Goal: Task Accomplishment & Management: Manage account settings

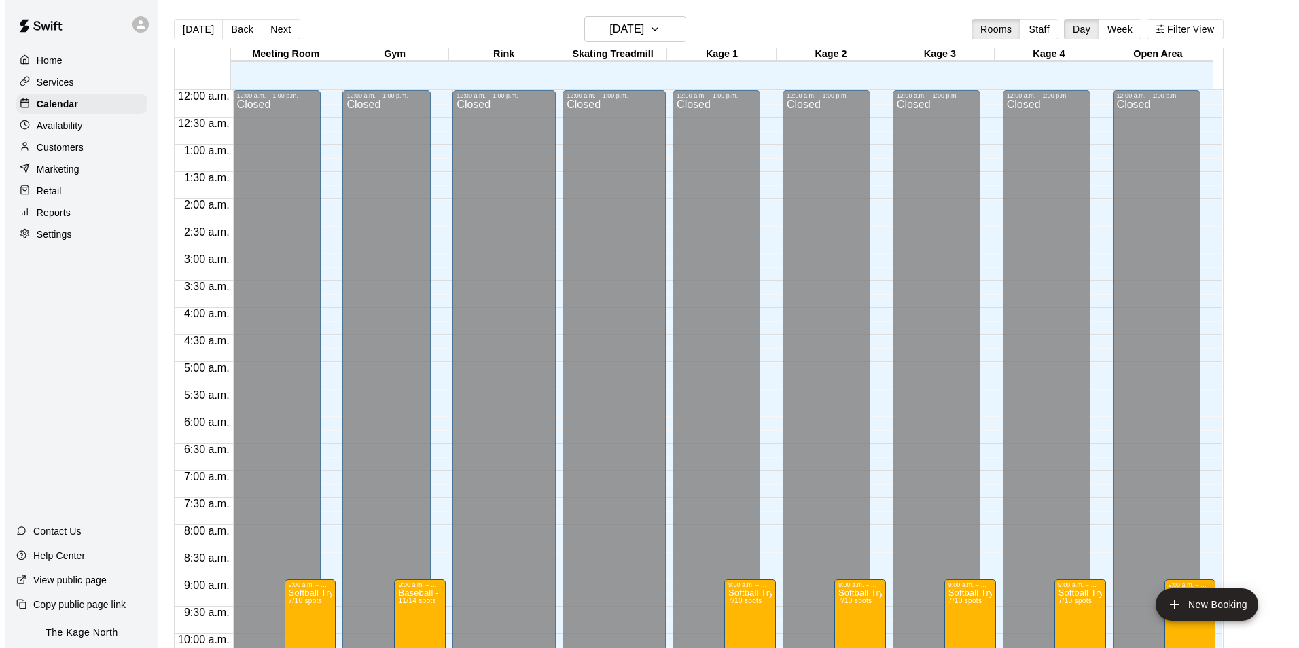
scroll to position [733, 0]
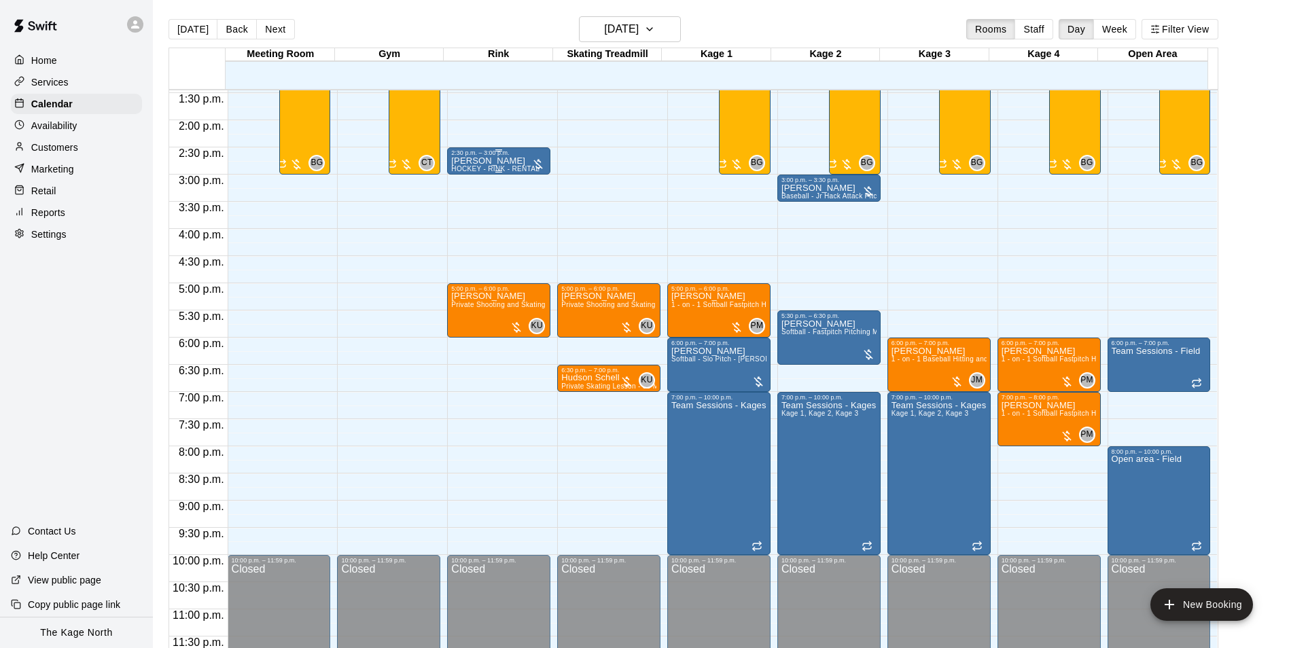
click at [491, 161] on p "[PERSON_NAME]" at bounding box center [495, 161] width 88 height 0
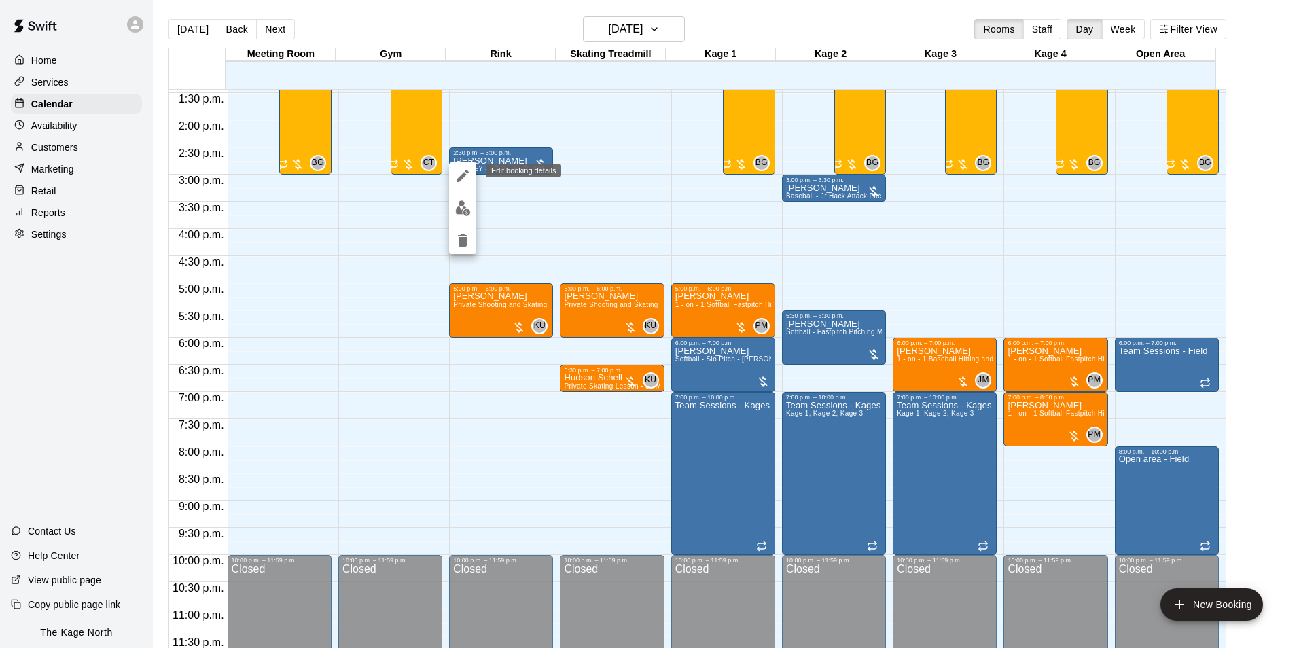
click at [466, 171] on icon "edit" at bounding box center [463, 176] width 12 height 12
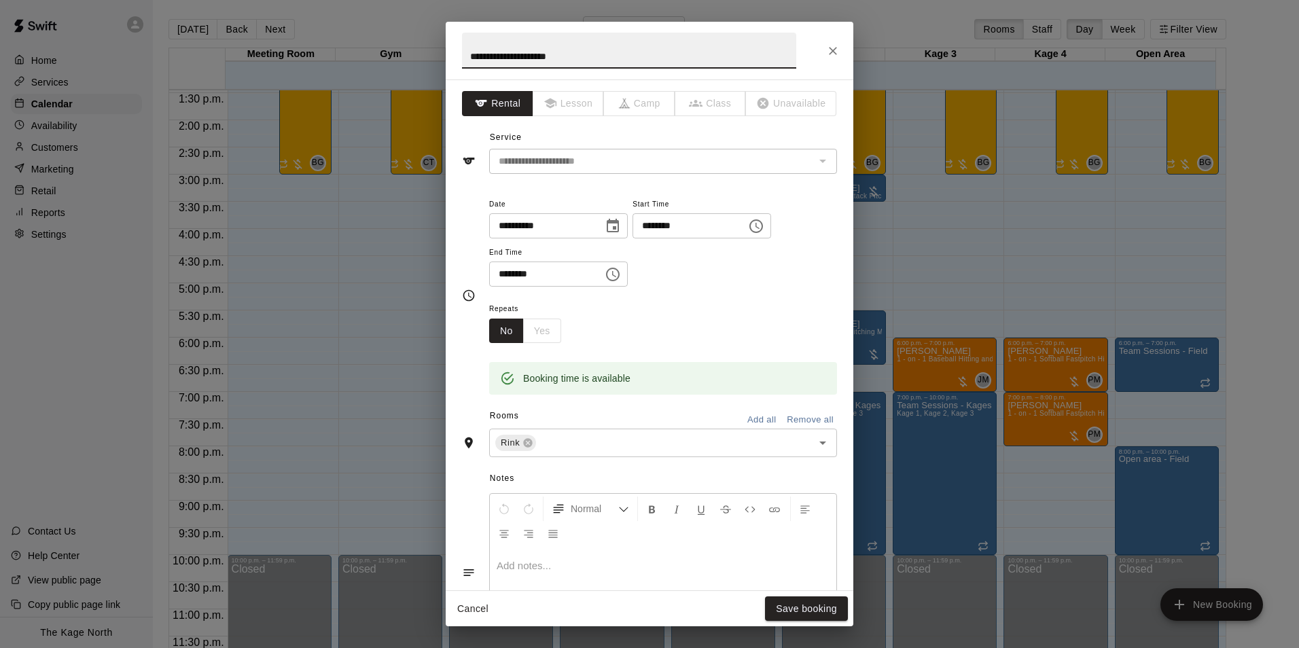
click at [837, 47] on icon "Close" at bounding box center [833, 51] width 14 height 14
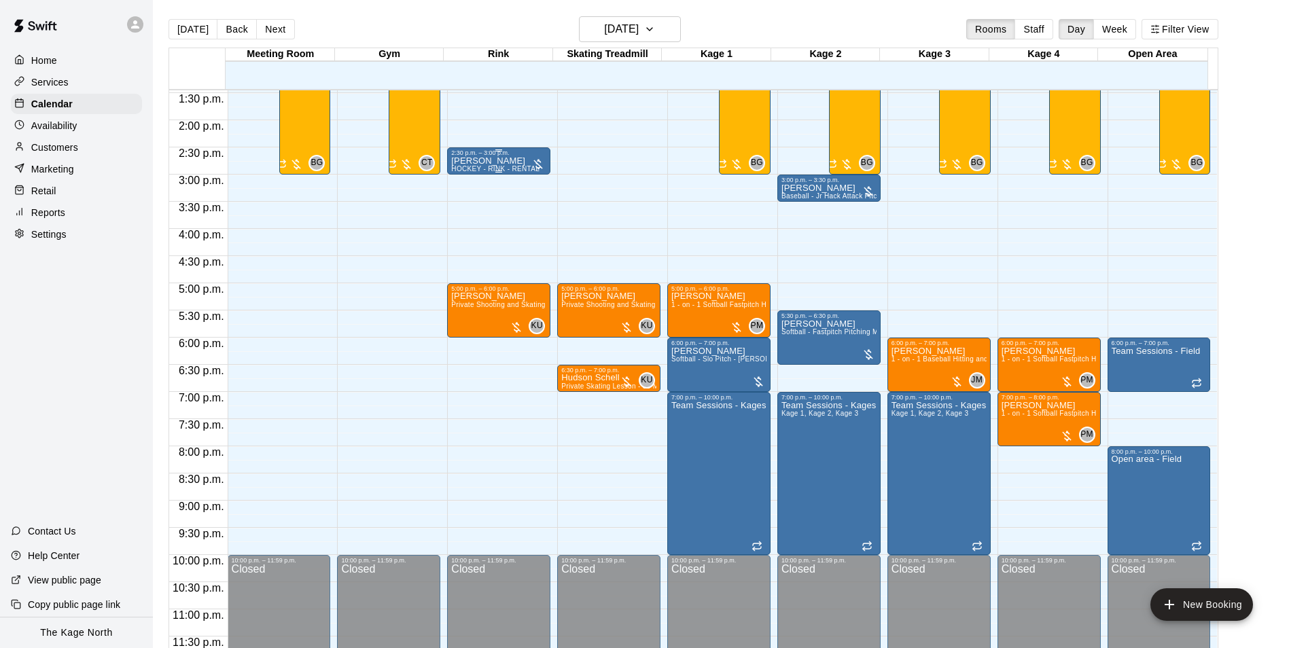
click at [463, 165] on div "[PERSON_NAME] HOCKEY - RINK - RENTAL" at bounding box center [495, 480] width 88 height 648
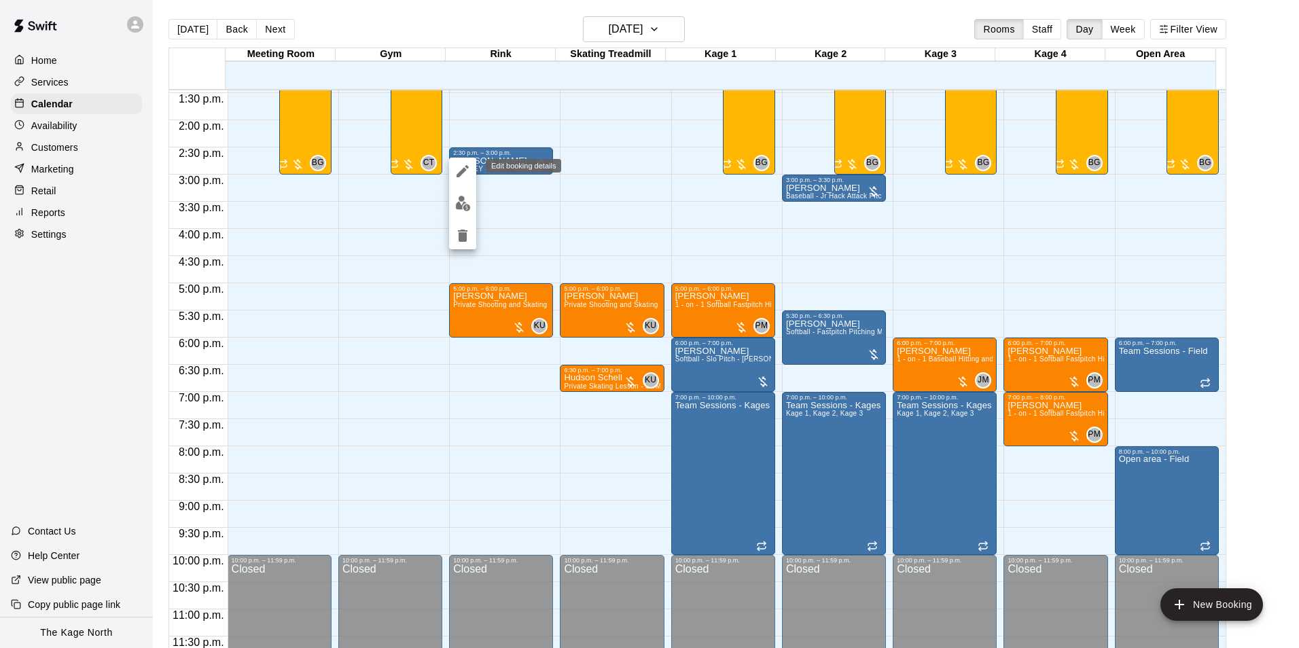
click at [469, 175] on icon "edit" at bounding box center [463, 171] width 16 height 16
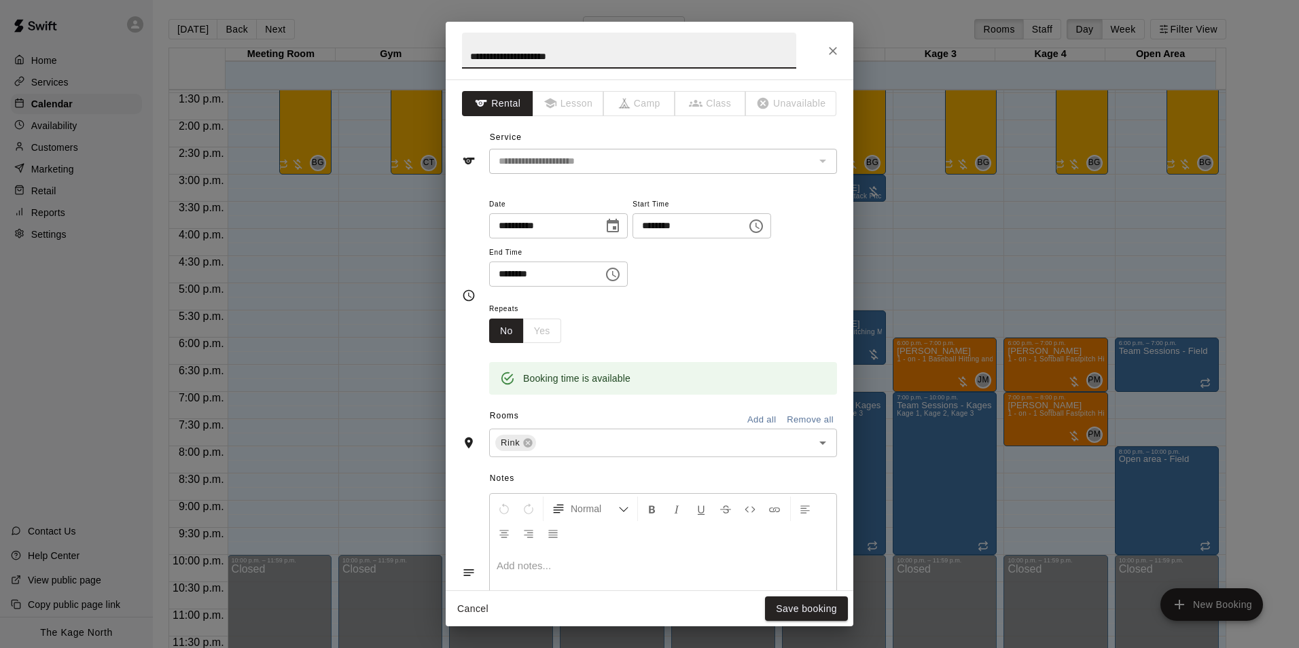
drag, startPoint x: 591, startPoint y: 53, endPoint x: 473, endPoint y: 69, distance: 119.3
click at [473, 69] on input "**********" at bounding box center [629, 51] width 334 height 36
type input "**********"
click at [788, 597] on button "Save booking" at bounding box center [806, 609] width 83 height 25
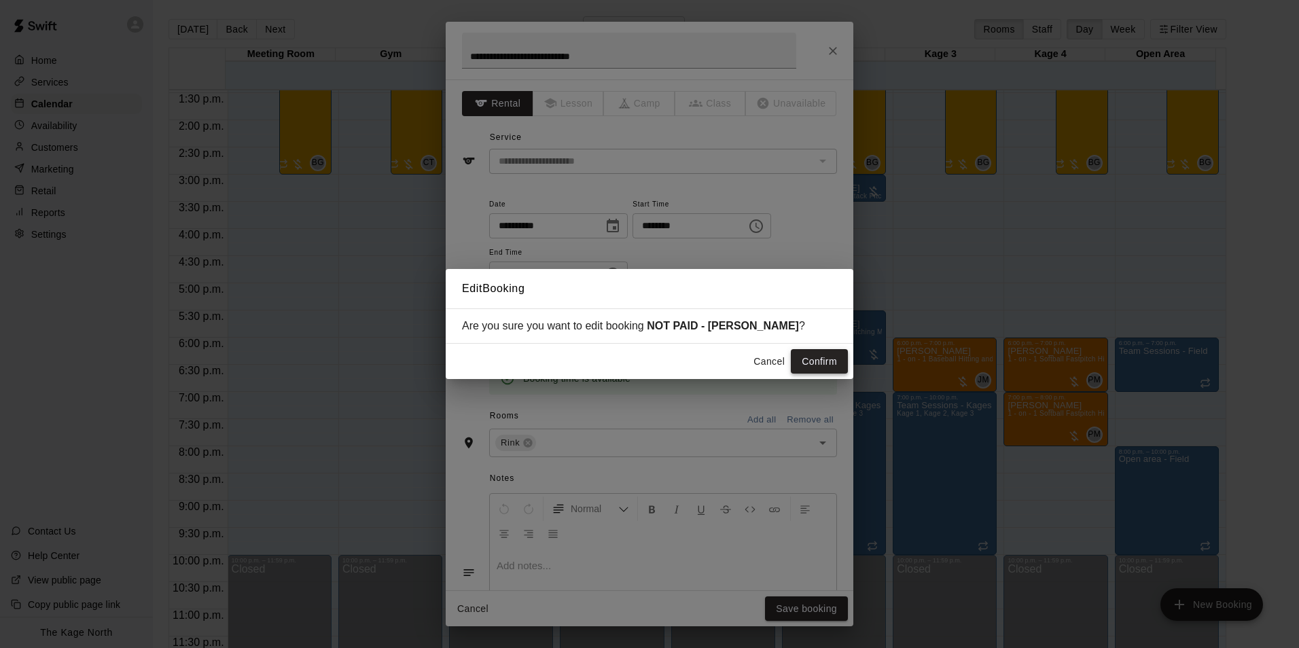
click at [826, 356] on button "Confirm" at bounding box center [819, 361] width 57 height 25
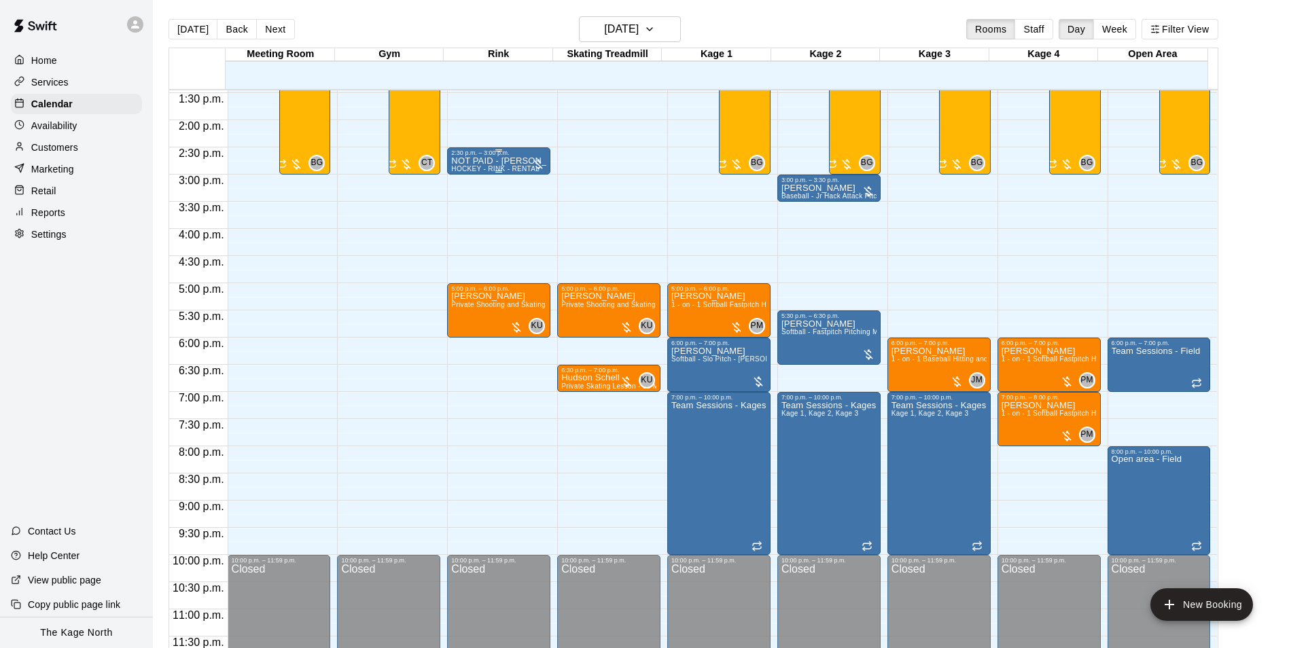
click at [459, 167] on span "HOCKEY - RINK - RENTAL" at bounding box center [495, 168] width 88 height 7
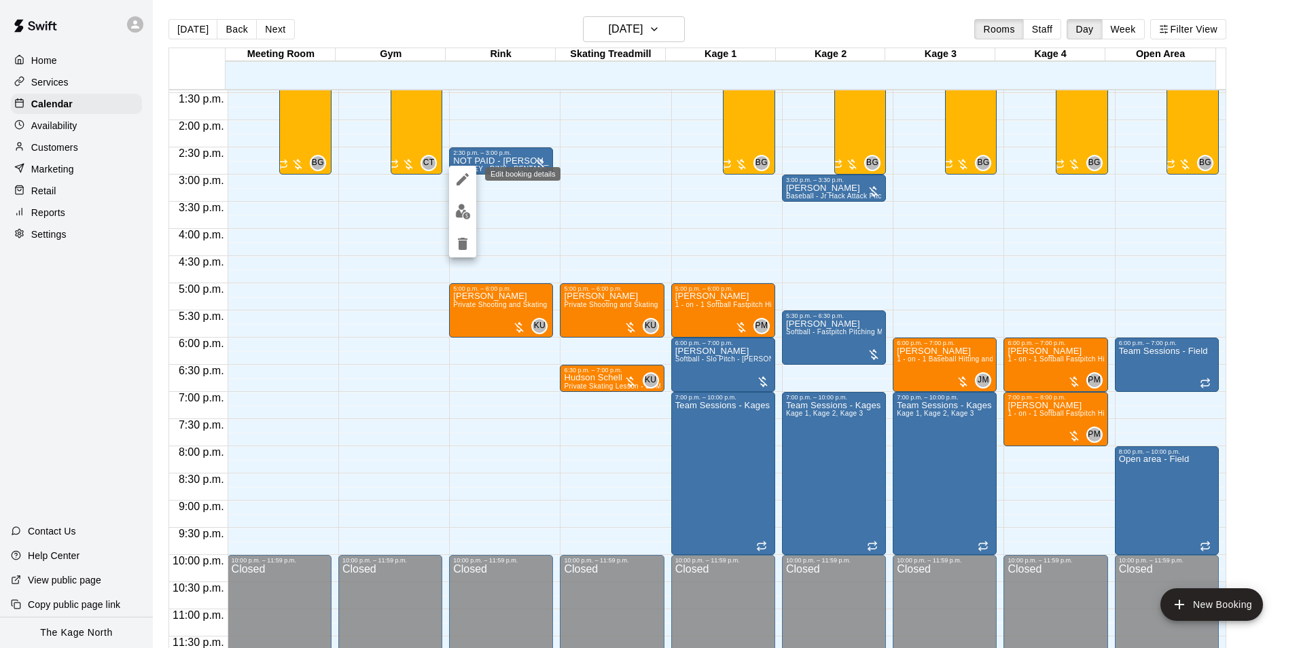
click at [461, 183] on icon "edit" at bounding box center [463, 179] width 12 height 12
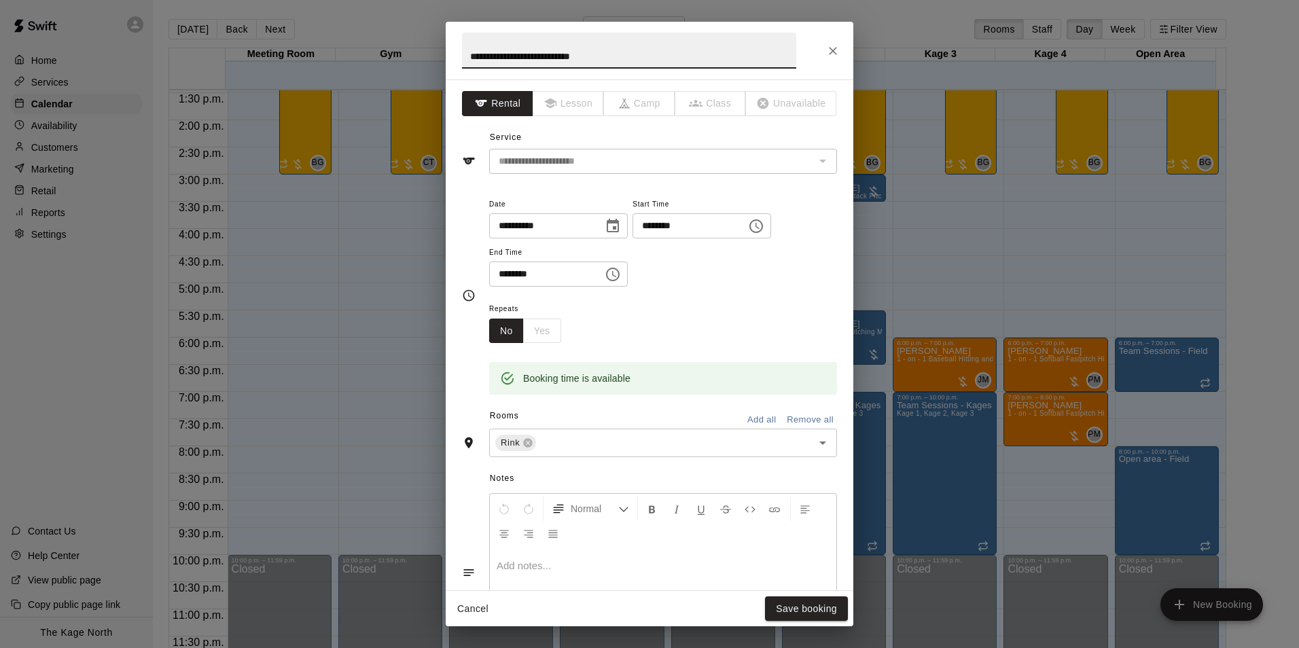
drag, startPoint x: 615, startPoint y: 56, endPoint x: 463, endPoint y: 61, distance: 151.6
click at [463, 61] on input "**********" at bounding box center [629, 51] width 334 height 36
click at [835, 52] on icon "Close" at bounding box center [833, 51] width 8 height 8
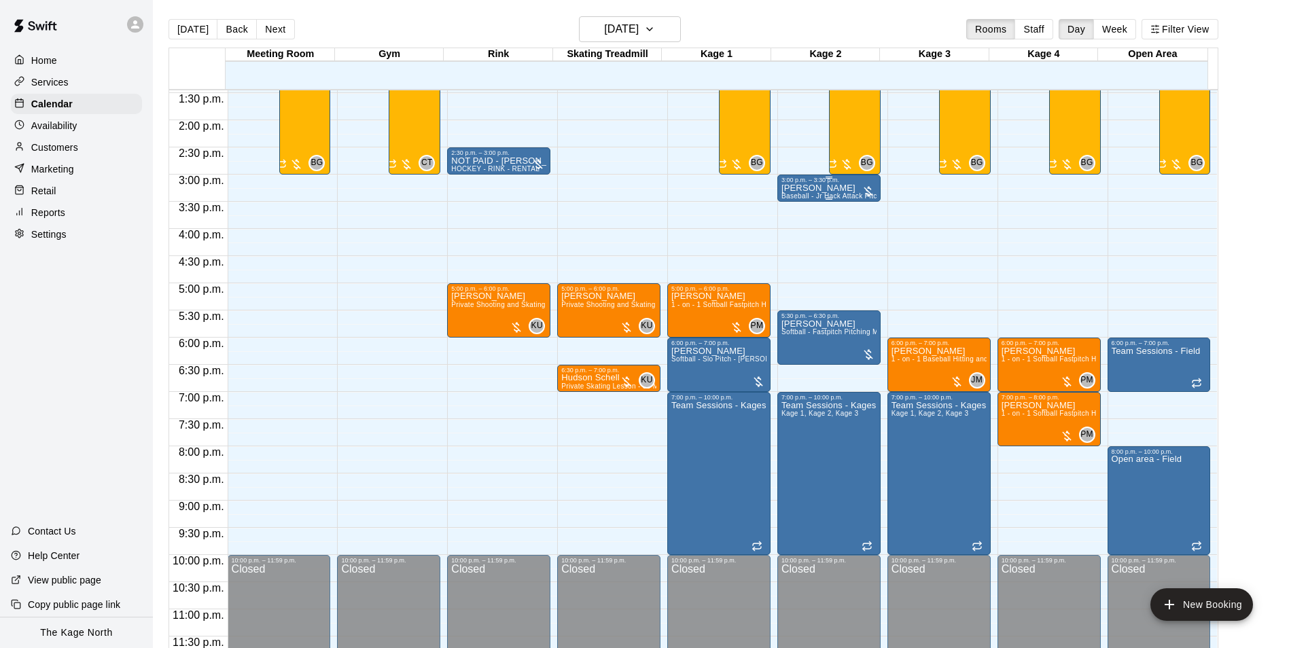
click at [788, 188] on p "[PERSON_NAME]" at bounding box center [829, 188] width 95 height 0
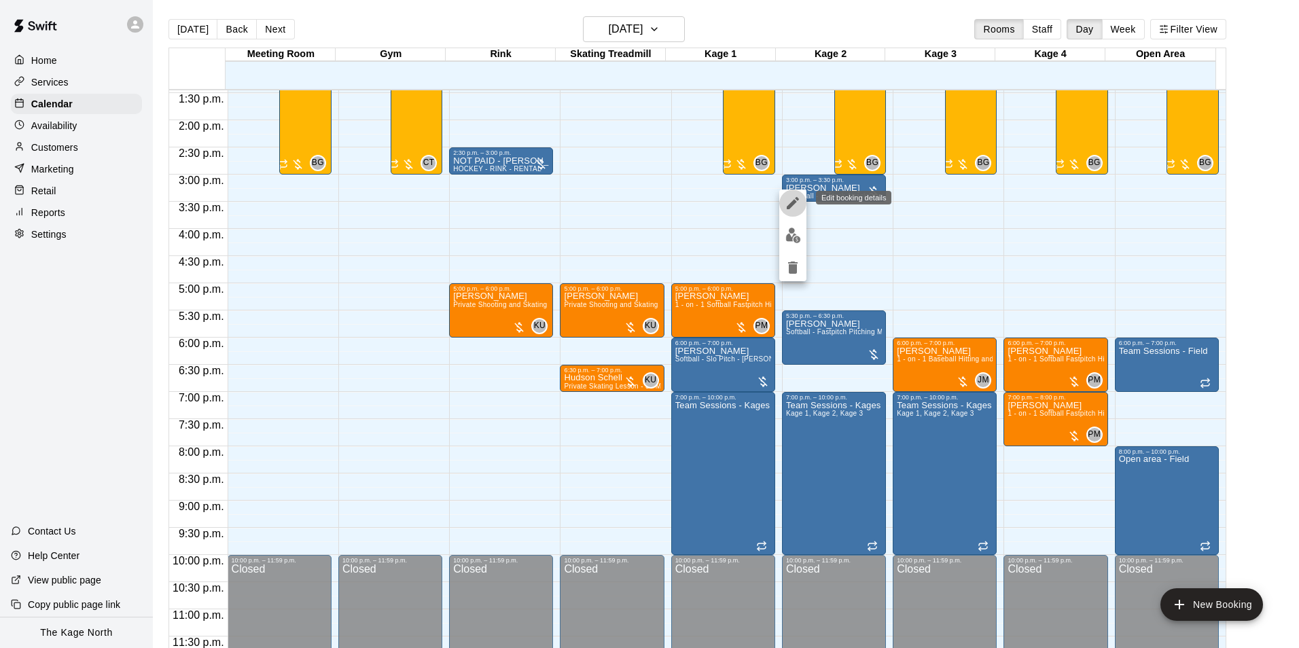
click at [788, 200] on icon "edit" at bounding box center [793, 203] width 16 height 16
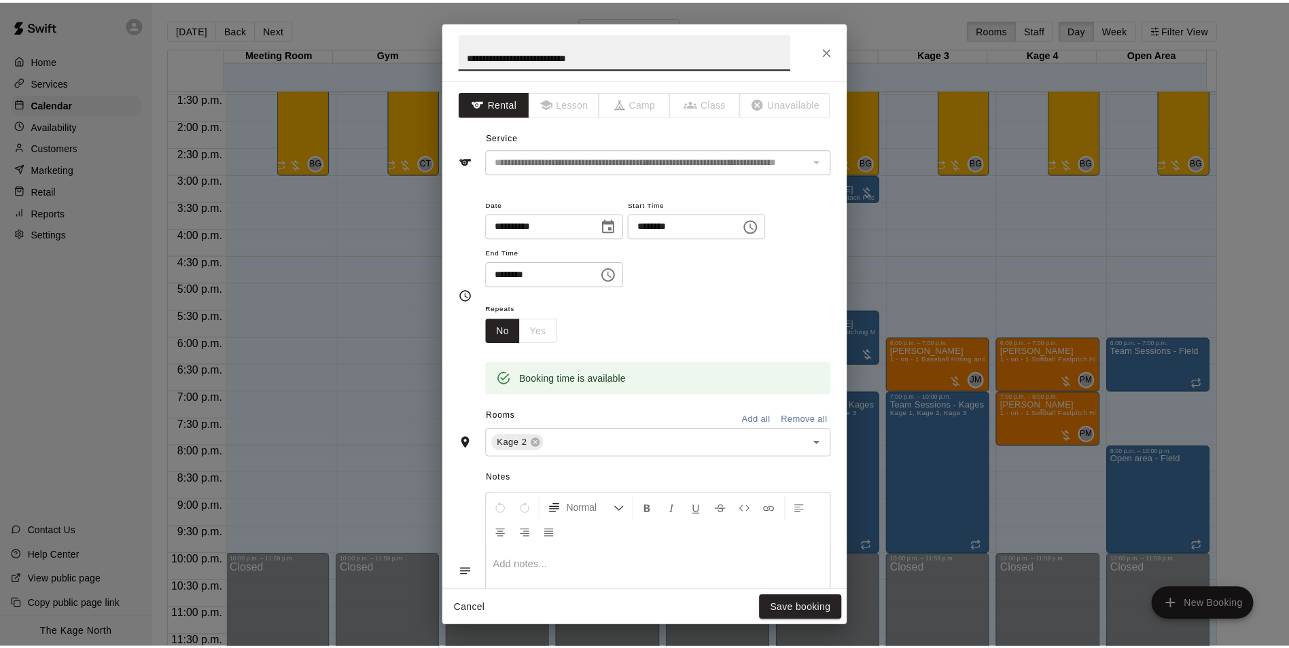
scroll to position [0, 0]
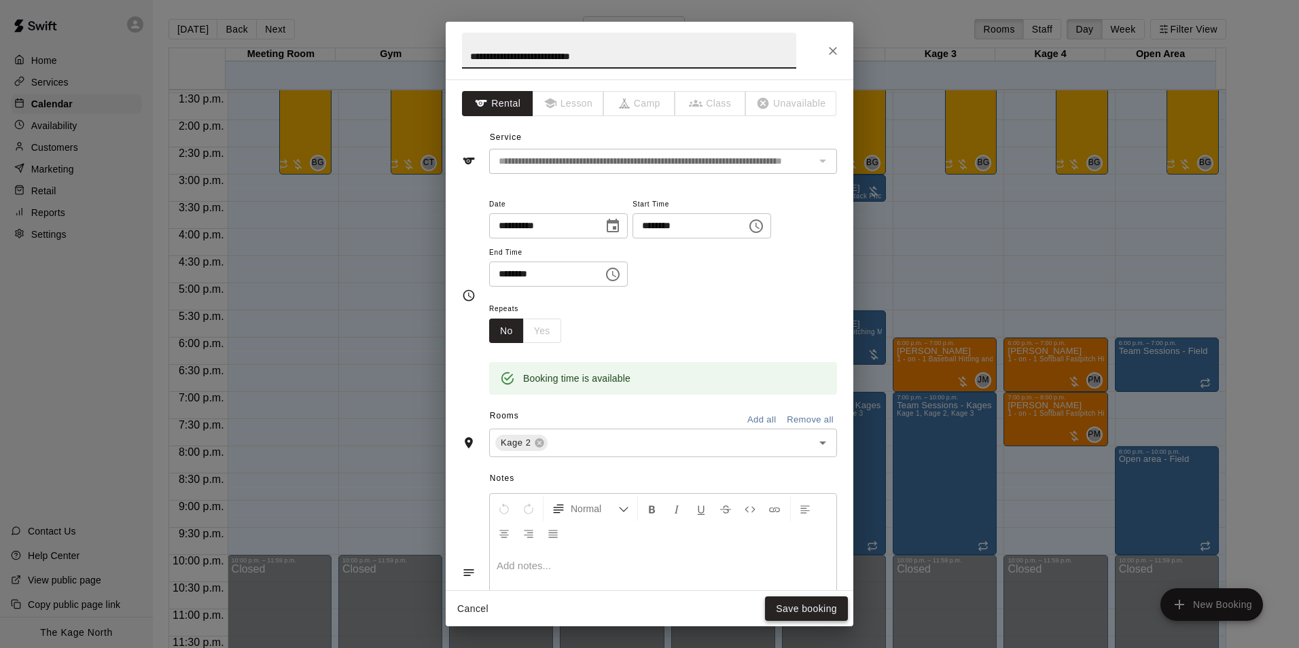
type input "**********"
click at [806, 609] on button "Save booking" at bounding box center [806, 609] width 83 height 25
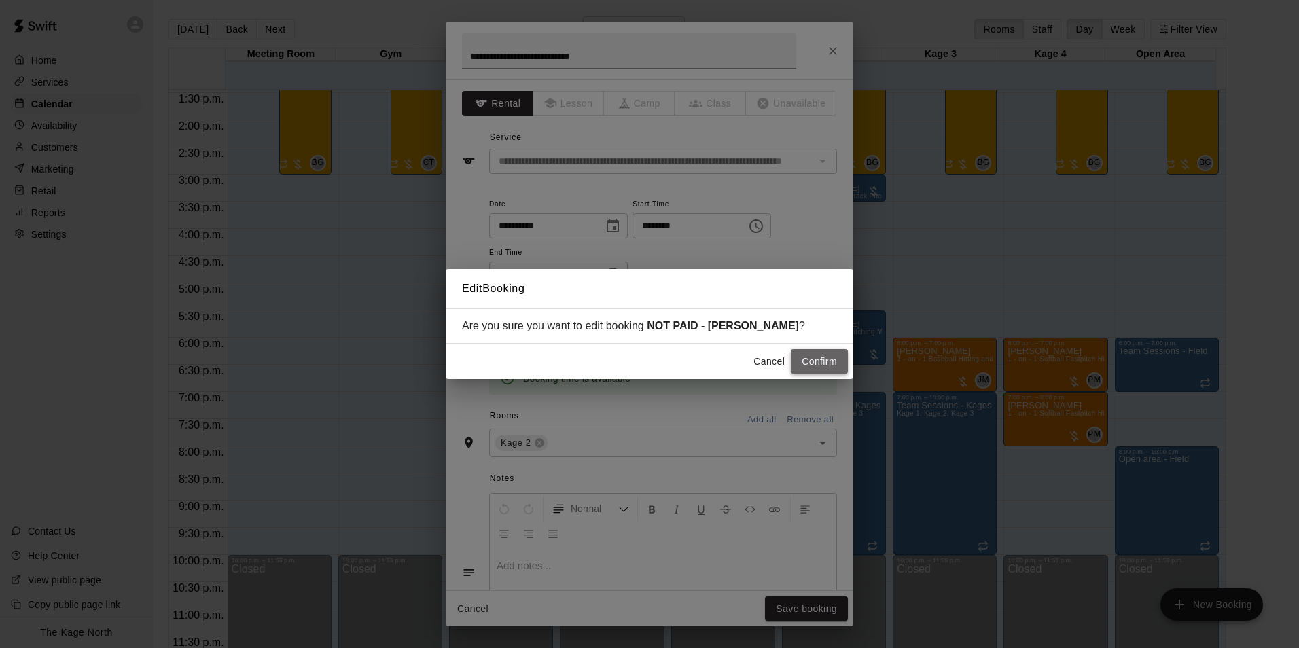
click at [814, 365] on button "Confirm" at bounding box center [819, 361] width 57 height 25
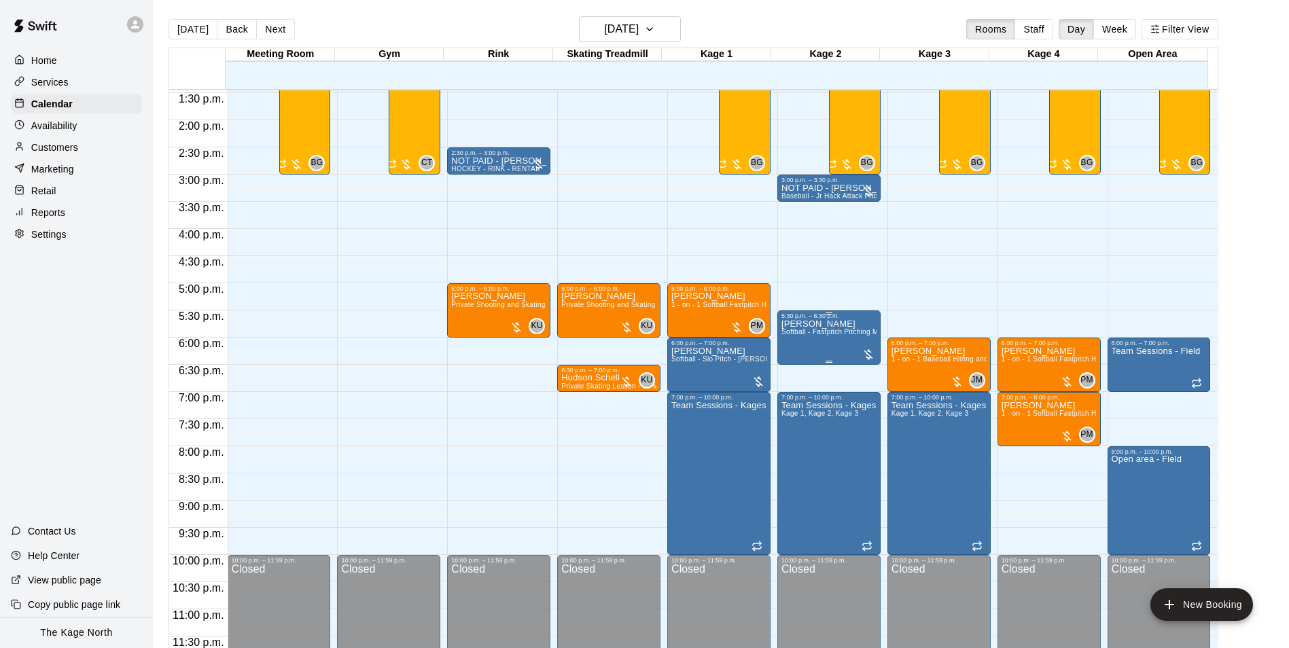
click at [814, 347] on div "[PERSON_NAME] Softball - Fastpitch Pitching Machine - Requires second person to…" at bounding box center [829, 643] width 95 height 648
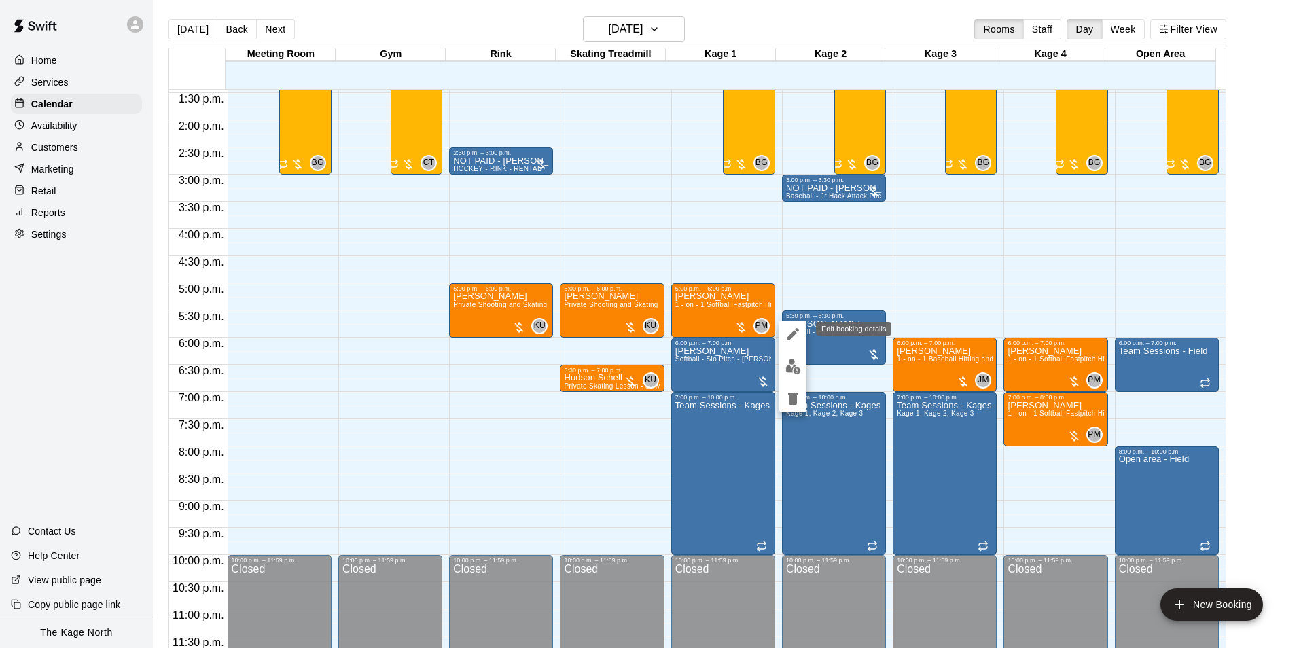
click at [790, 329] on icon "edit" at bounding box center [793, 334] width 16 height 16
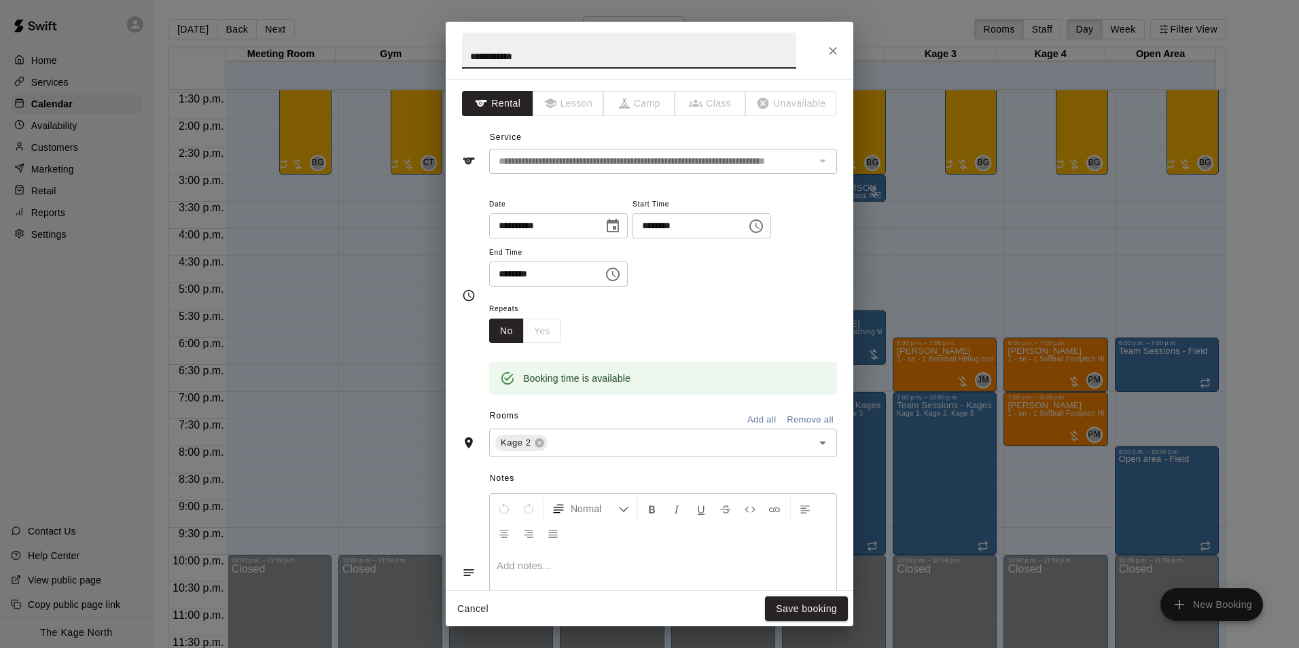
click at [471, 56] on input "**********" at bounding box center [629, 51] width 334 height 36
type input "**********"
click at [794, 610] on button "Save booking" at bounding box center [806, 609] width 83 height 25
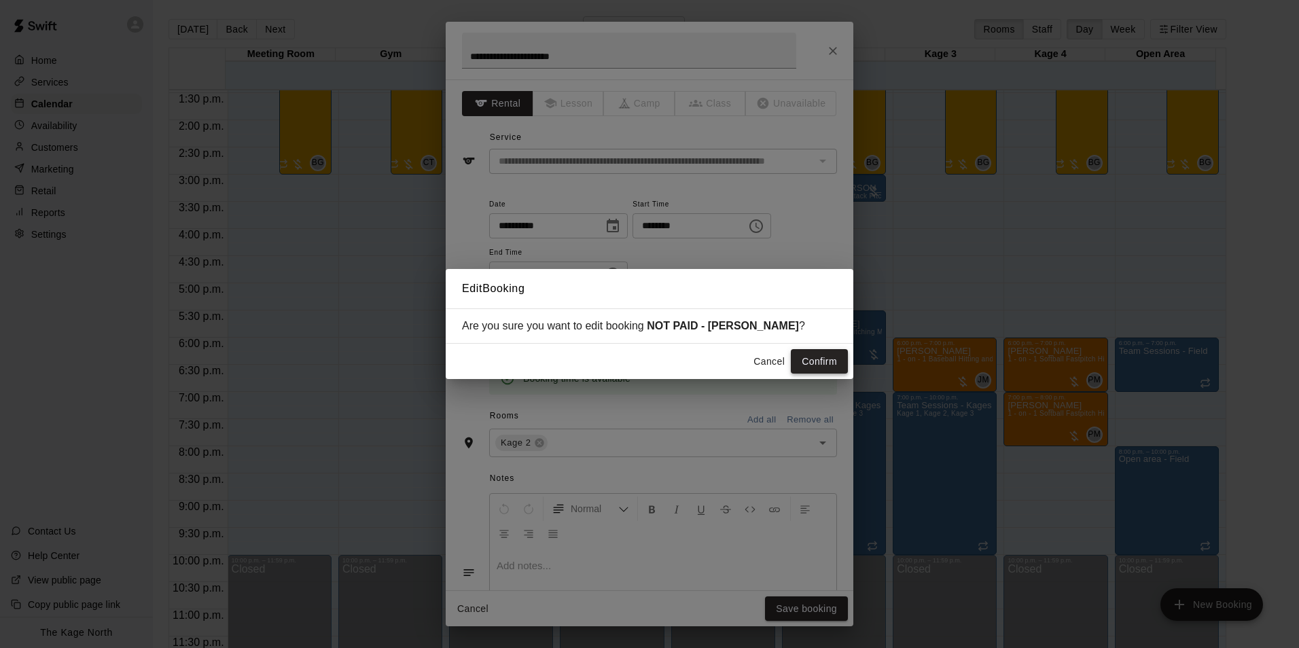
click at [824, 368] on button "Confirm" at bounding box center [819, 361] width 57 height 25
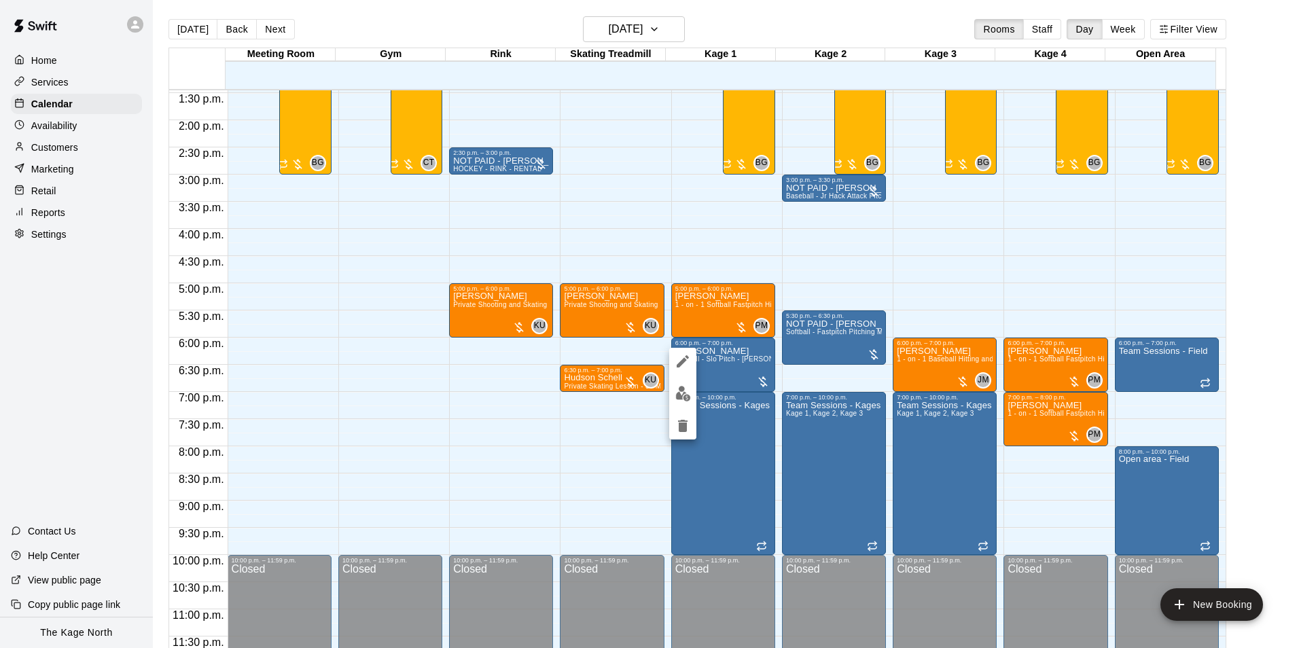
click at [684, 362] on icon "edit" at bounding box center [683, 361] width 12 height 12
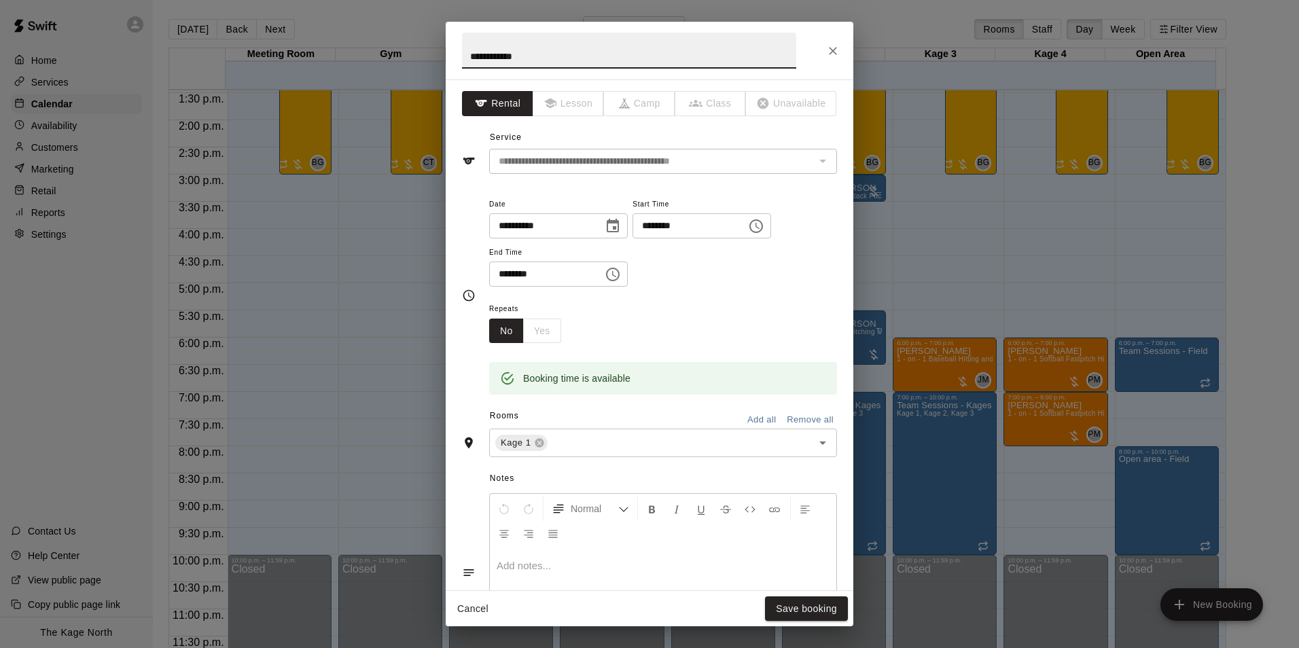
click at [465, 49] on input "**********" at bounding box center [629, 51] width 334 height 36
type input "**********"
click at [776, 614] on button "Save booking" at bounding box center [806, 609] width 83 height 25
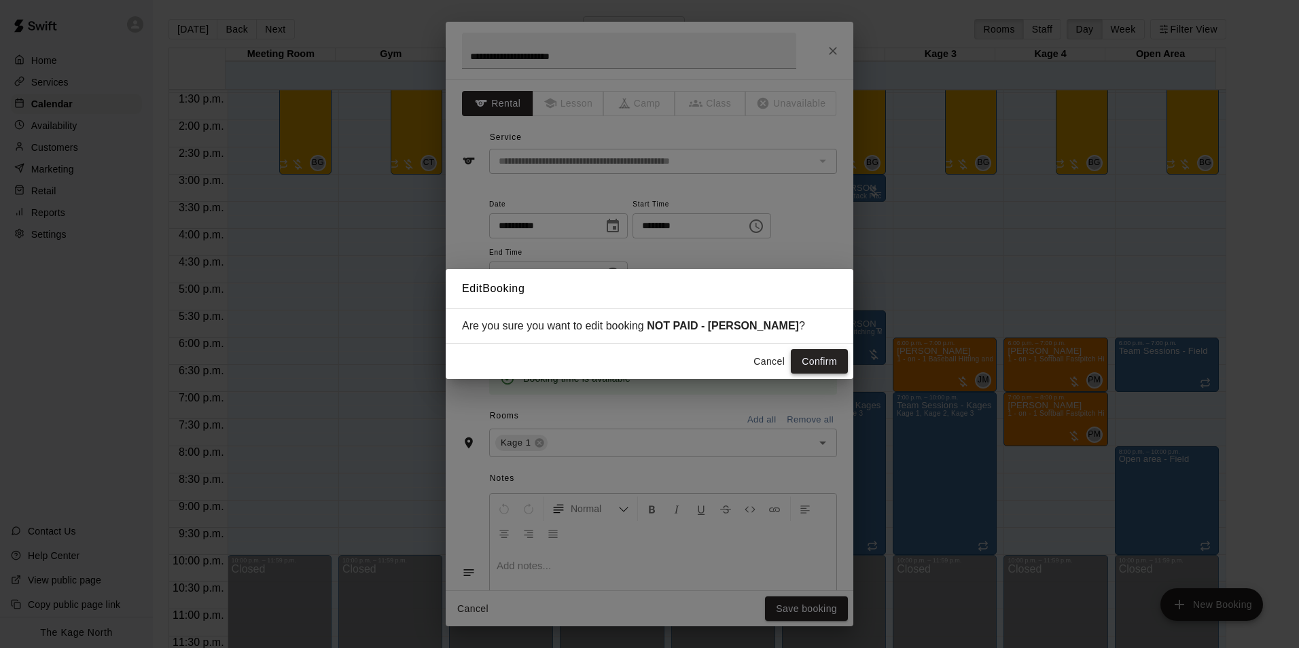
click at [841, 357] on button "Confirm" at bounding box center [819, 361] width 57 height 25
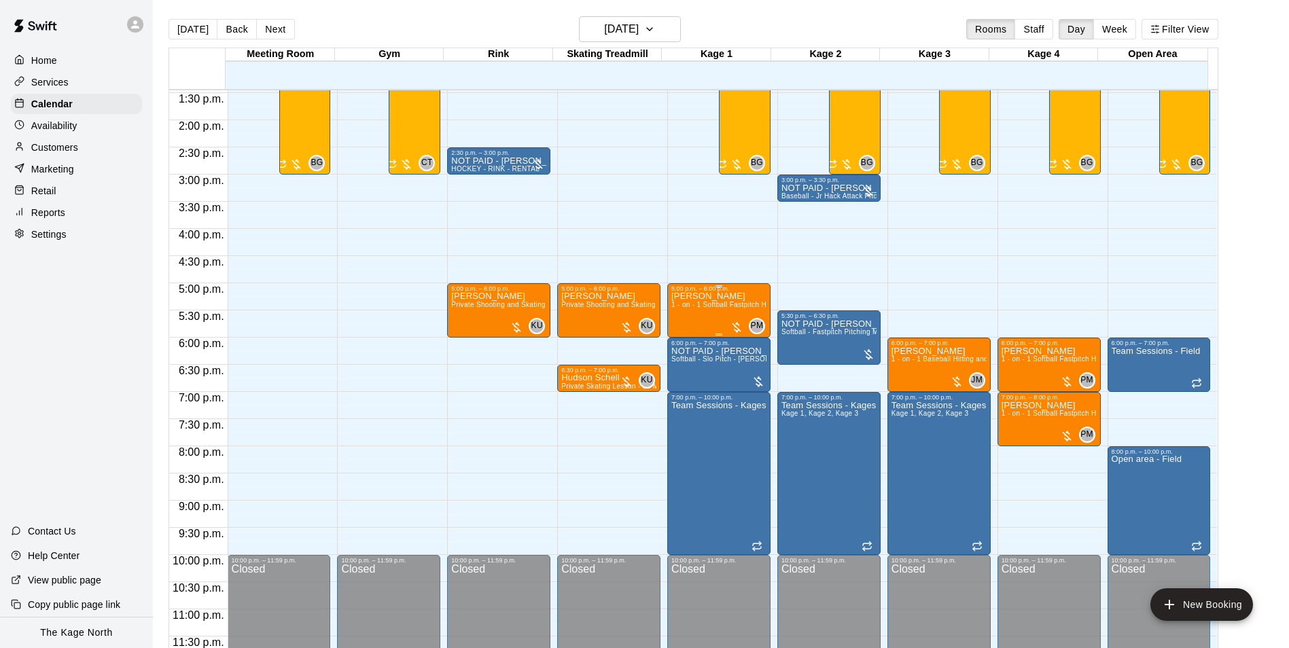
click at [742, 300] on div "Arya [PERSON_NAME] 1 - on - 1 Softball Fastpitch Hitting Clinic" at bounding box center [718, 616] width 95 height 648
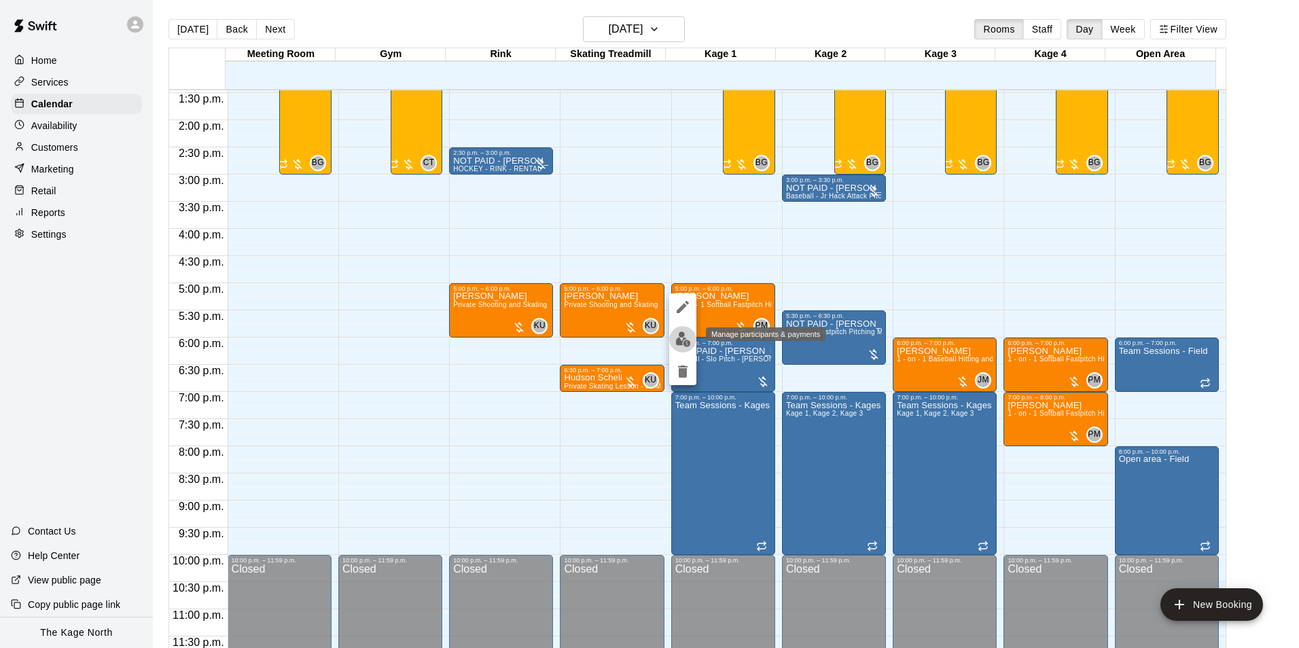
click at [677, 332] on img "edit" at bounding box center [684, 340] width 16 height 16
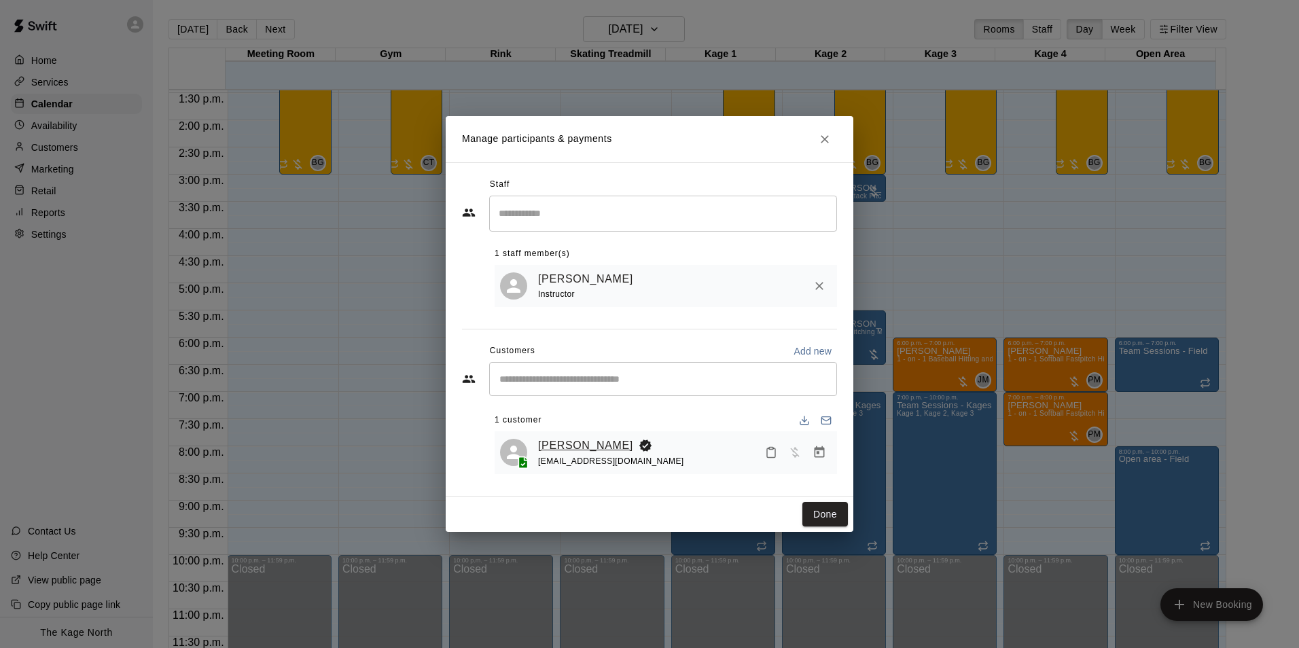
click at [559, 445] on link "[PERSON_NAME]" at bounding box center [585, 446] width 95 height 18
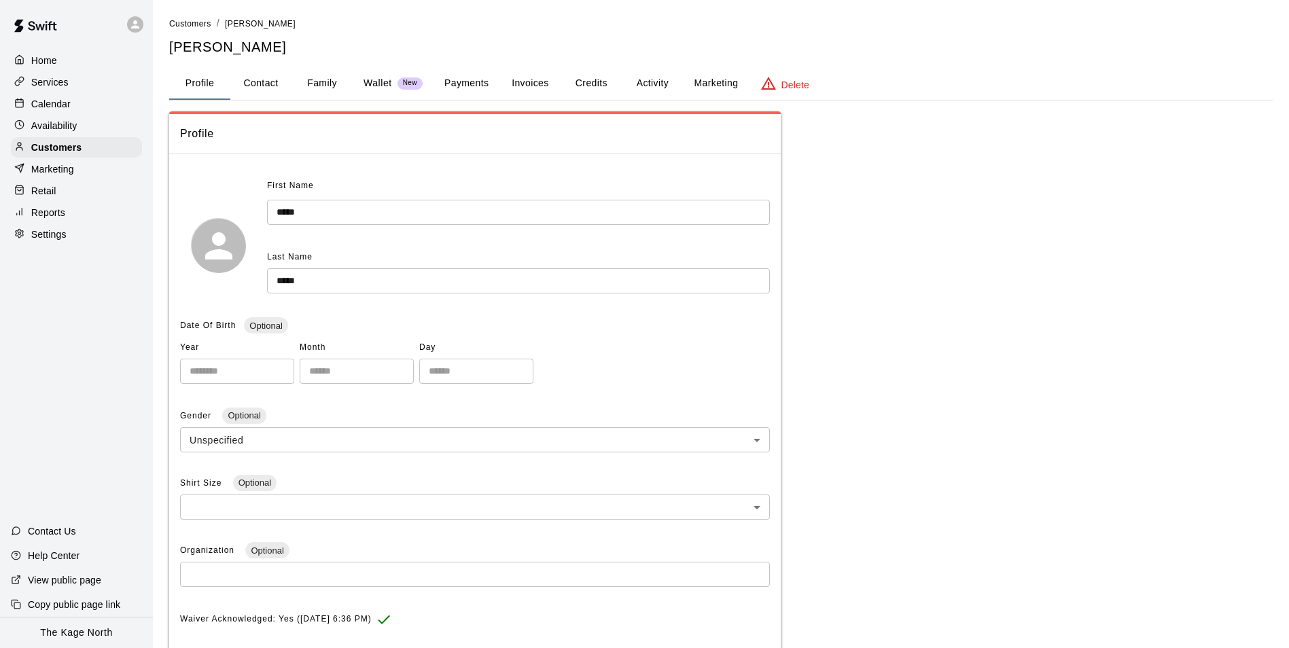
click at [642, 65] on div "**********" at bounding box center [721, 447] width 1104 height 862
click at [644, 72] on button "Activity" at bounding box center [652, 83] width 61 height 33
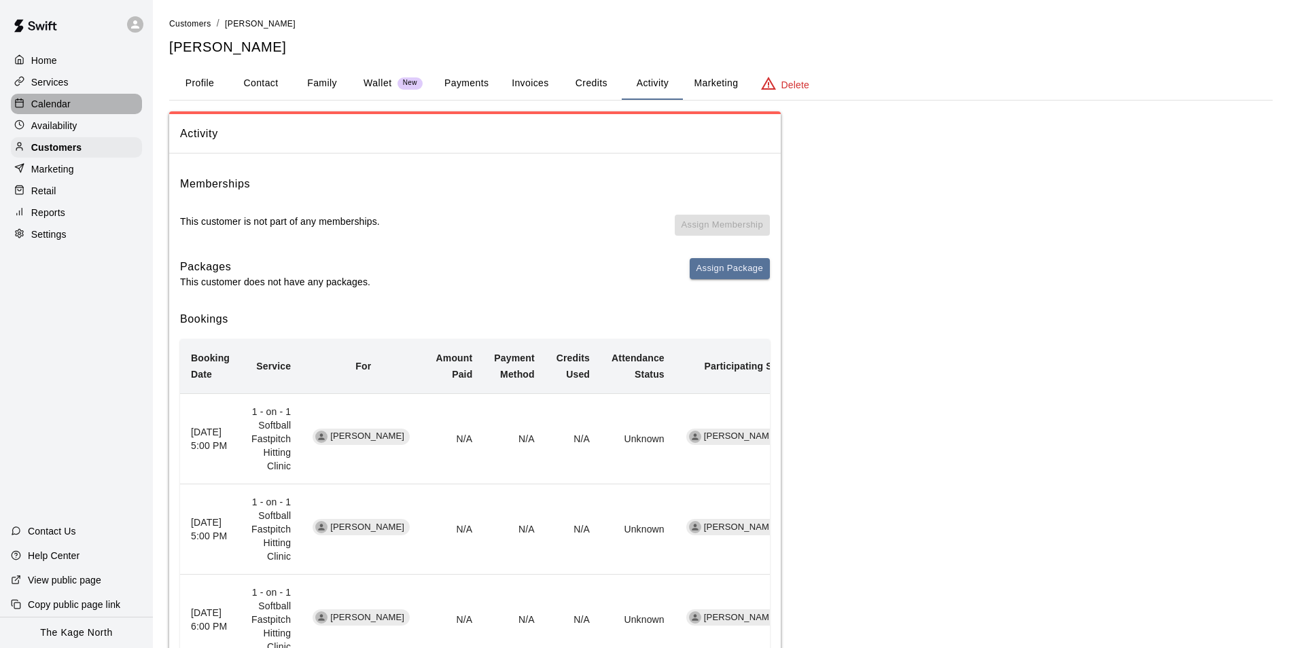
drag, startPoint x: 60, startPoint y: 112, endPoint x: 73, endPoint y: 105, distance: 15.5
click at [60, 111] on p "Calendar" at bounding box center [50, 104] width 39 height 14
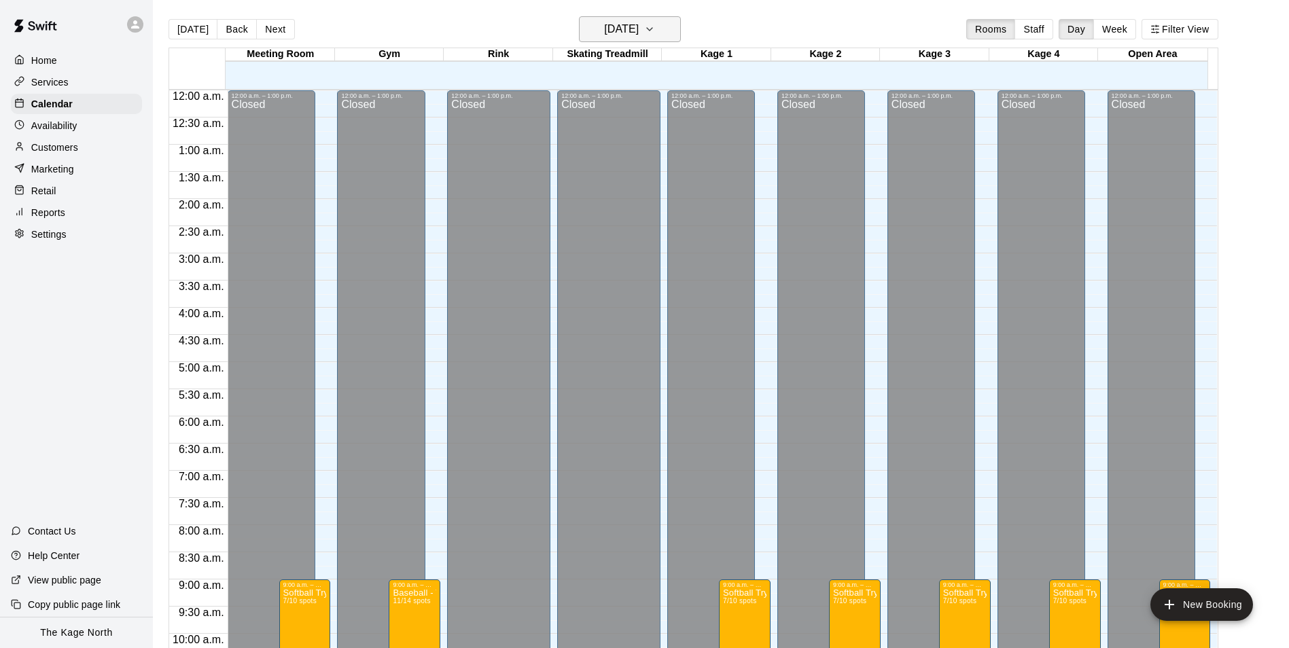
scroll to position [584, 0]
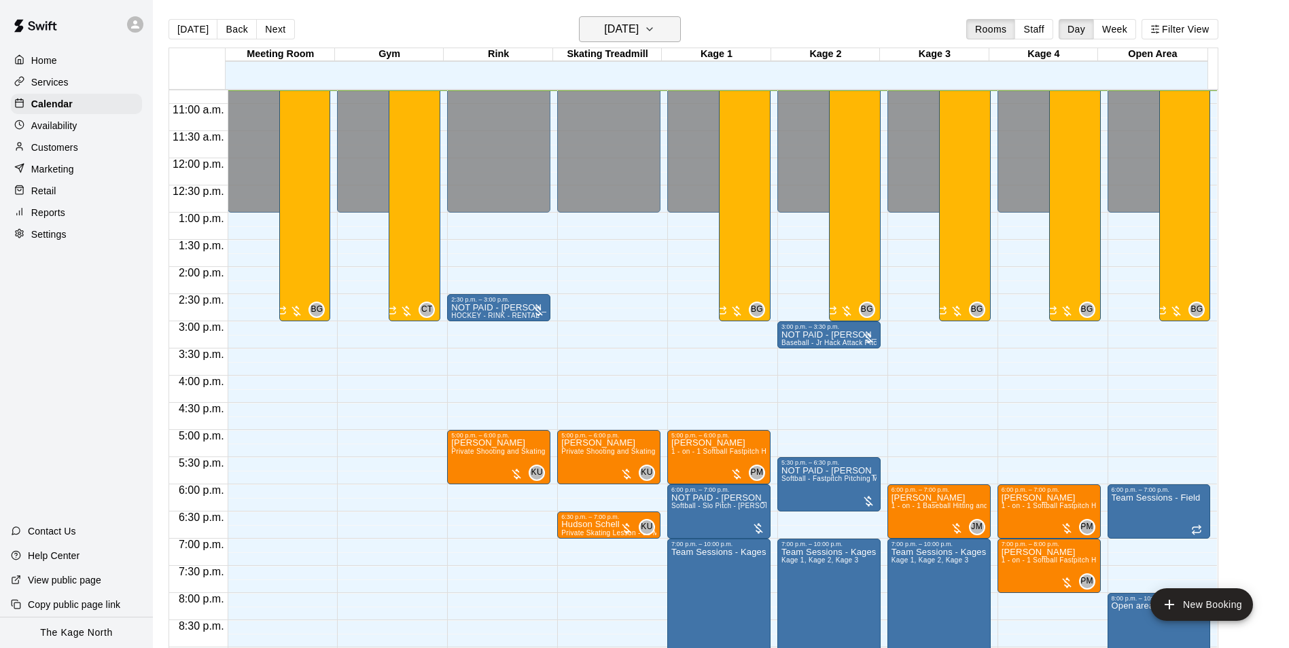
click at [627, 37] on h6 "[DATE]" at bounding box center [621, 29] width 35 height 19
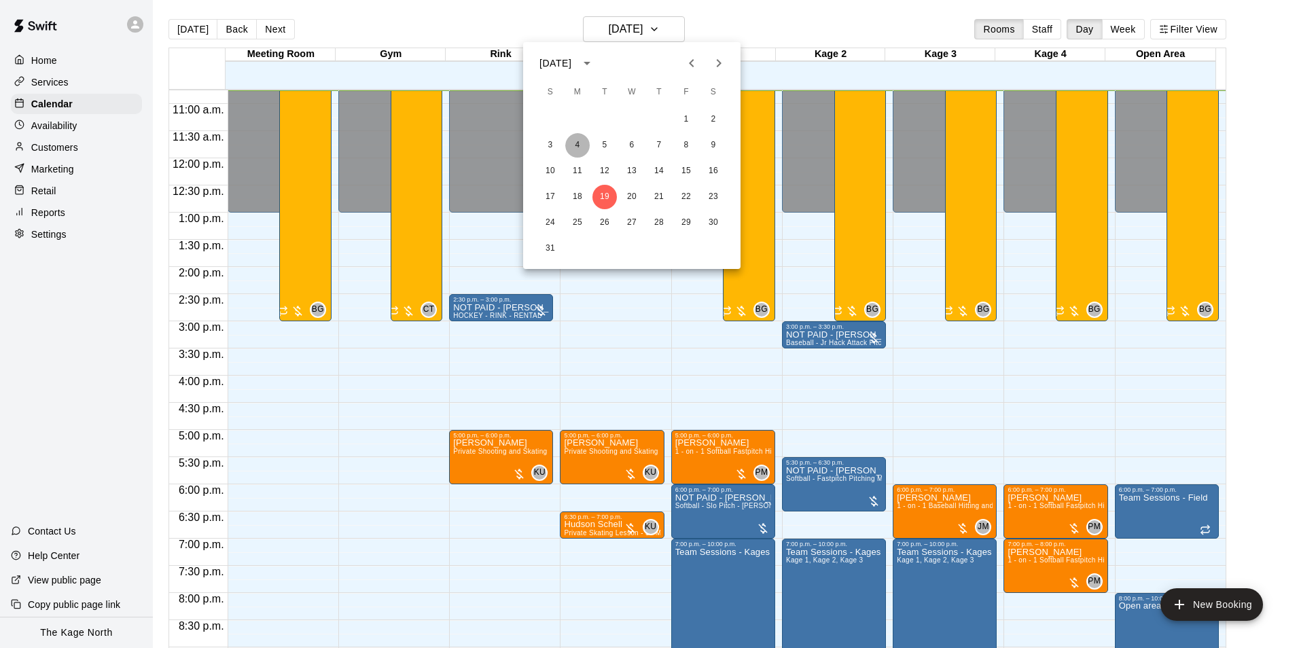
click at [574, 143] on button "4" at bounding box center [577, 145] width 24 height 24
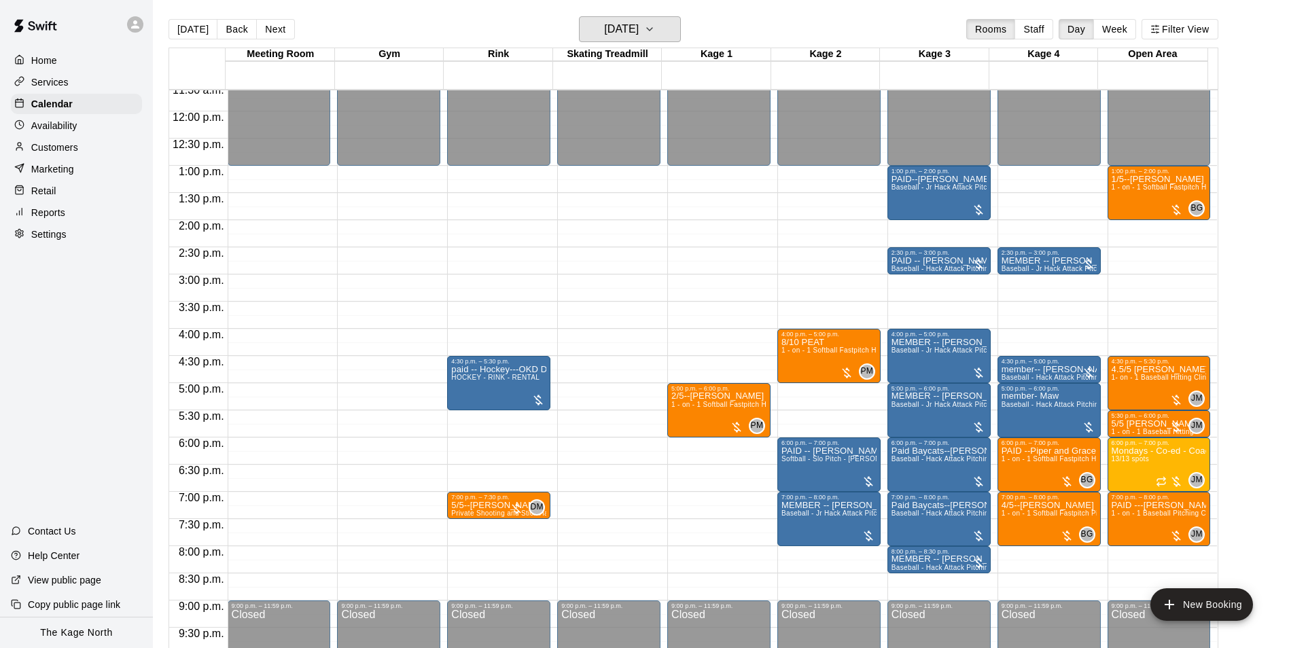
scroll to position [652, 0]
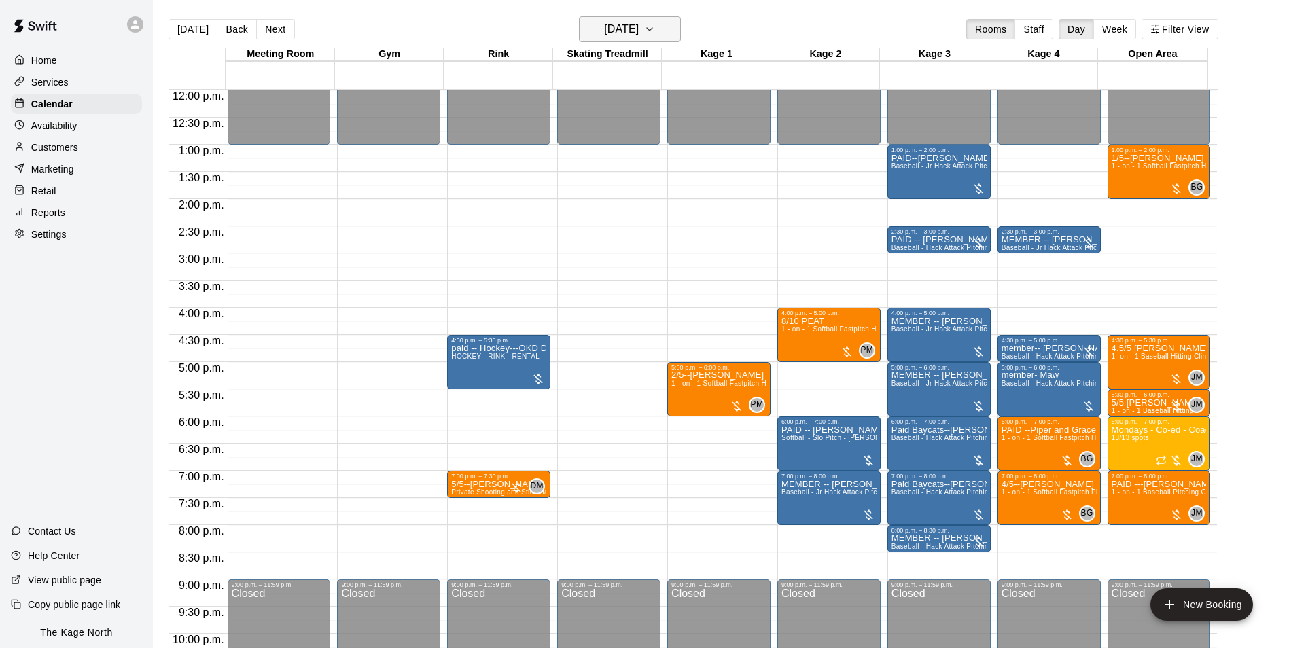
click at [611, 28] on h6 "[DATE]" at bounding box center [621, 29] width 35 height 19
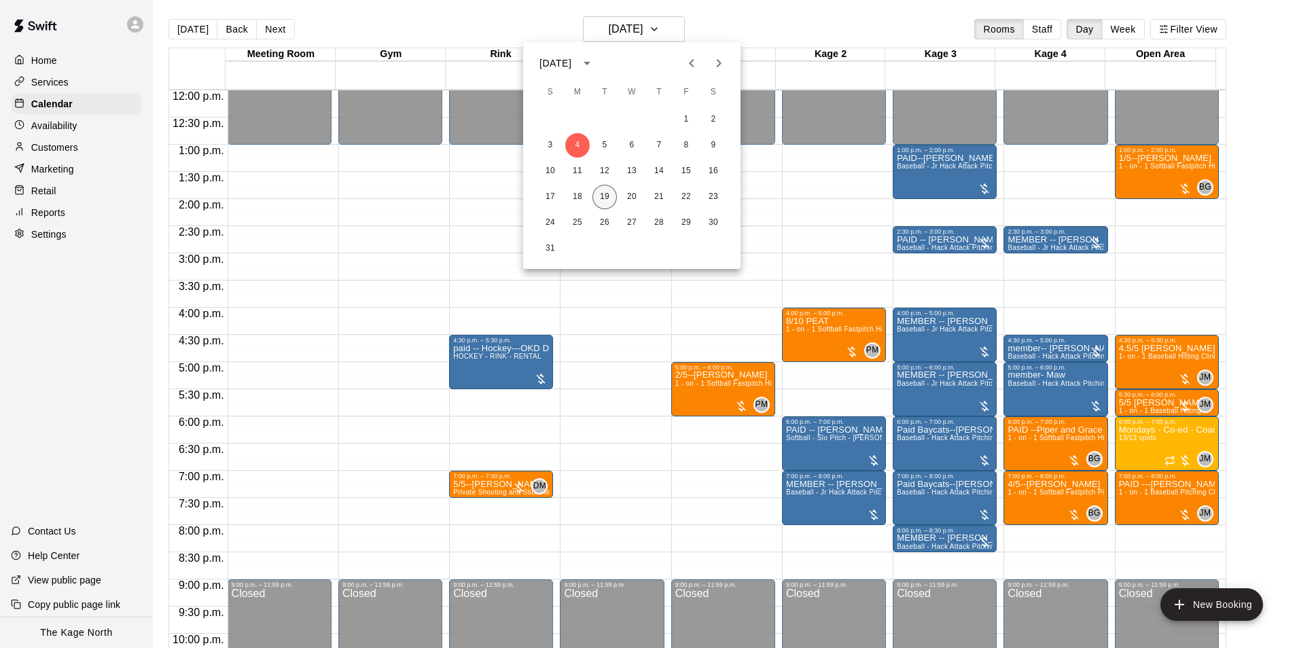
click at [610, 192] on button "19" at bounding box center [605, 197] width 24 height 24
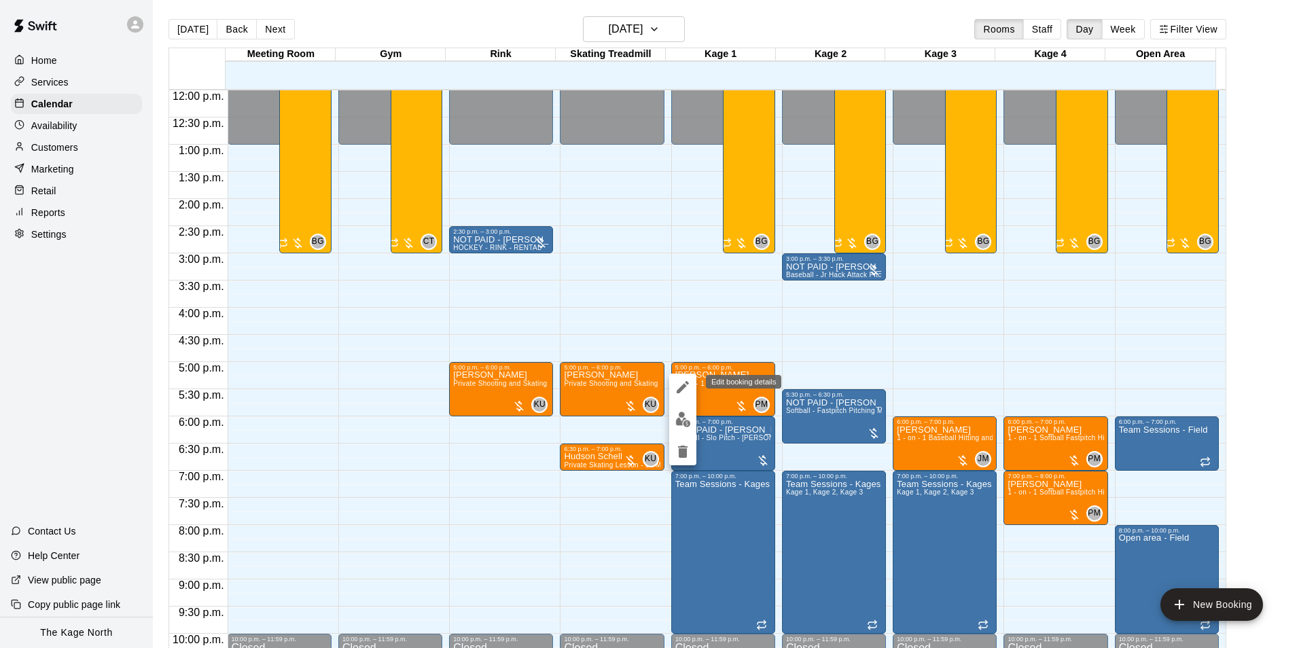
click at [687, 387] on icon "edit" at bounding box center [683, 387] width 16 height 16
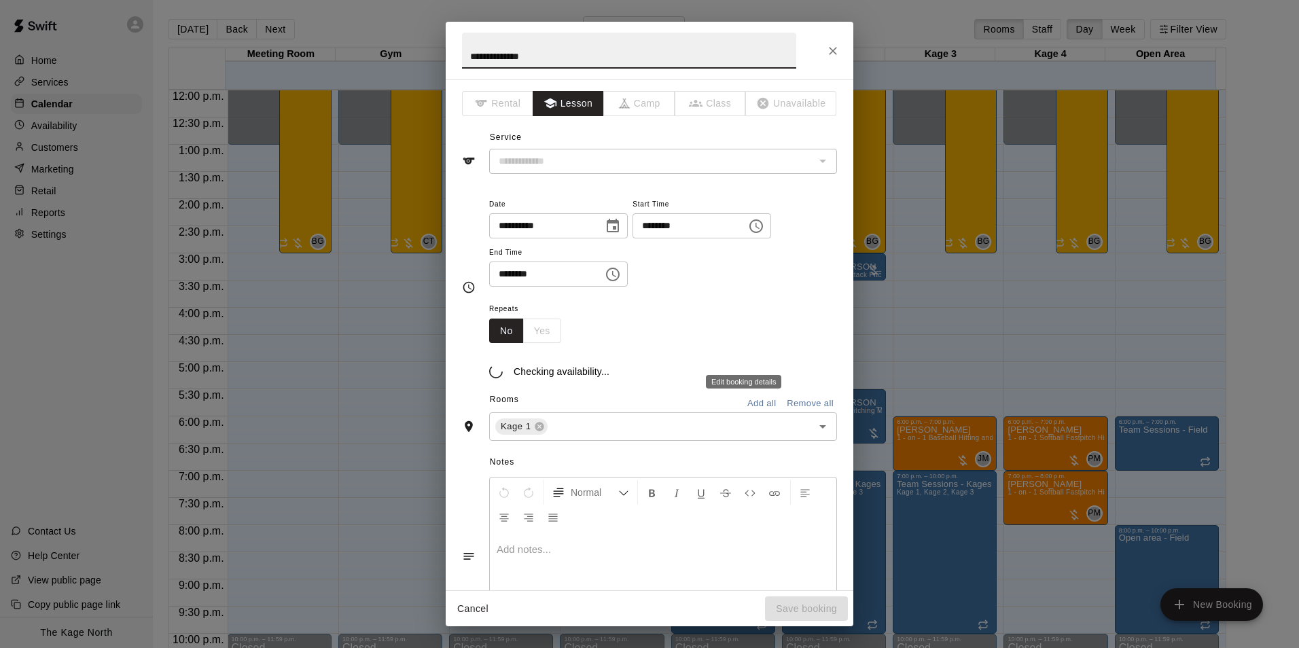
type input "**********"
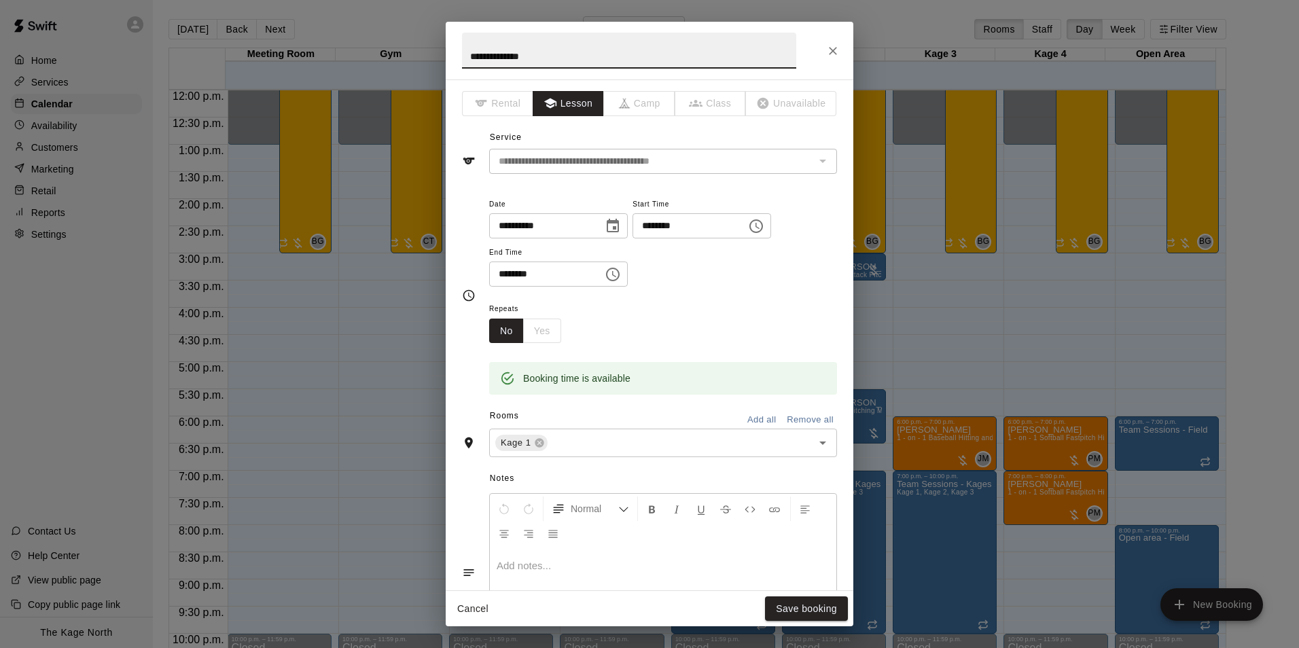
click at [470, 56] on input "**********" at bounding box center [629, 51] width 334 height 36
click at [519, 60] on input "**********" at bounding box center [629, 51] width 334 height 36
type input "**********"
click at [835, 598] on button "Save booking" at bounding box center [806, 609] width 83 height 25
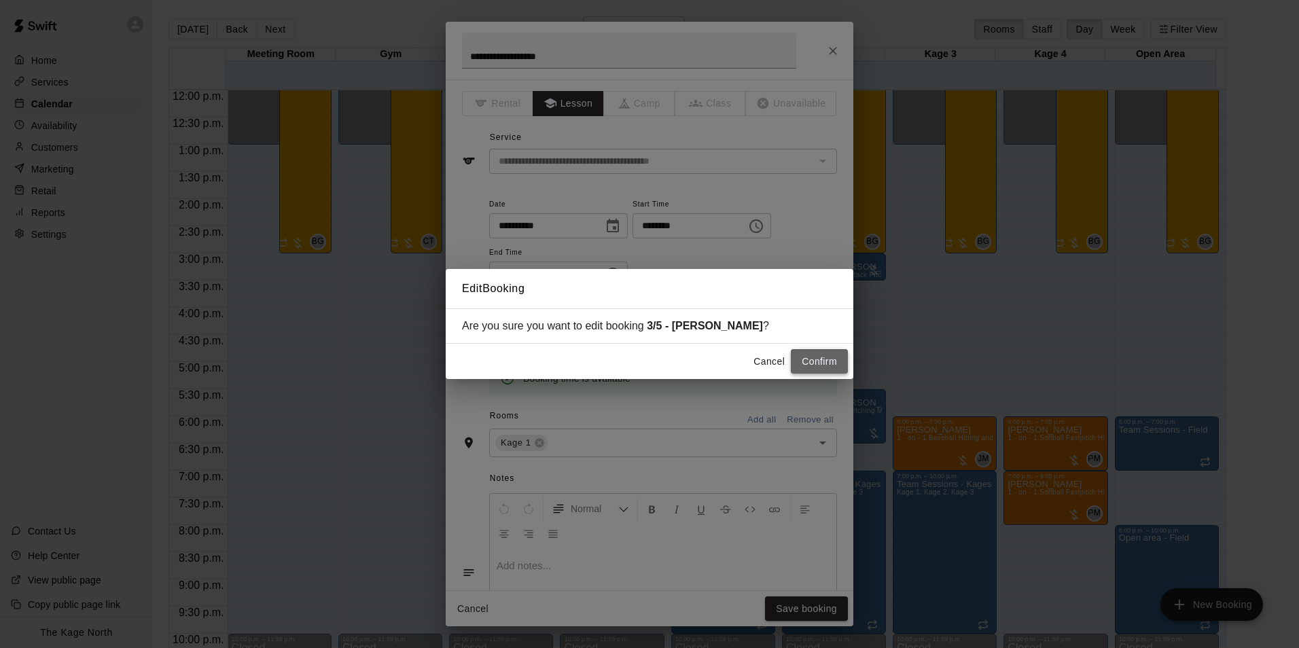
click at [822, 368] on button "Confirm" at bounding box center [819, 361] width 57 height 25
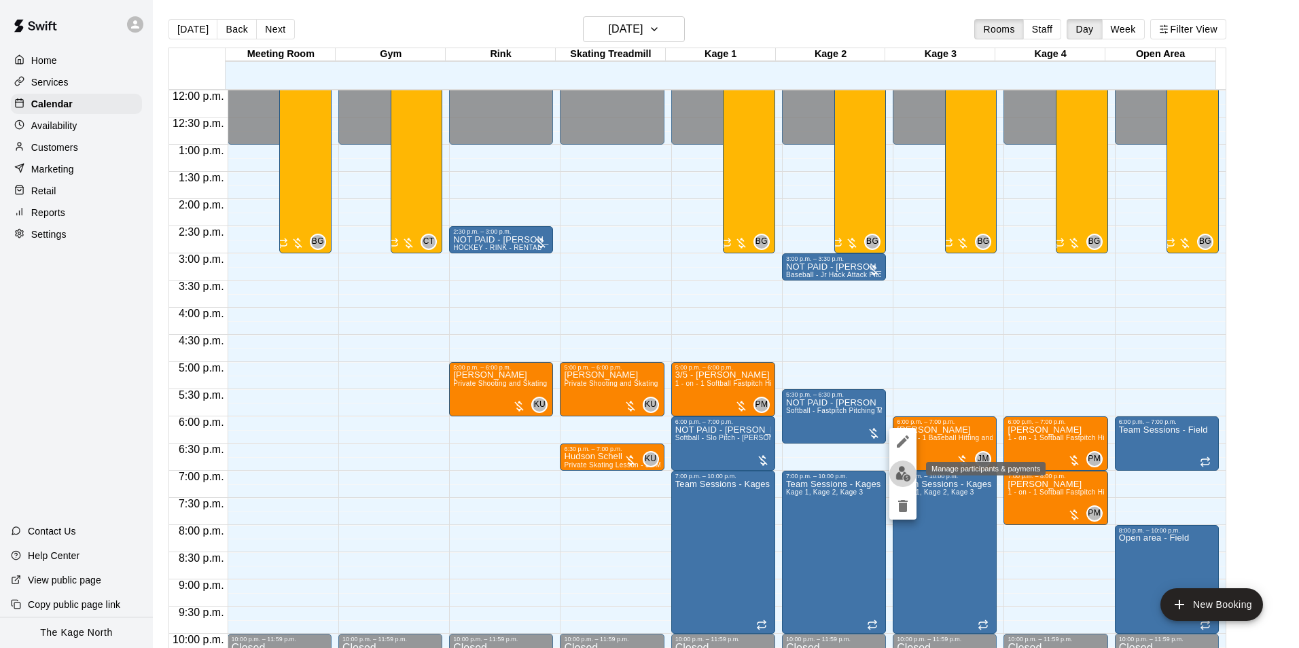
click at [905, 472] on img "edit" at bounding box center [904, 474] width 16 height 16
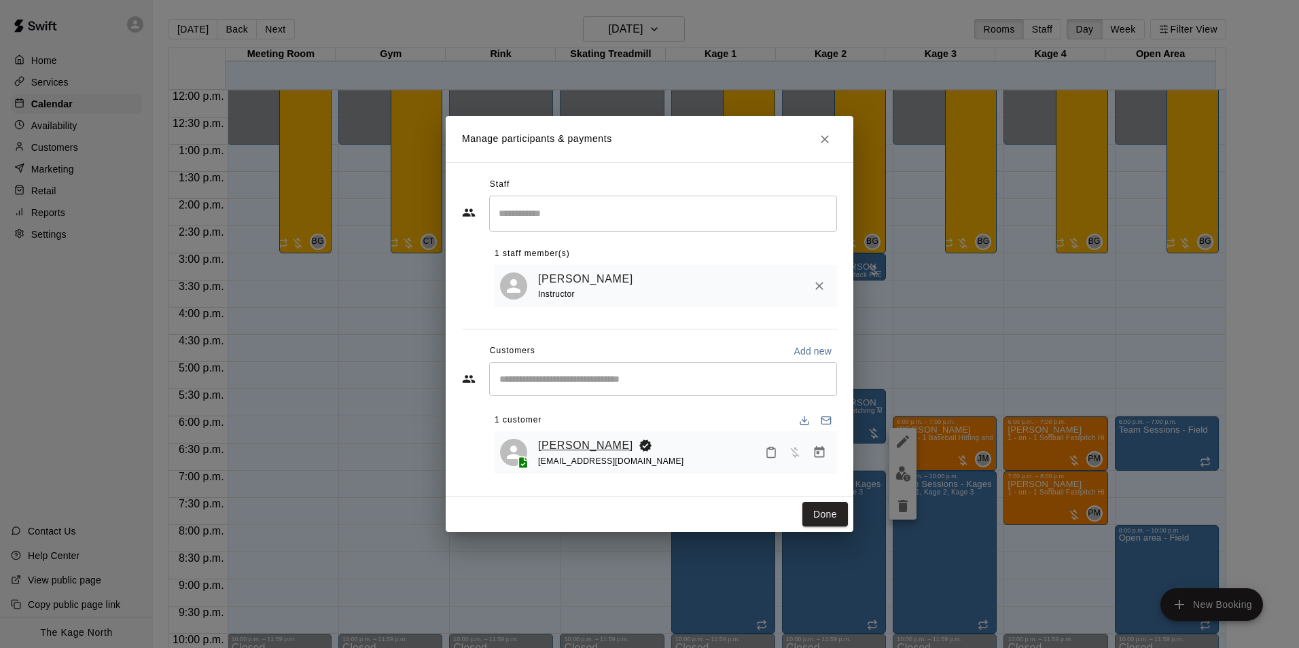
click at [592, 444] on link "[PERSON_NAME]" at bounding box center [585, 446] width 95 height 18
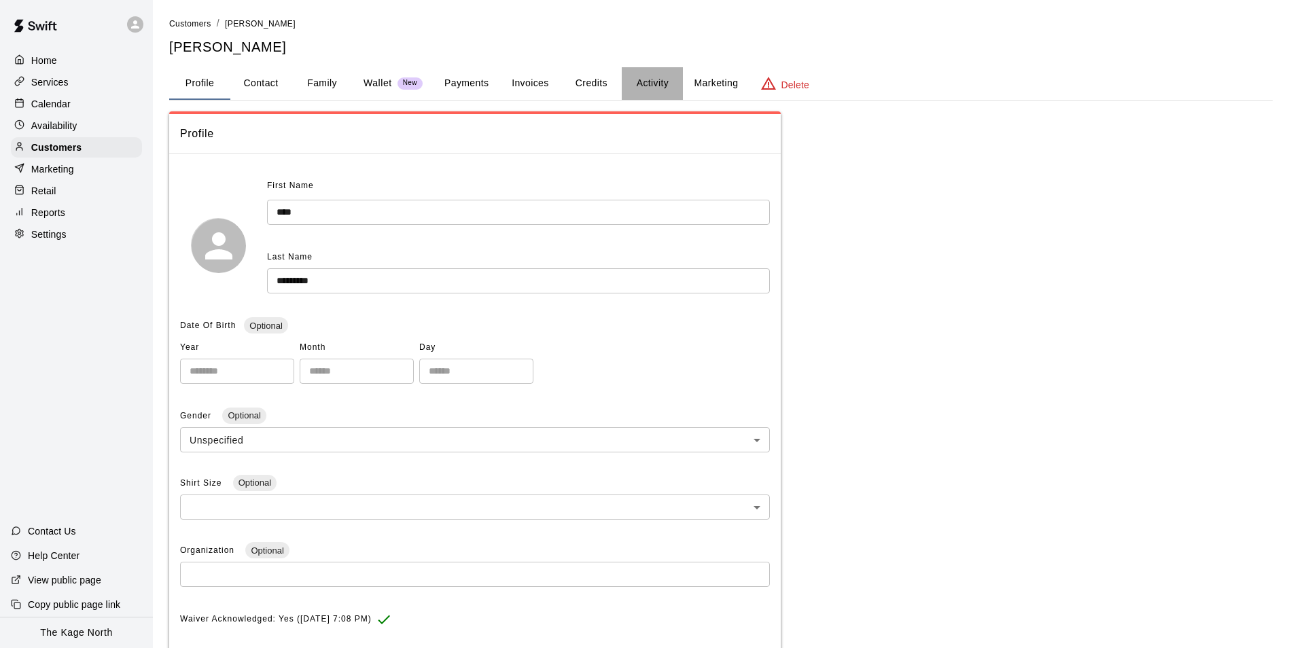
click at [645, 86] on button "Activity" at bounding box center [652, 83] width 61 height 33
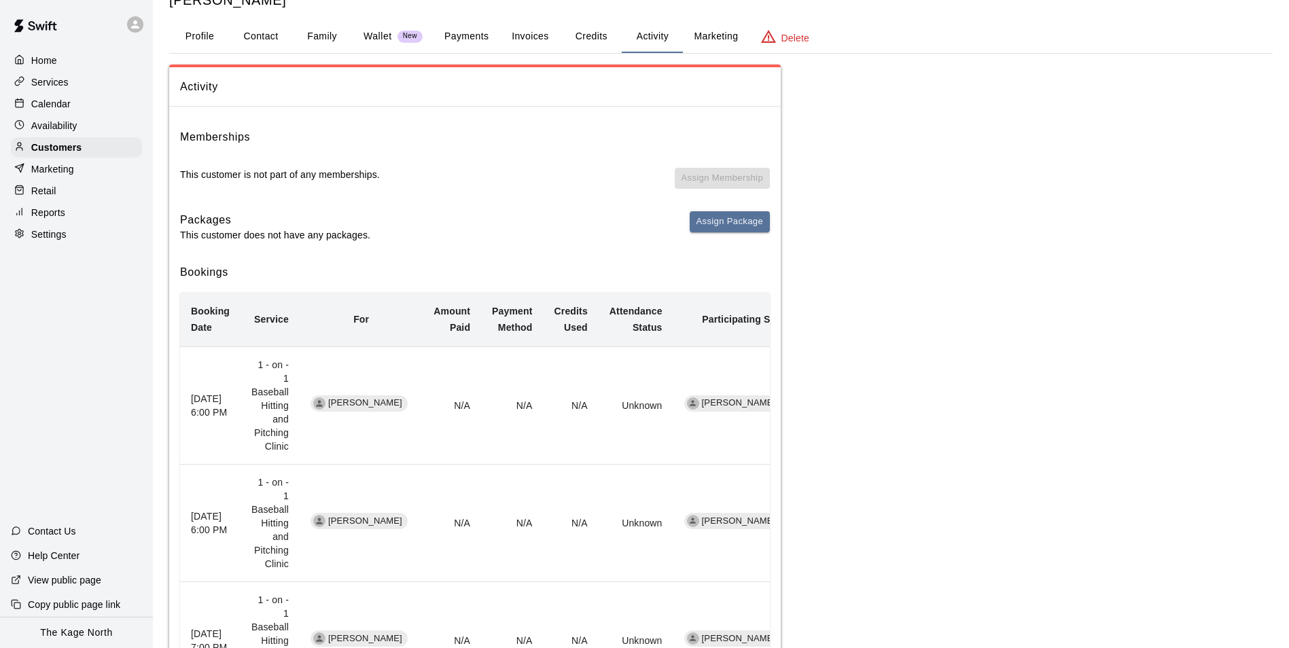
scroll to position [68, 0]
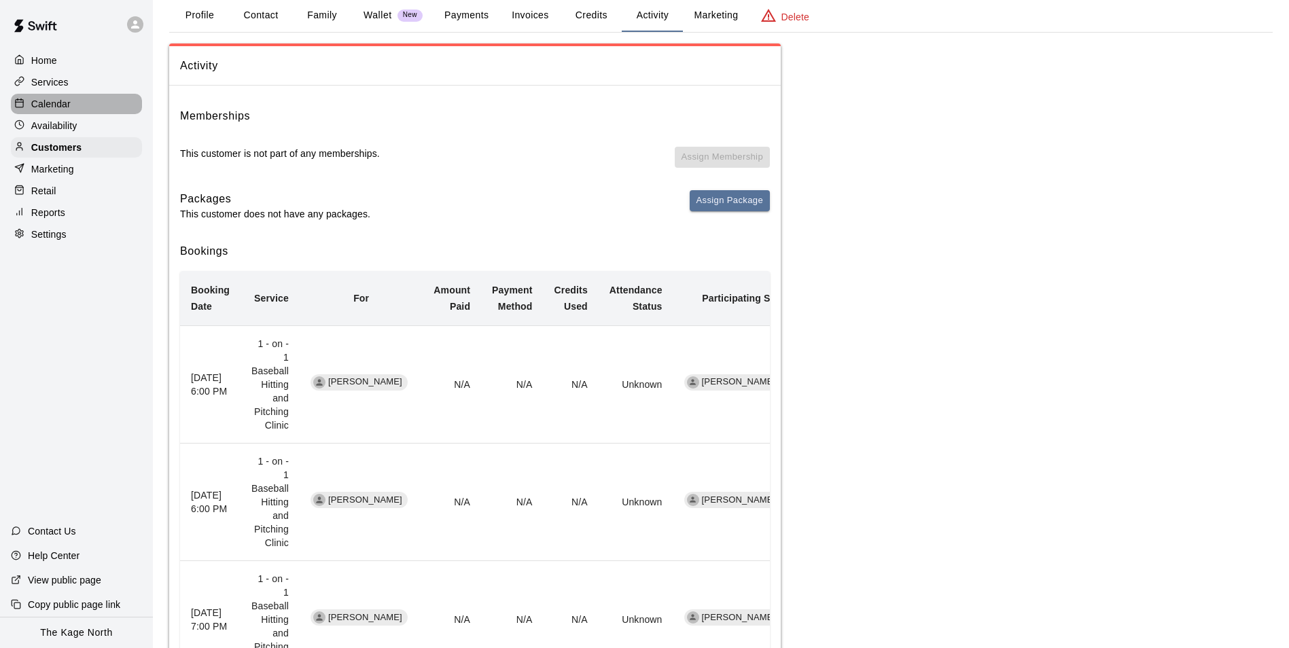
click at [73, 101] on div "Calendar" at bounding box center [76, 104] width 131 height 20
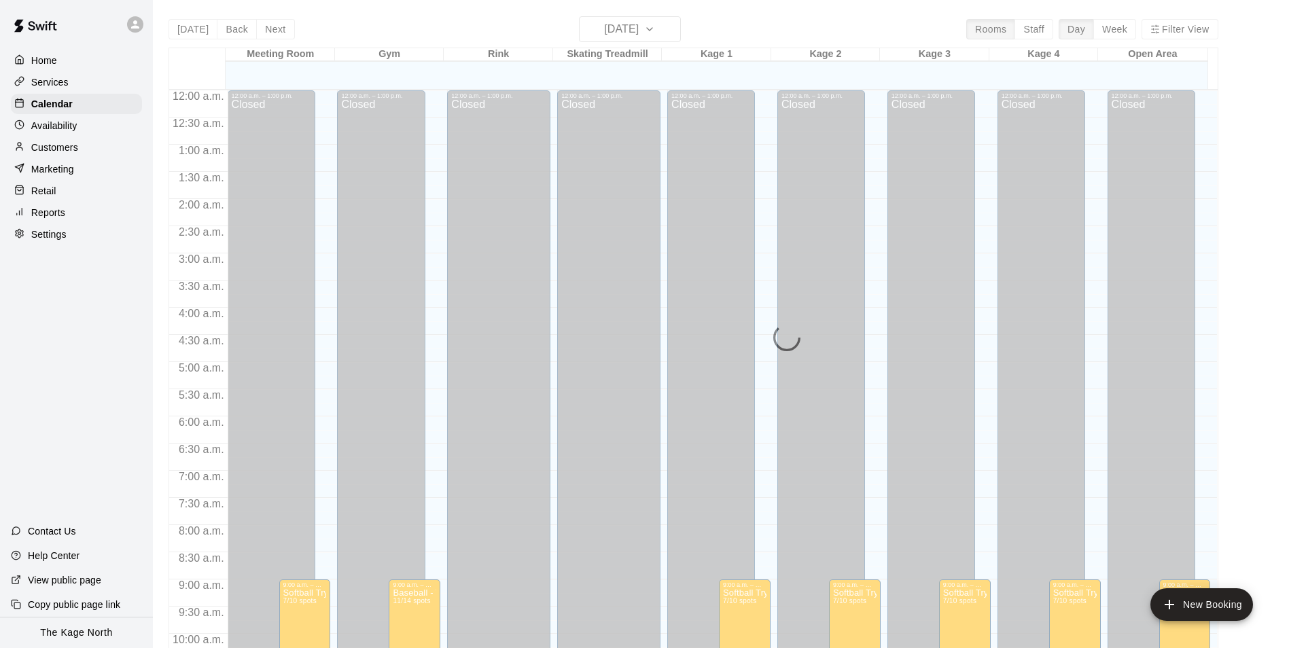
scroll to position [585, 0]
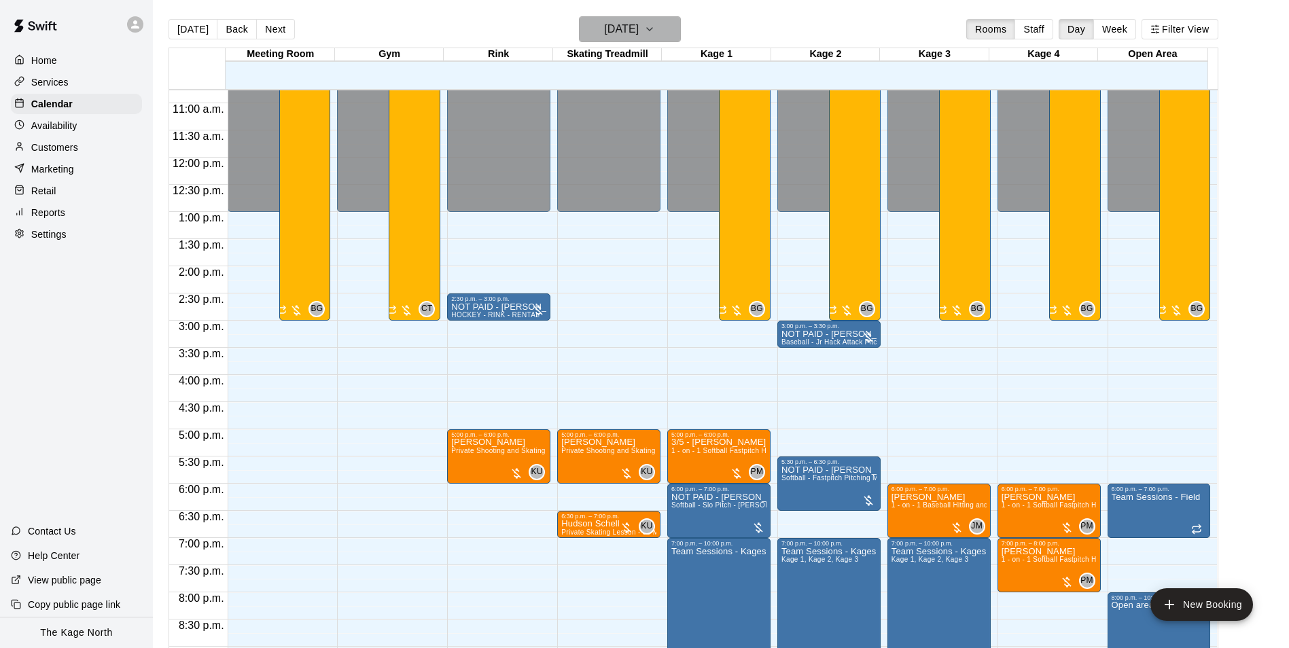
click at [639, 28] on h6 "[DATE]" at bounding box center [621, 29] width 35 height 19
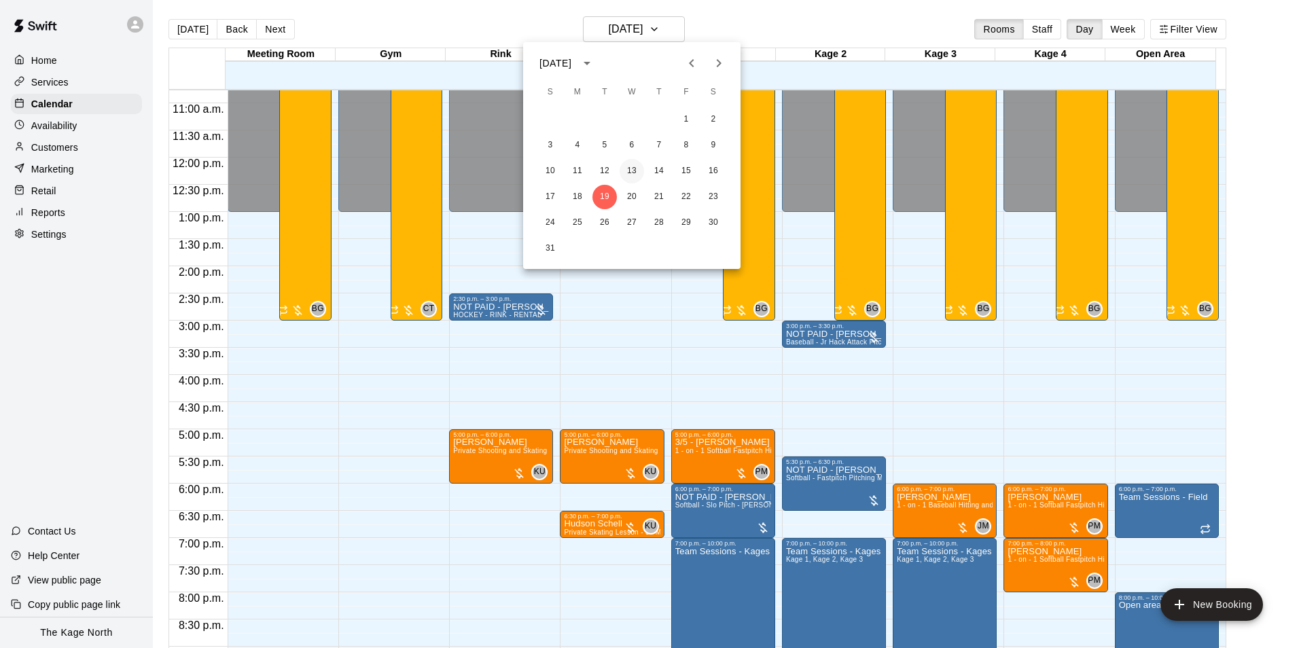
click at [642, 165] on button "13" at bounding box center [632, 171] width 24 height 24
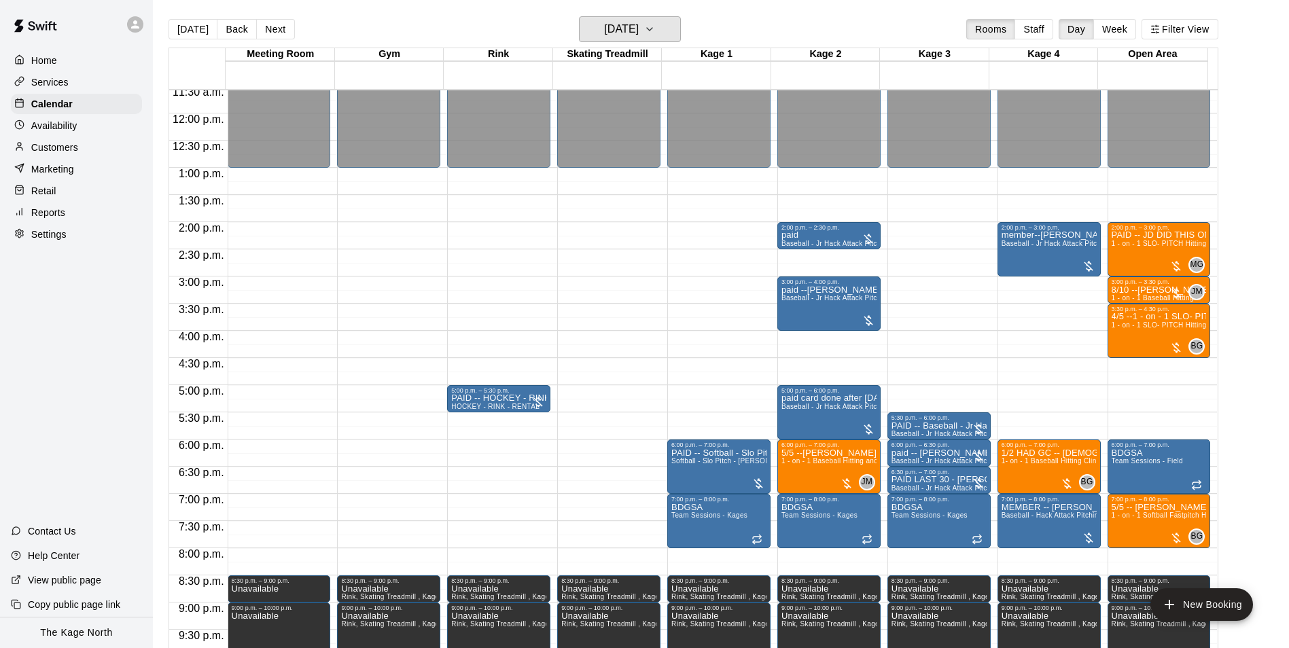
scroll to position [653, 0]
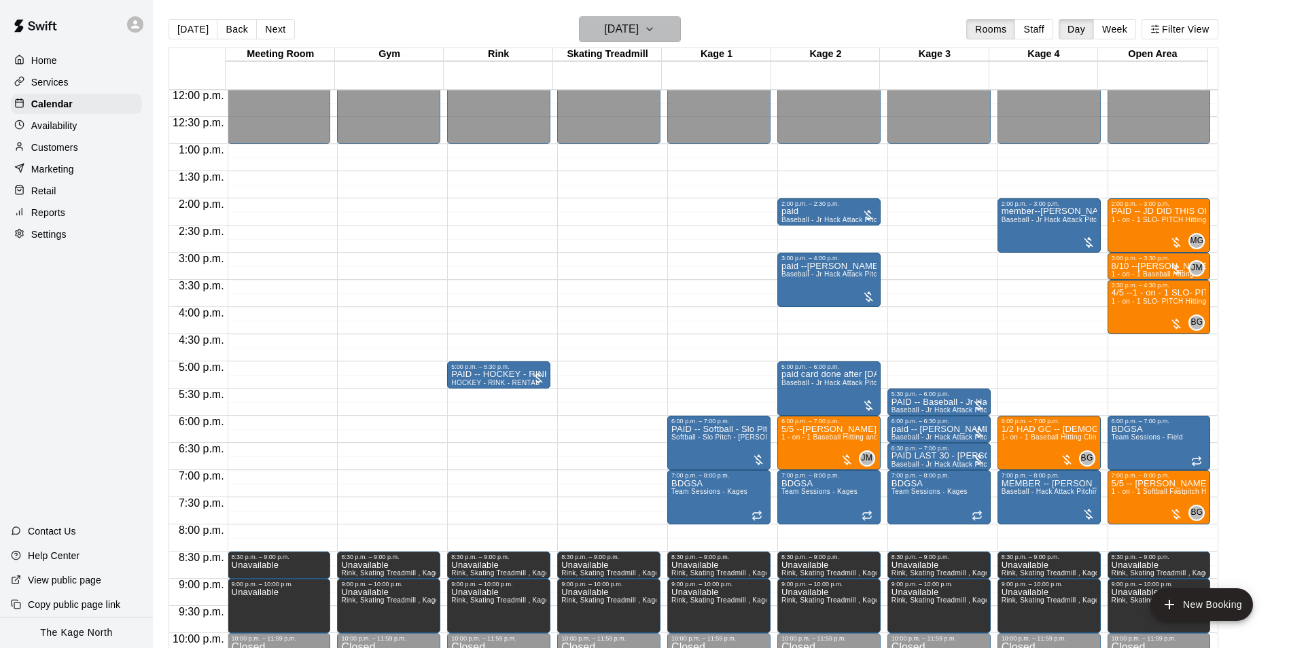
click at [621, 32] on h6 "[DATE]" at bounding box center [621, 29] width 35 height 19
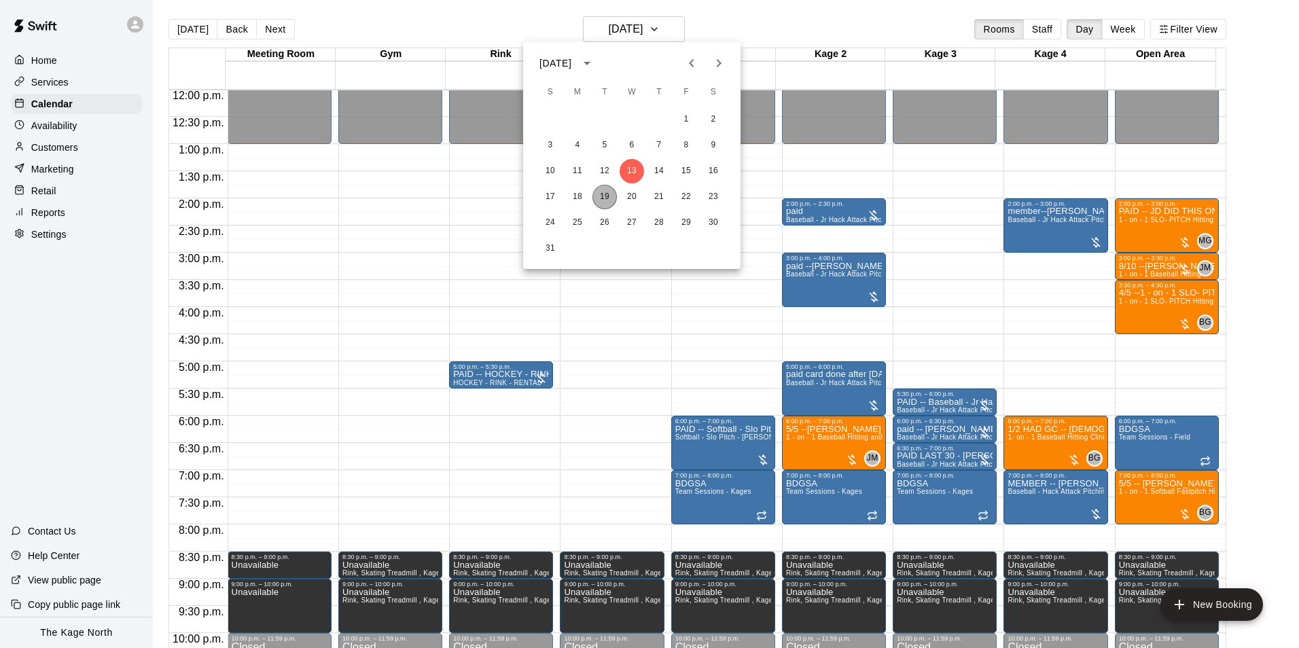
click at [610, 197] on button "19" at bounding box center [605, 197] width 24 height 24
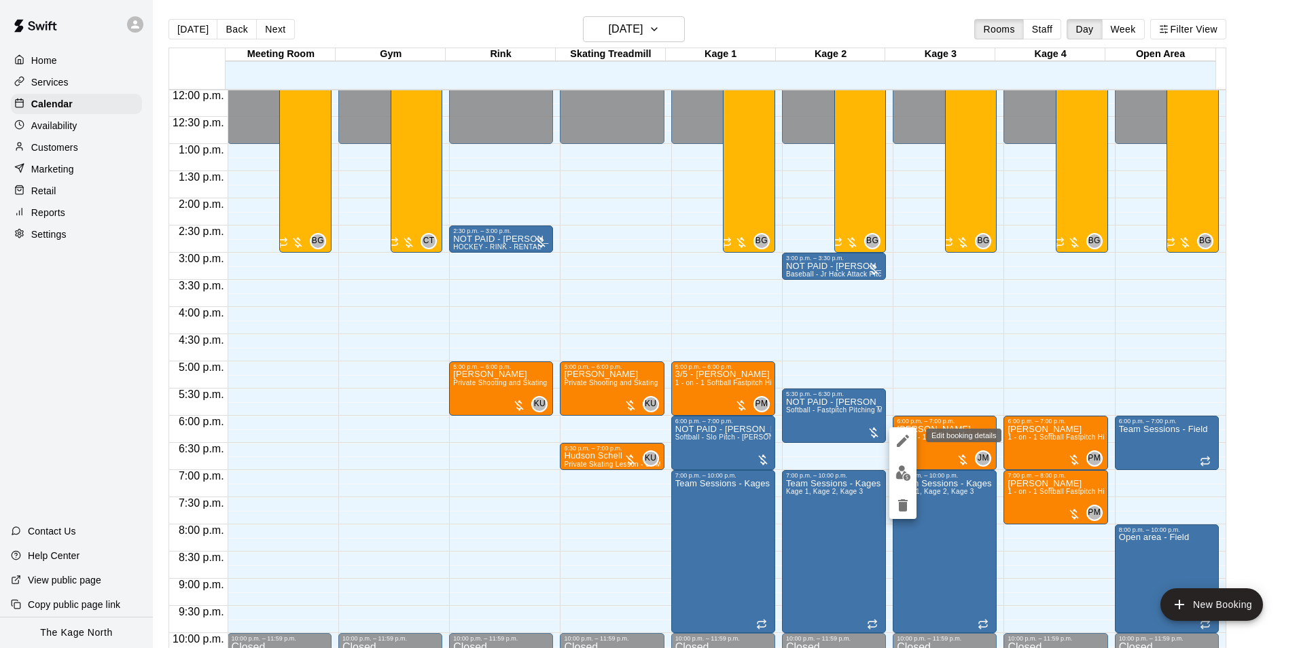
click at [896, 434] on icon "edit" at bounding box center [903, 441] width 16 height 16
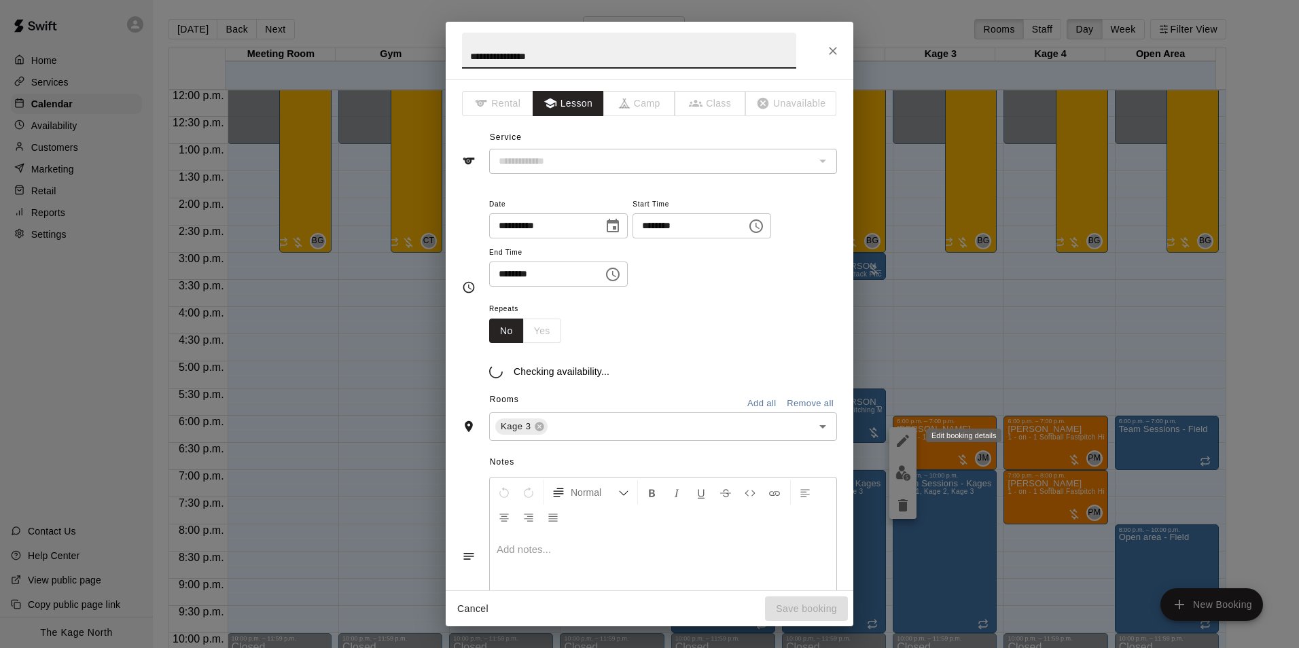
type input "**********"
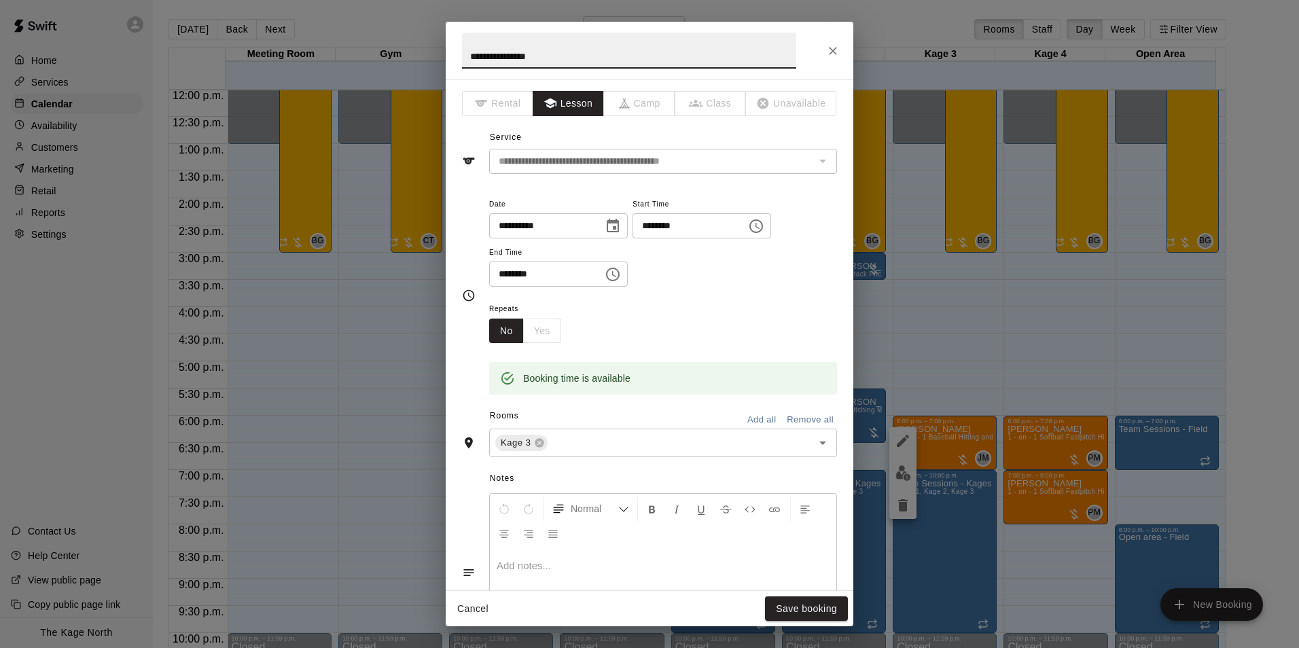
click at [469, 60] on input "**********" at bounding box center [629, 51] width 334 height 36
click at [521, 55] on input "**********" at bounding box center [629, 51] width 334 height 36
click at [525, 57] on input "**********" at bounding box center [629, 51] width 334 height 36
click at [598, 56] on input "**********" at bounding box center [629, 51] width 334 height 36
type input "**********"
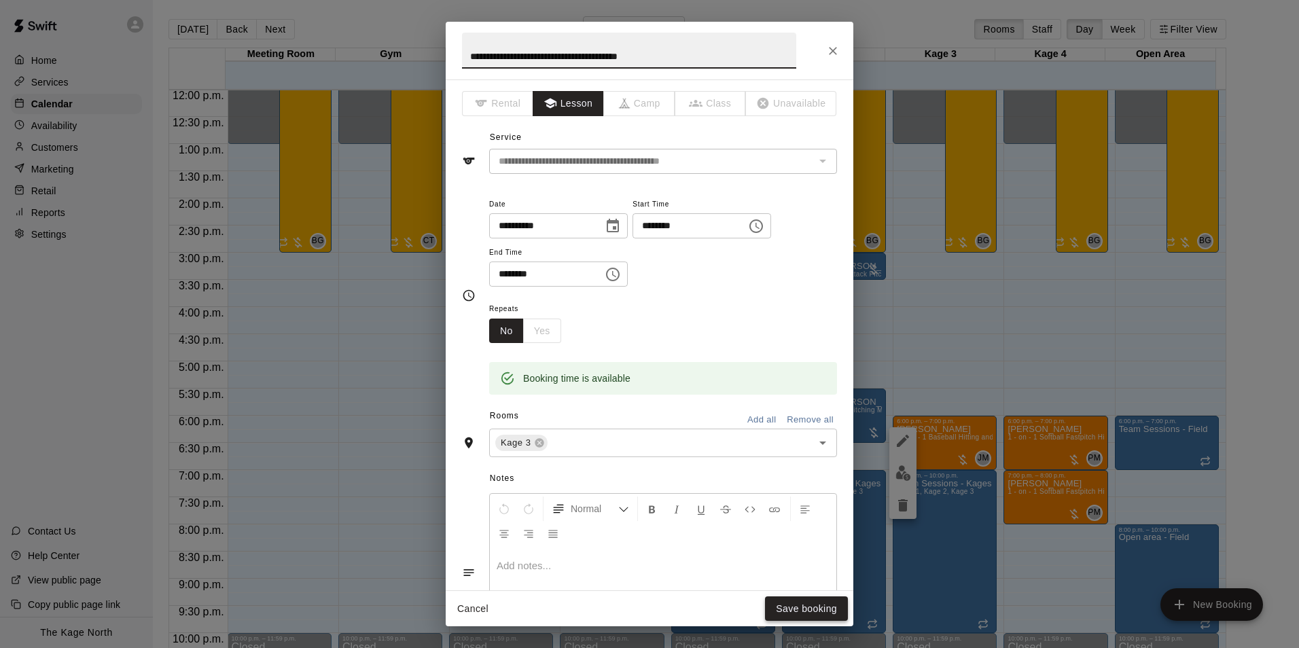
click at [796, 600] on button "Save booking" at bounding box center [806, 609] width 83 height 25
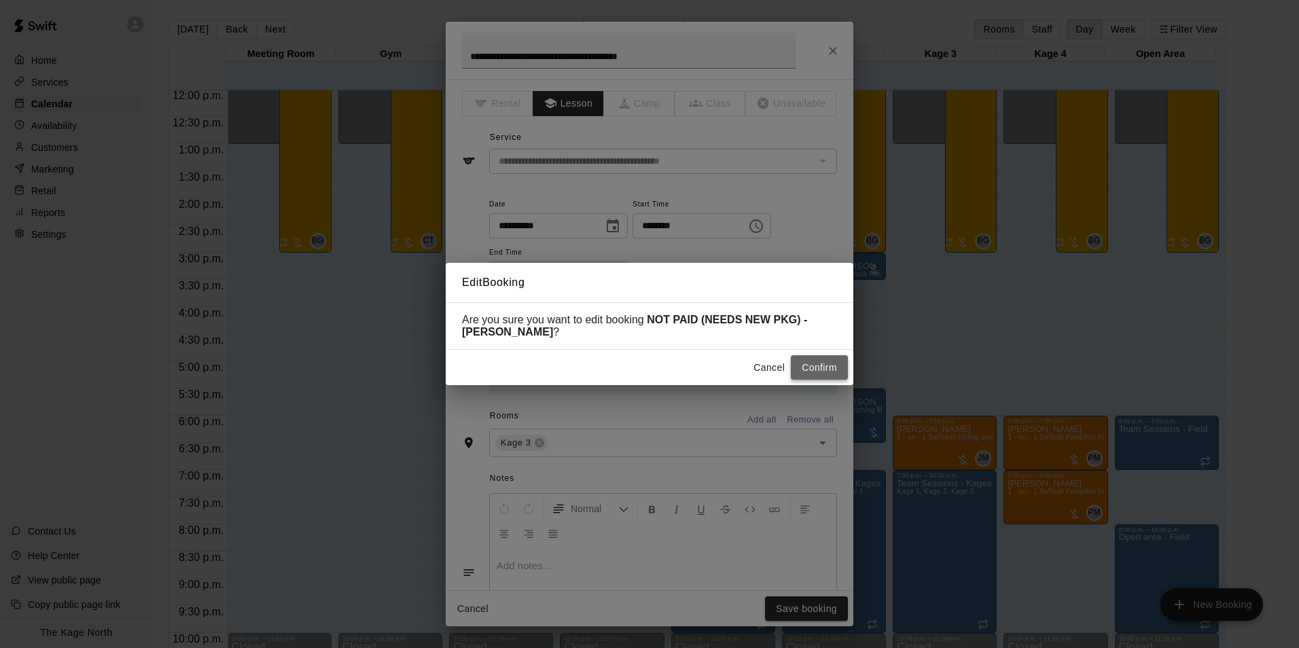
click at [810, 371] on button "Confirm" at bounding box center [819, 367] width 57 height 25
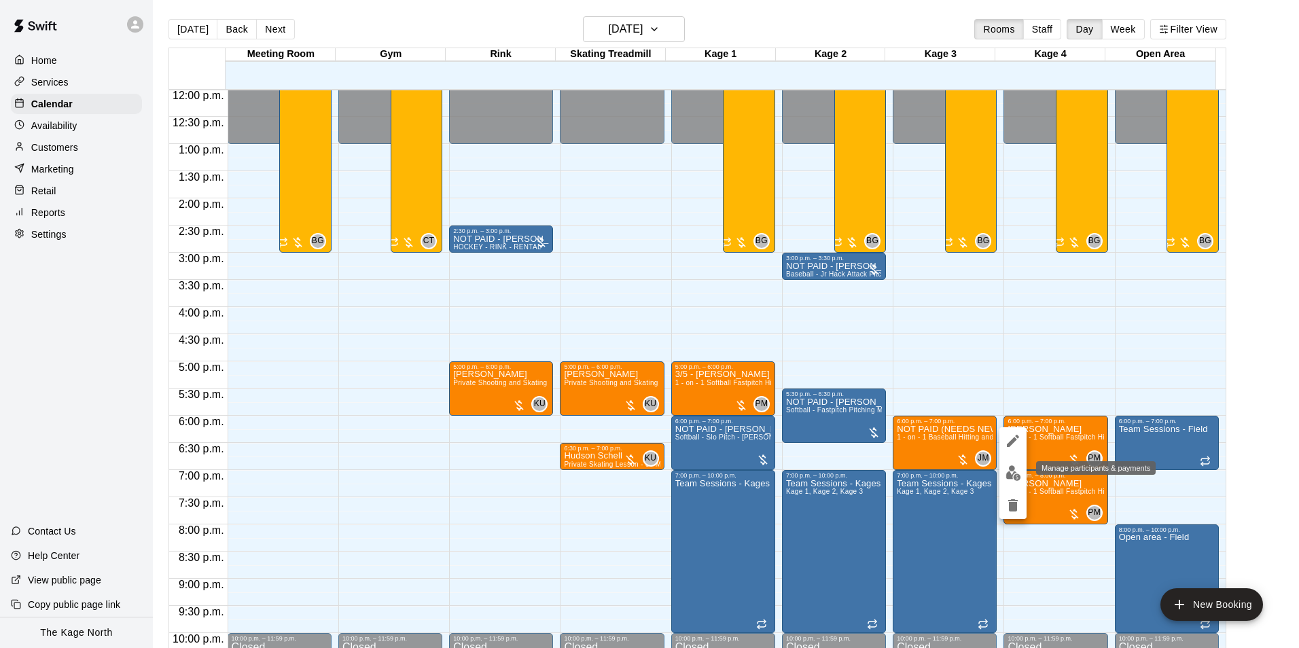
click at [1019, 470] on img "edit" at bounding box center [1014, 474] width 16 height 16
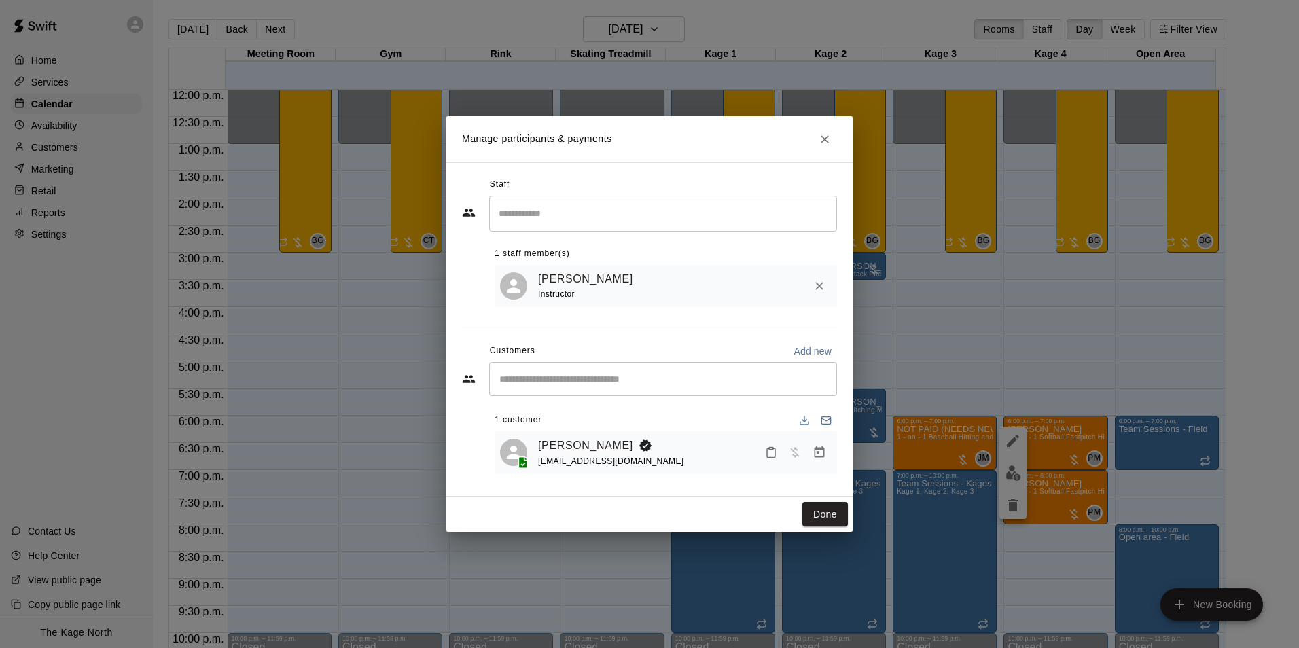
click at [593, 451] on link "[PERSON_NAME]" at bounding box center [585, 446] width 95 height 18
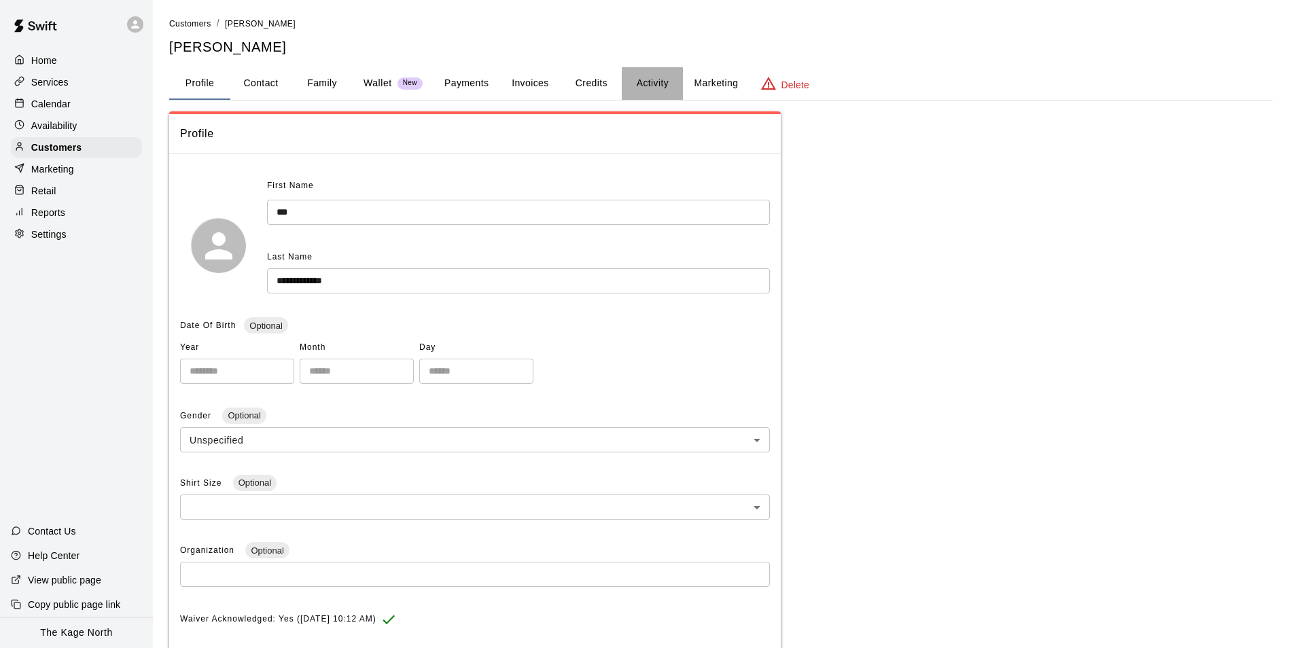
click at [644, 83] on button "Activity" at bounding box center [652, 83] width 61 height 33
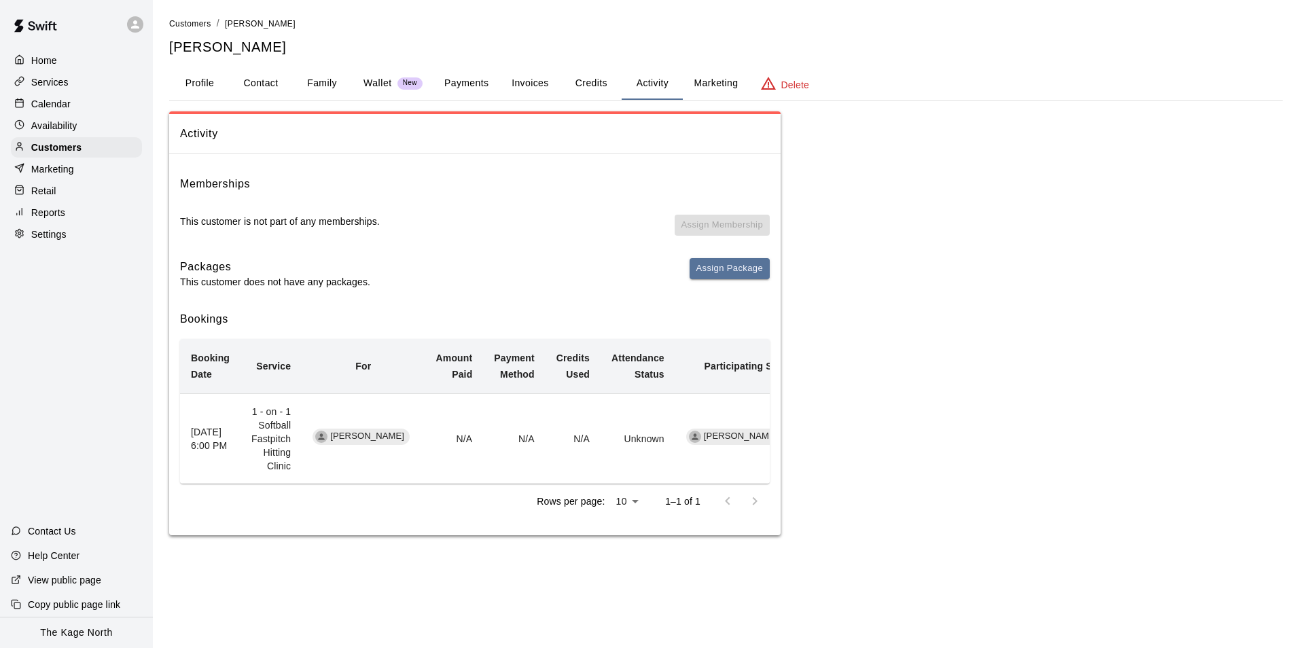
click at [48, 105] on p "Calendar" at bounding box center [50, 104] width 39 height 14
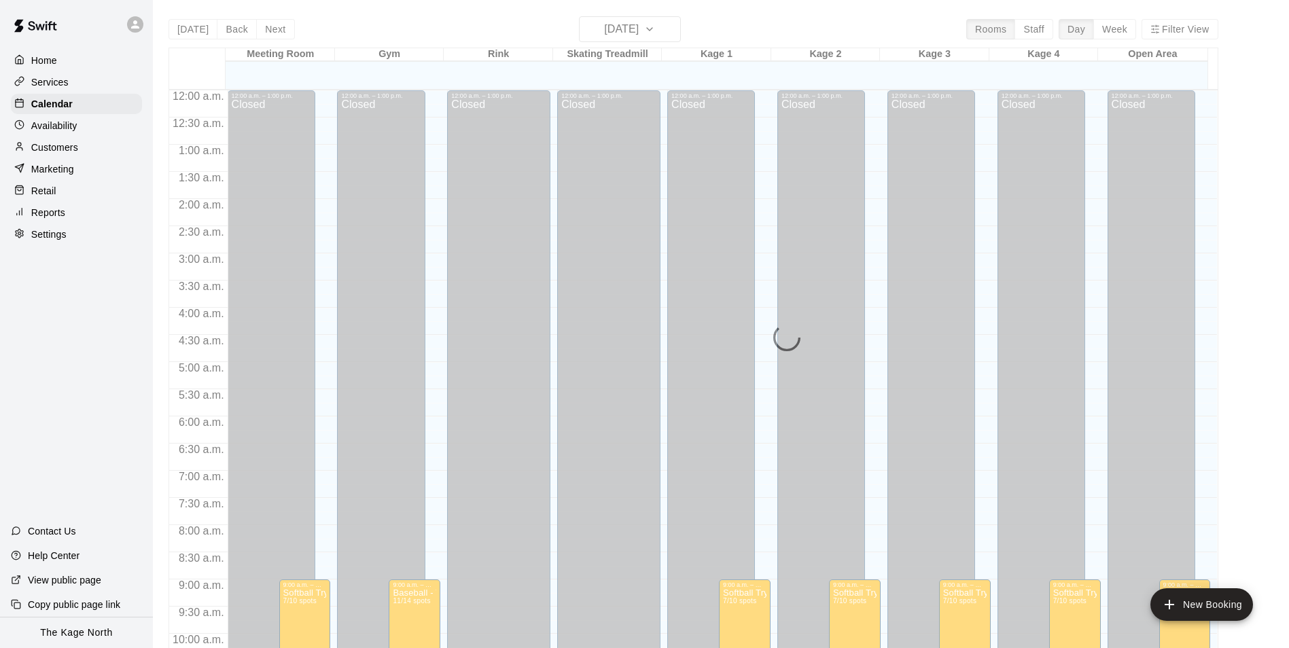
scroll to position [586, 0]
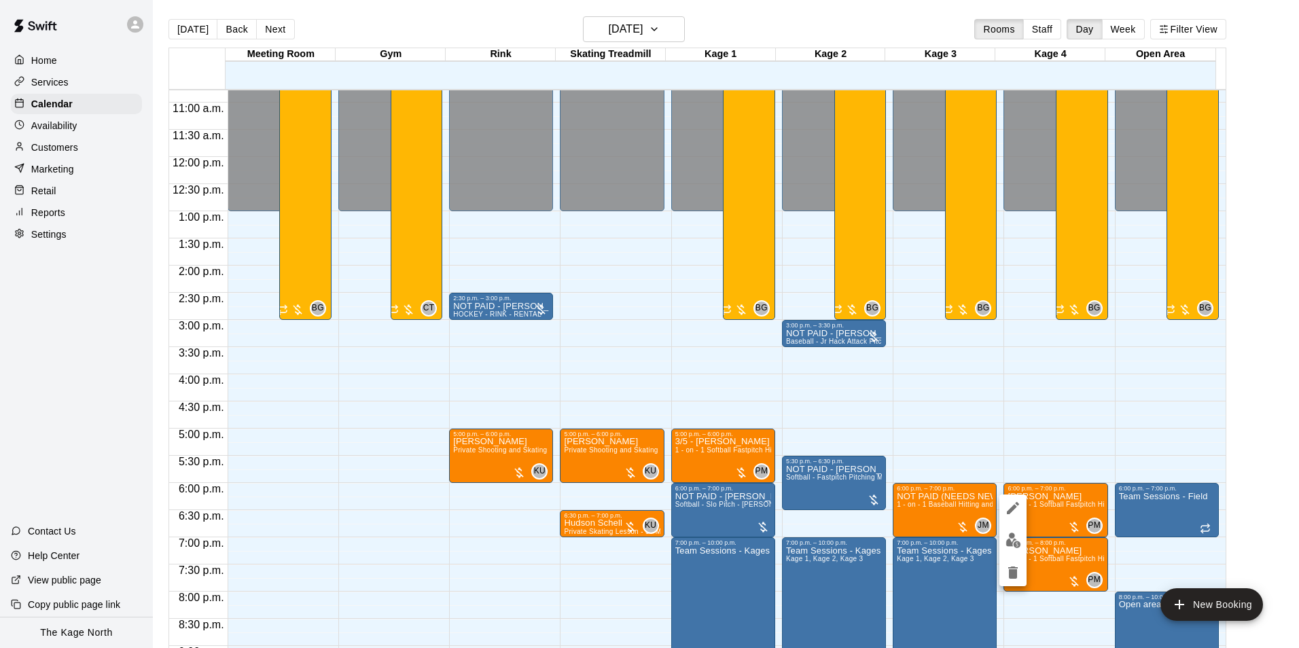
click at [1015, 508] on icon "edit" at bounding box center [1013, 508] width 12 height 12
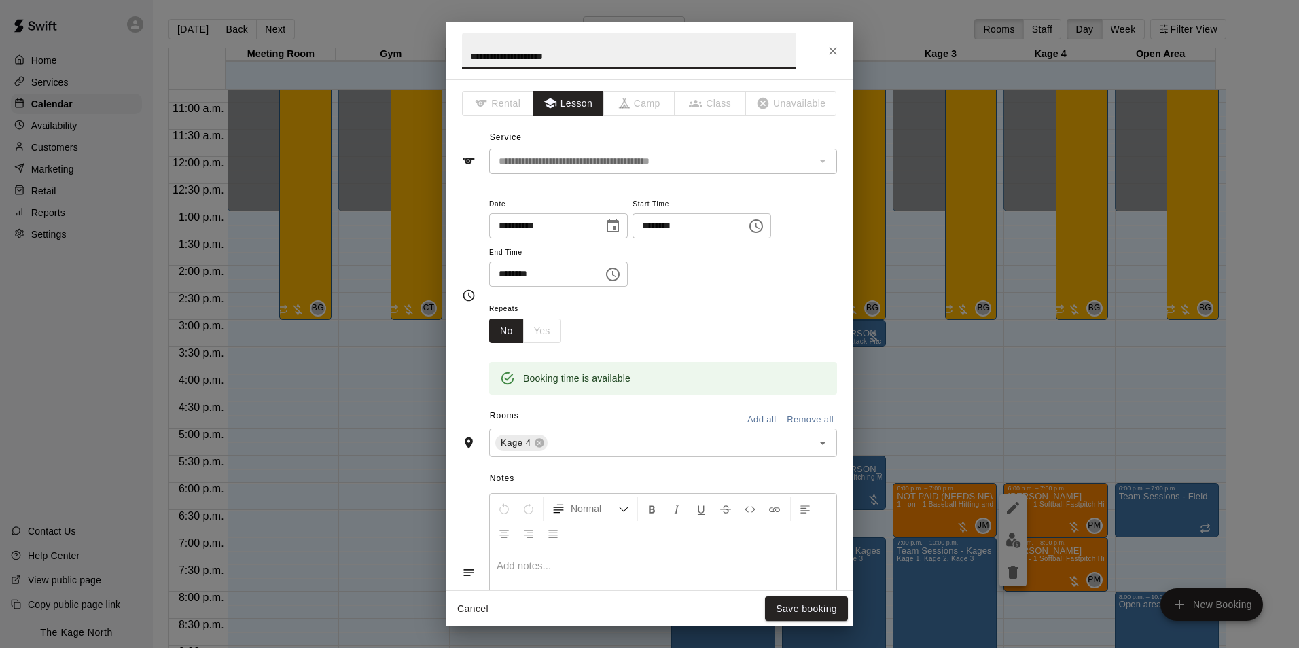
click at [469, 63] on input "**********" at bounding box center [629, 51] width 334 height 36
type input "**********"
click at [820, 610] on button "Save booking" at bounding box center [806, 609] width 83 height 25
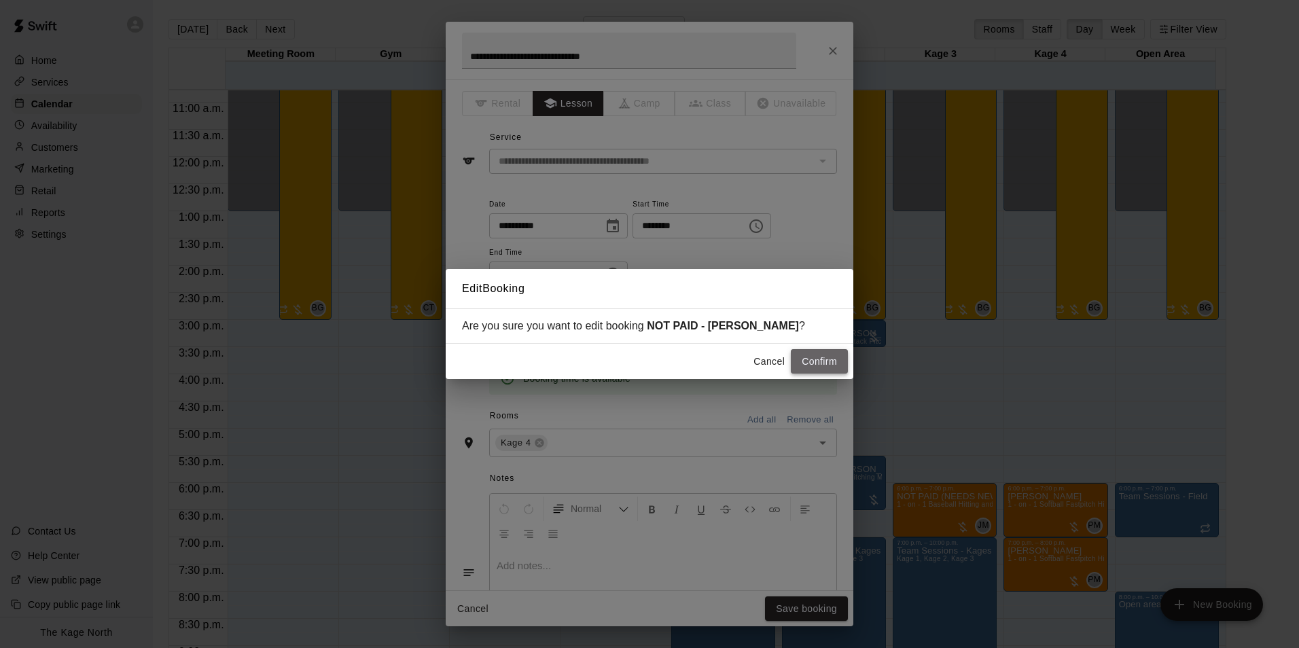
click at [806, 351] on button "Confirm" at bounding box center [819, 361] width 57 height 25
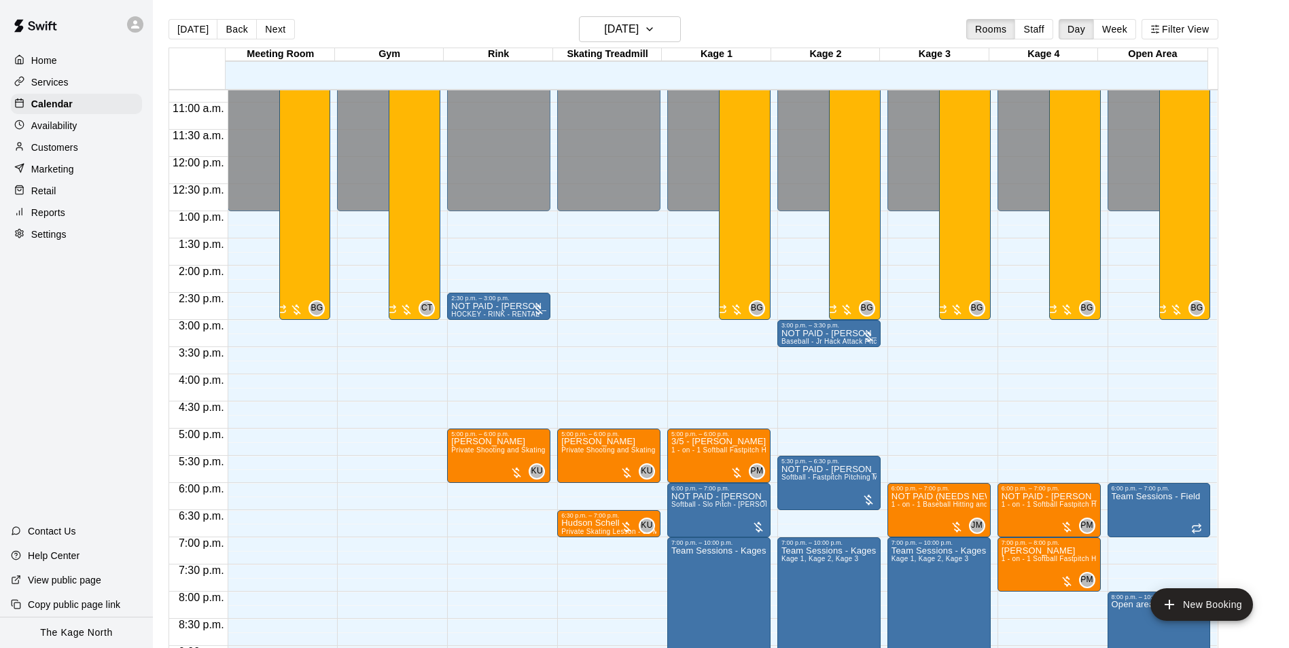
scroll to position [654, 0]
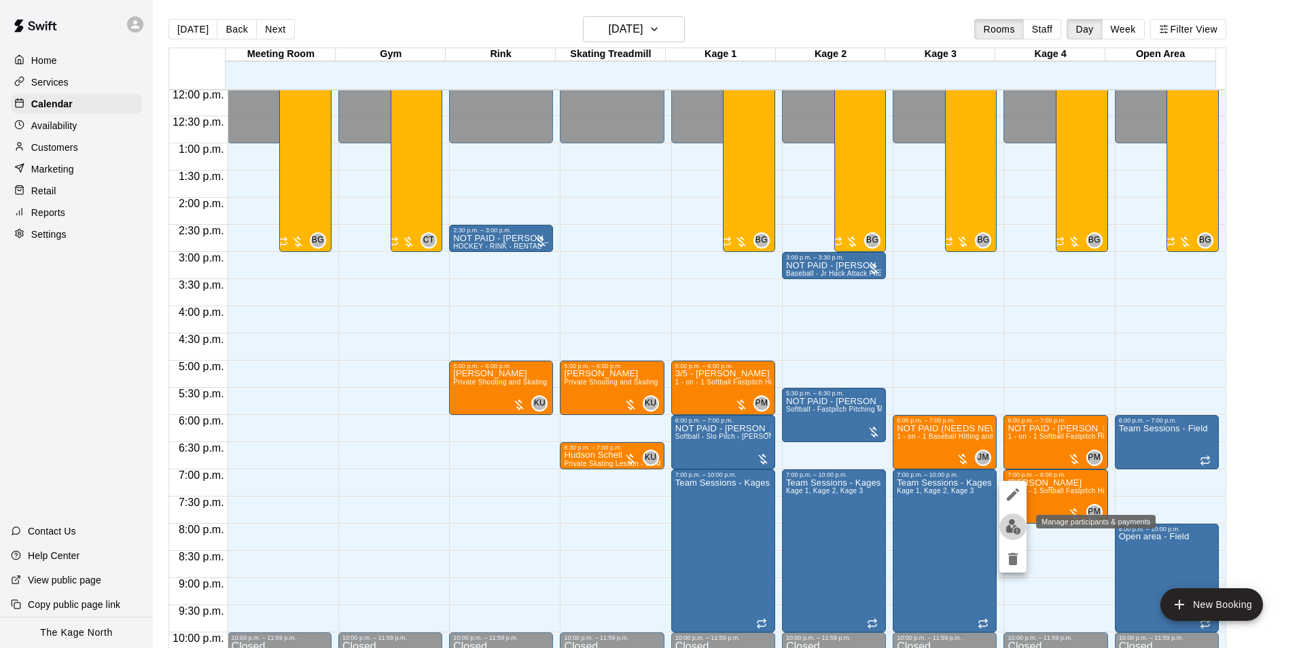
click at [1011, 527] on img "edit" at bounding box center [1014, 527] width 16 height 16
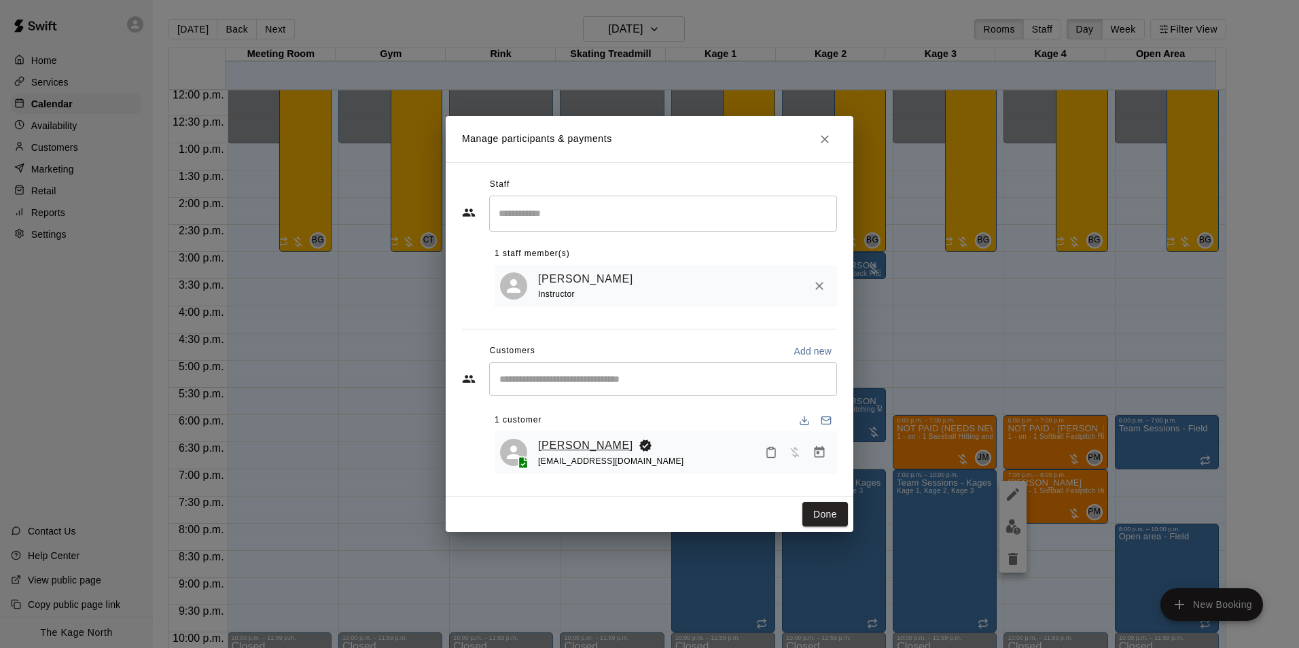
click at [548, 441] on link "[PERSON_NAME]" at bounding box center [585, 446] width 95 height 18
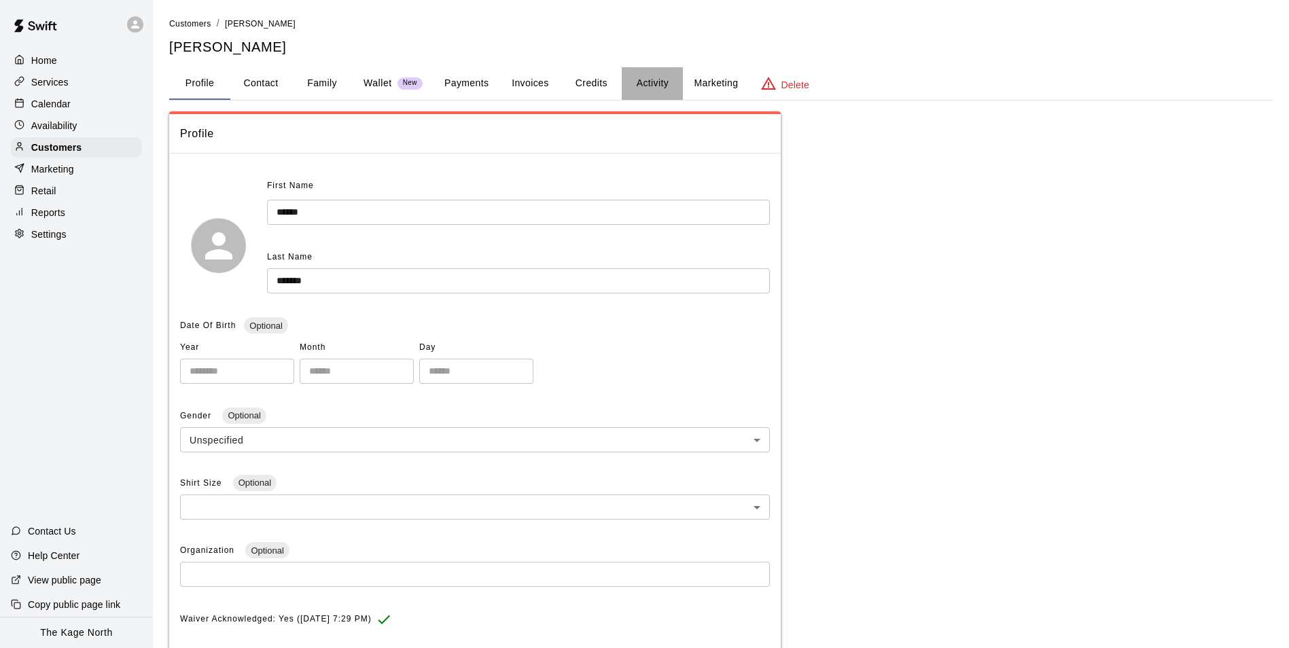
click at [640, 88] on button "Activity" at bounding box center [652, 83] width 61 height 33
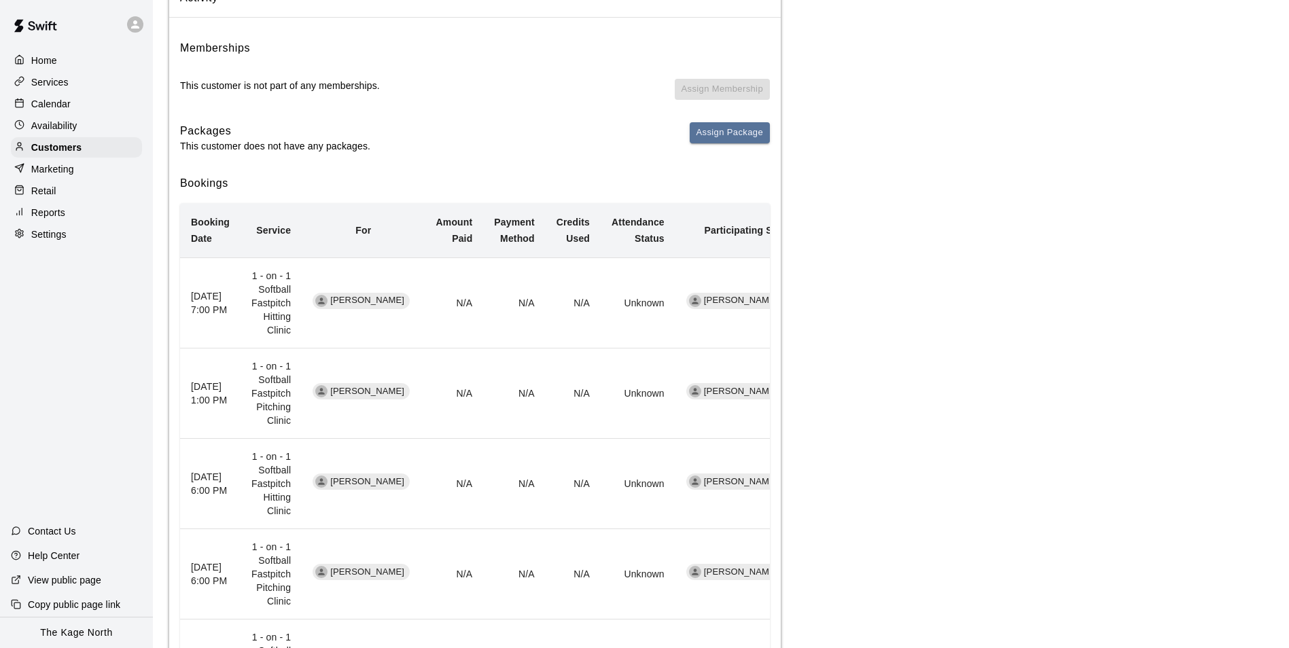
scroll to position [204, 0]
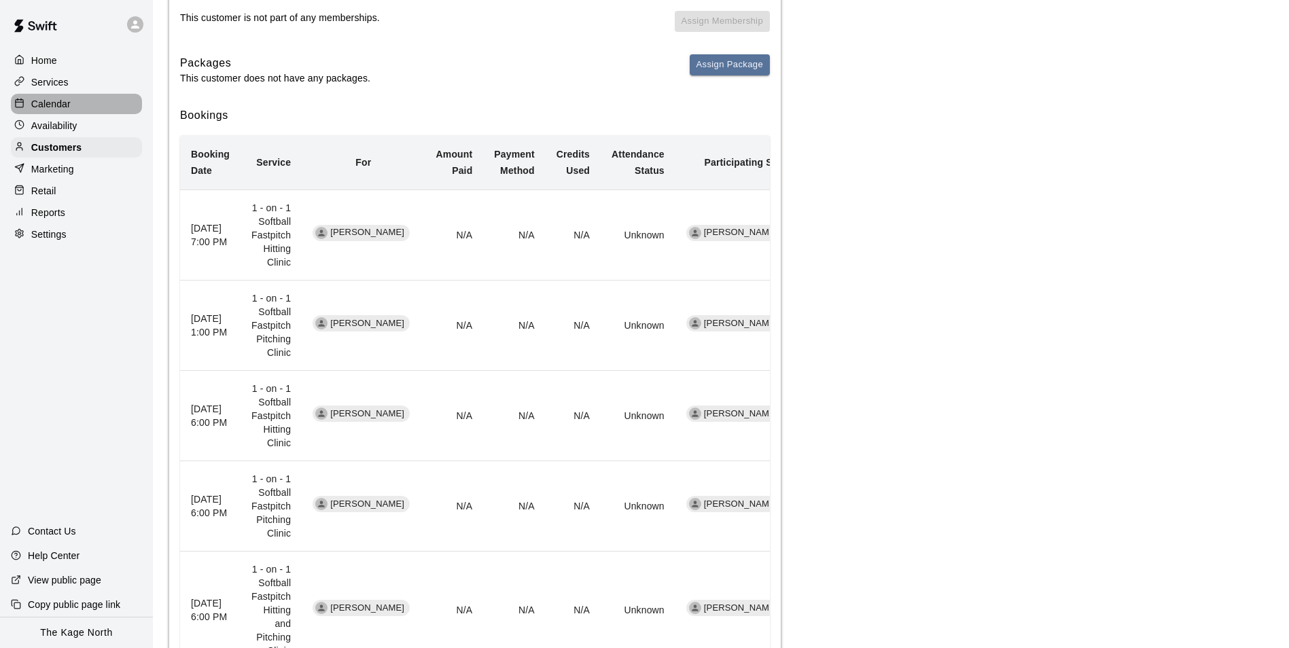
click at [71, 103] on div "Calendar" at bounding box center [76, 104] width 131 height 20
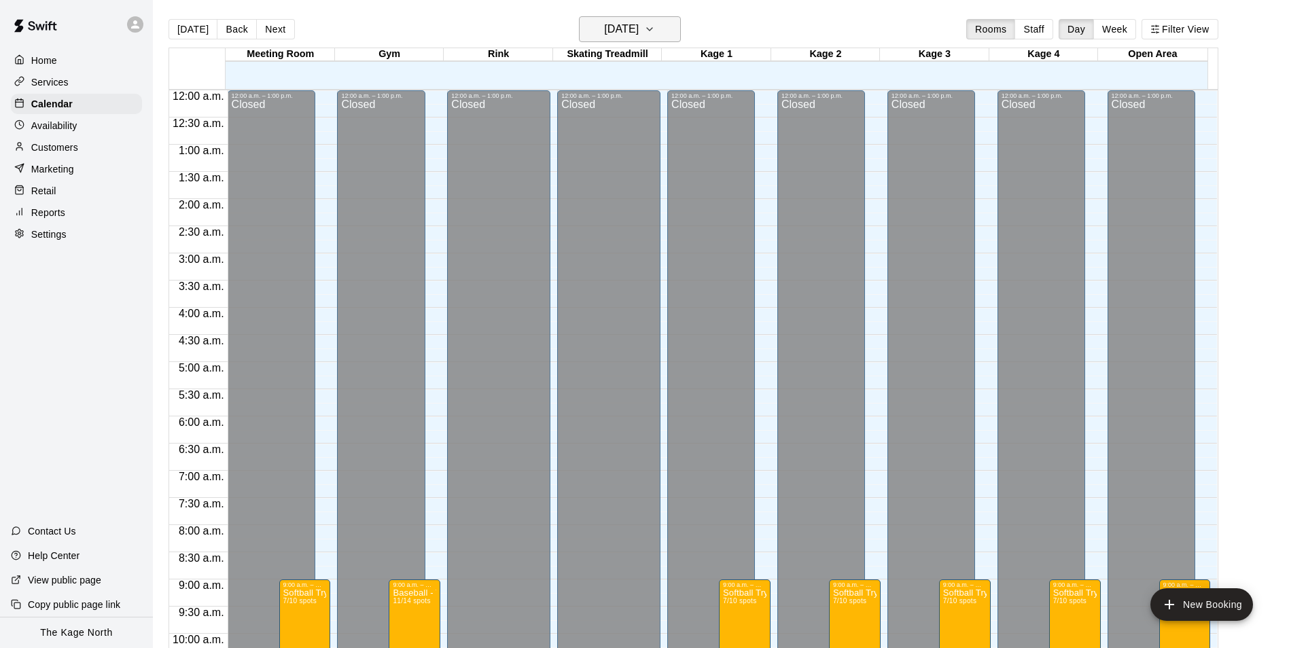
scroll to position [586, 0]
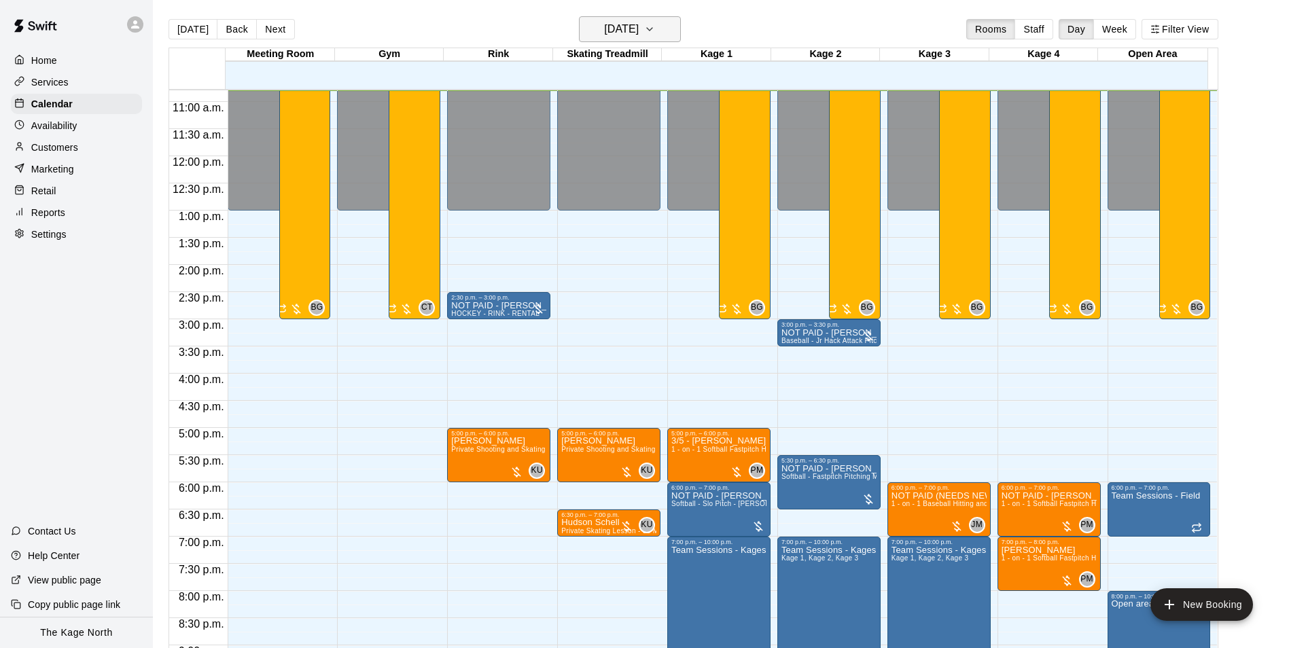
click at [627, 30] on h6 "[DATE]" at bounding box center [621, 29] width 35 height 19
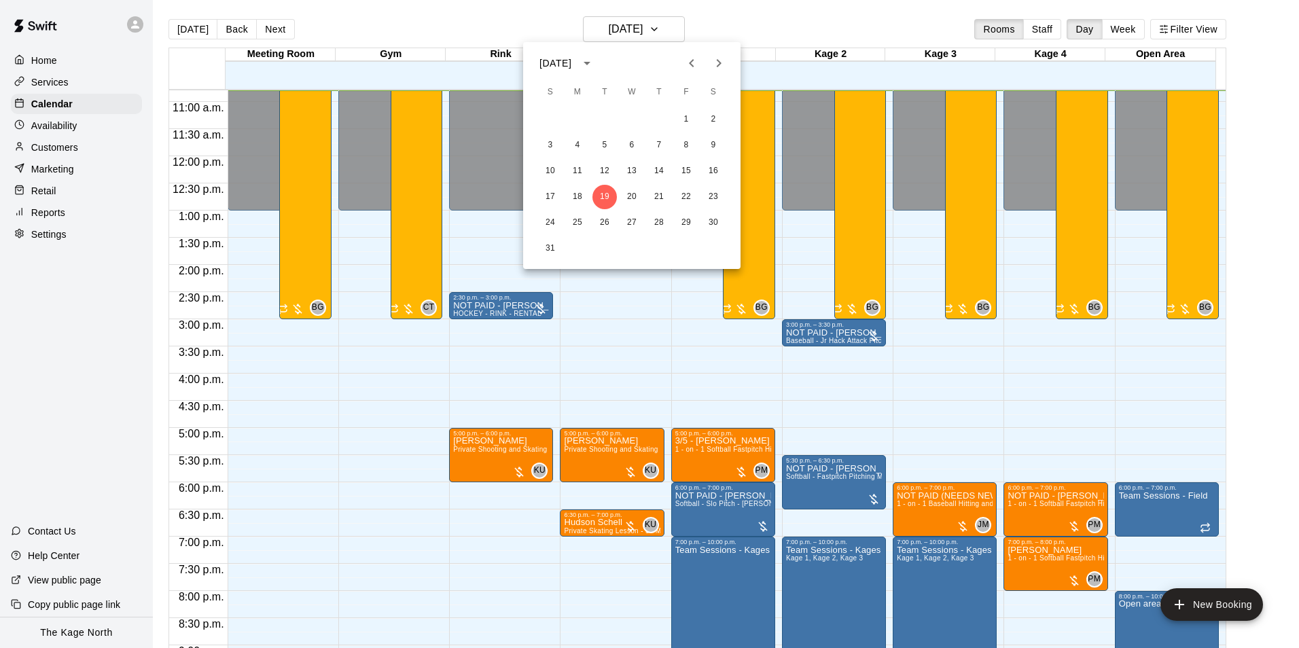
click at [1034, 563] on div at bounding box center [649, 324] width 1299 height 648
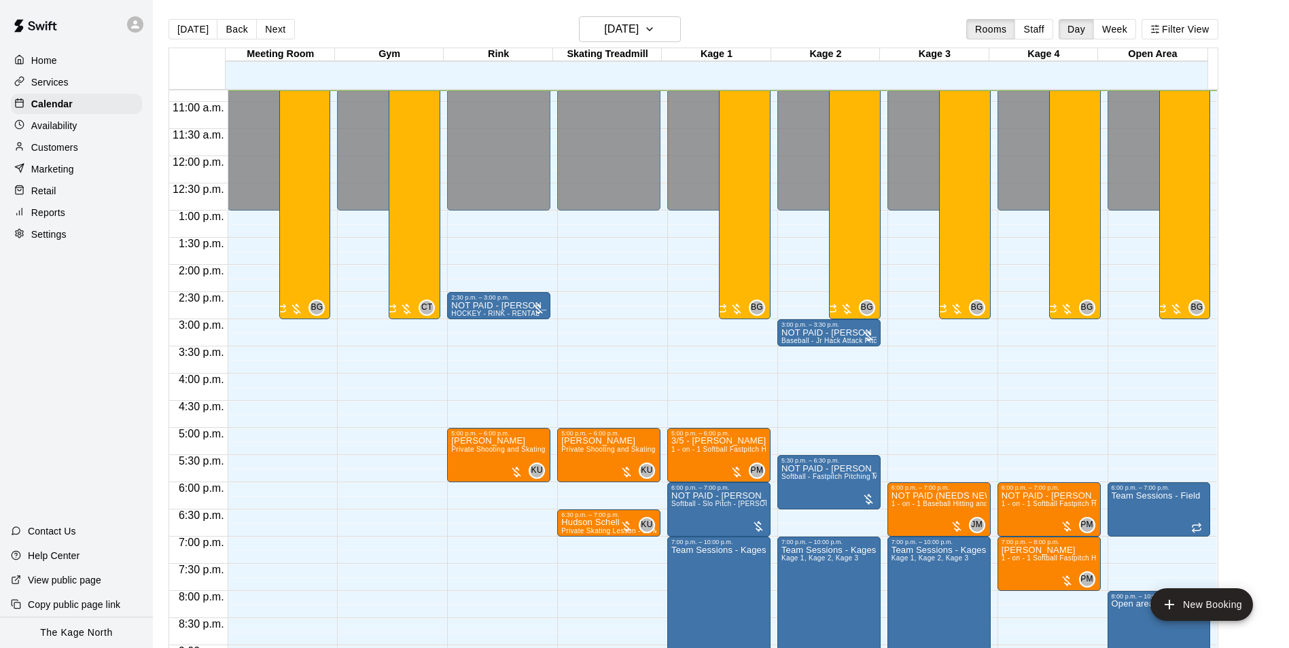
click at [1034, 562] on span "1 - on - 1 Softball Fastpitch Hitting Clinic" at bounding box center [1067, 558] width 131 height 7
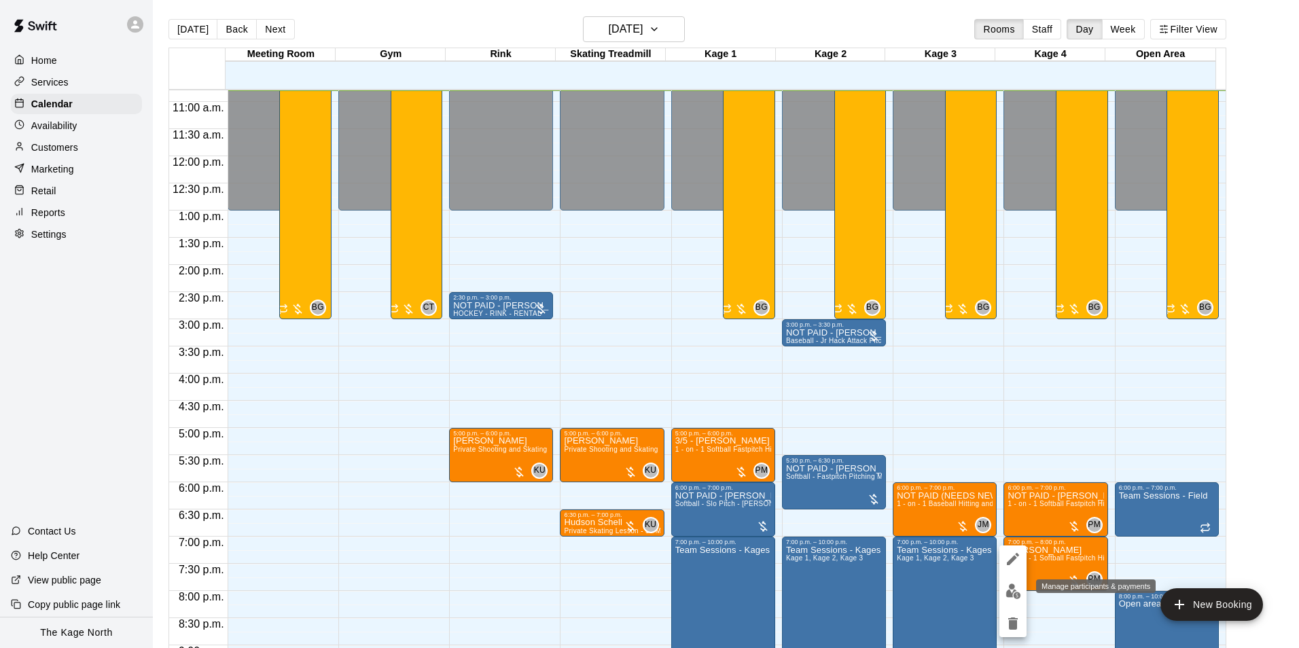
click at [1011, 589] on img "edit" at bounding box center [1014, 592] width 16 height 16
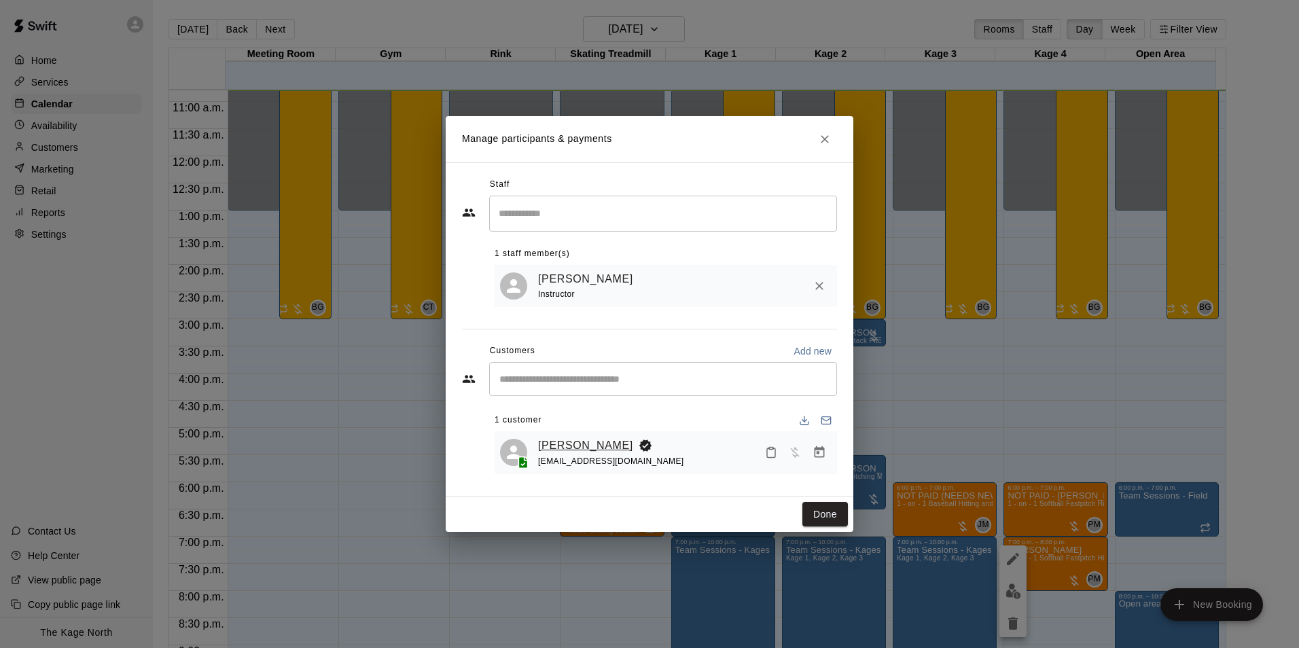
click at [584, 453] on link "[PERSON_NAME]" at bounding box center [585, 446] width 95 height 18
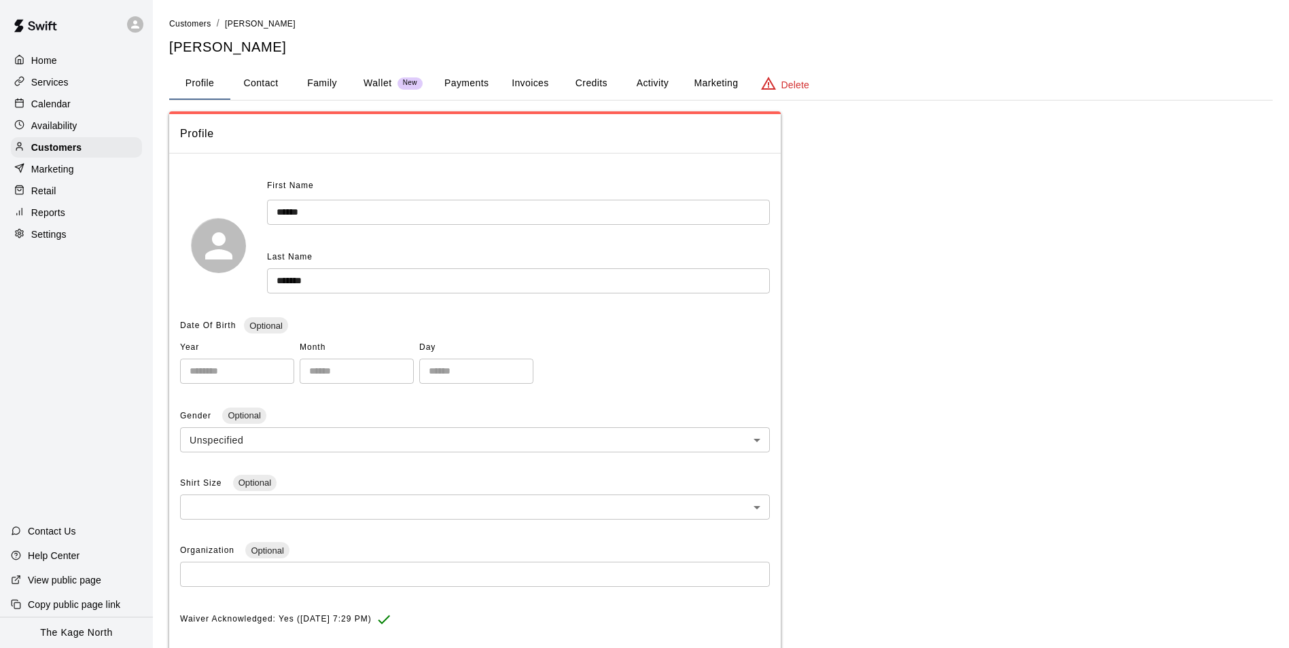
click at [645, 76] on button "Activity" at bounding box center [652, 83] width 61 height 33
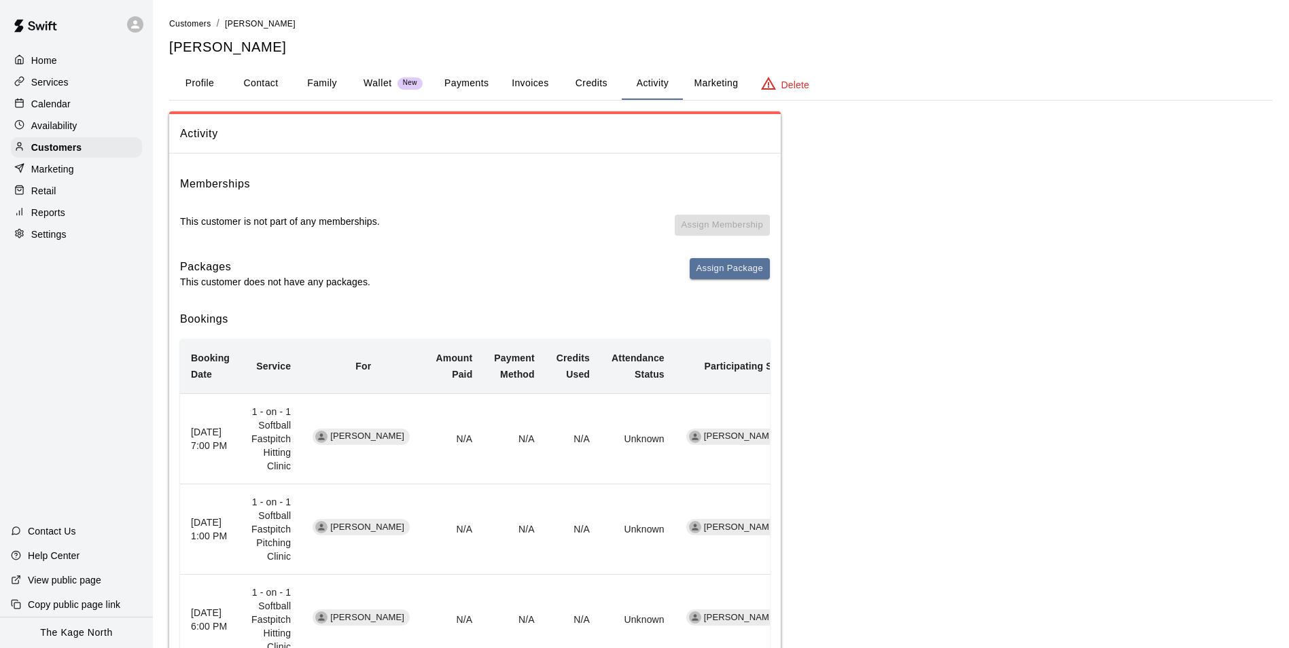
click at [60, 100] on p "Calendar" at bounding box center [50, 104] width 39 height 14
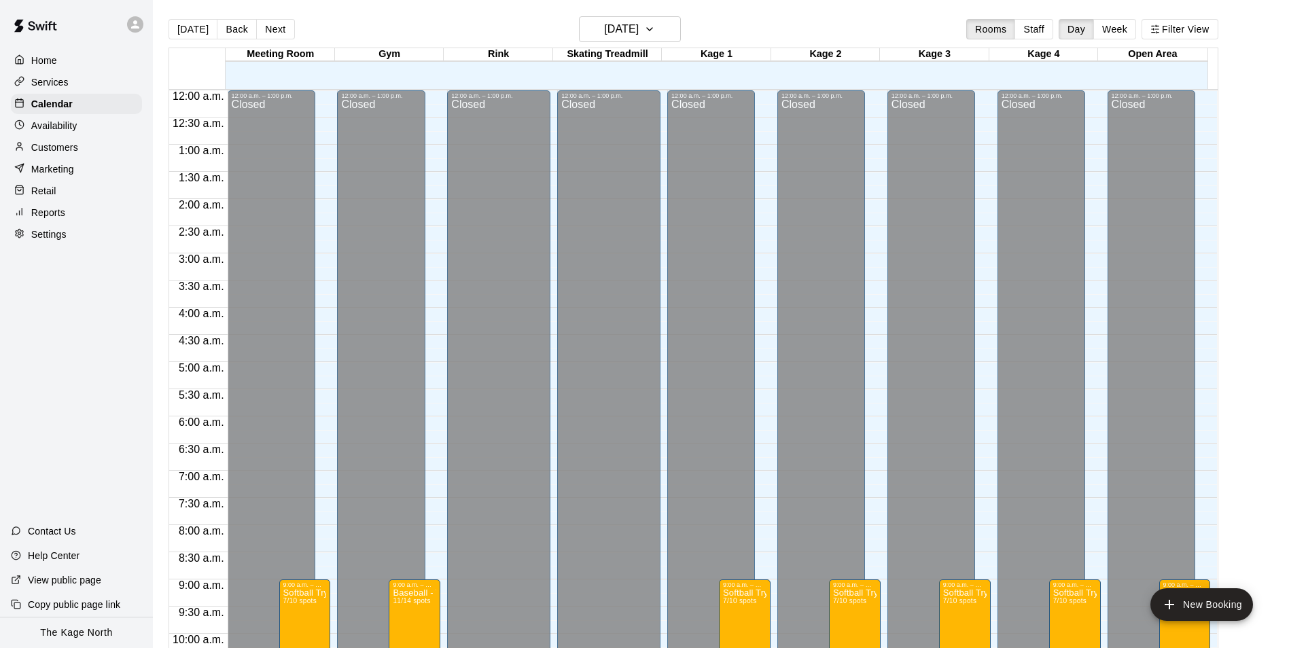
scroll to position [586, 0]
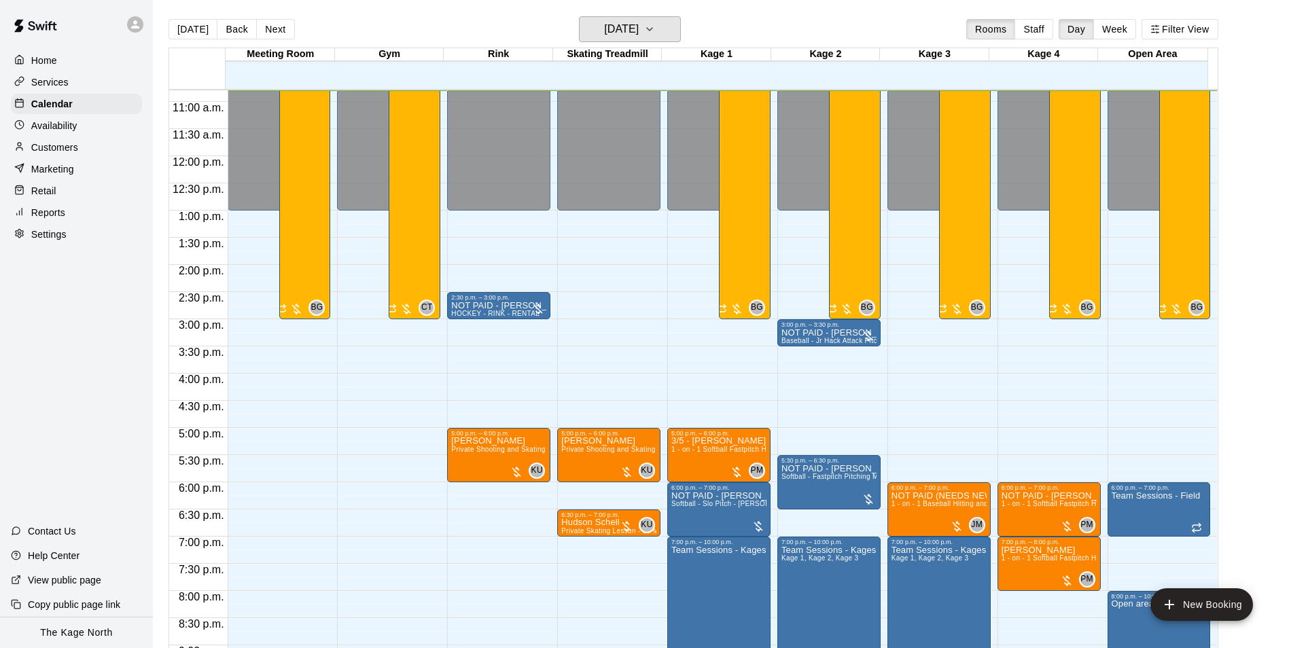
click at [635, 30] on h6 "[DATE]" at bounding box center [621, 29] width 35 height 19
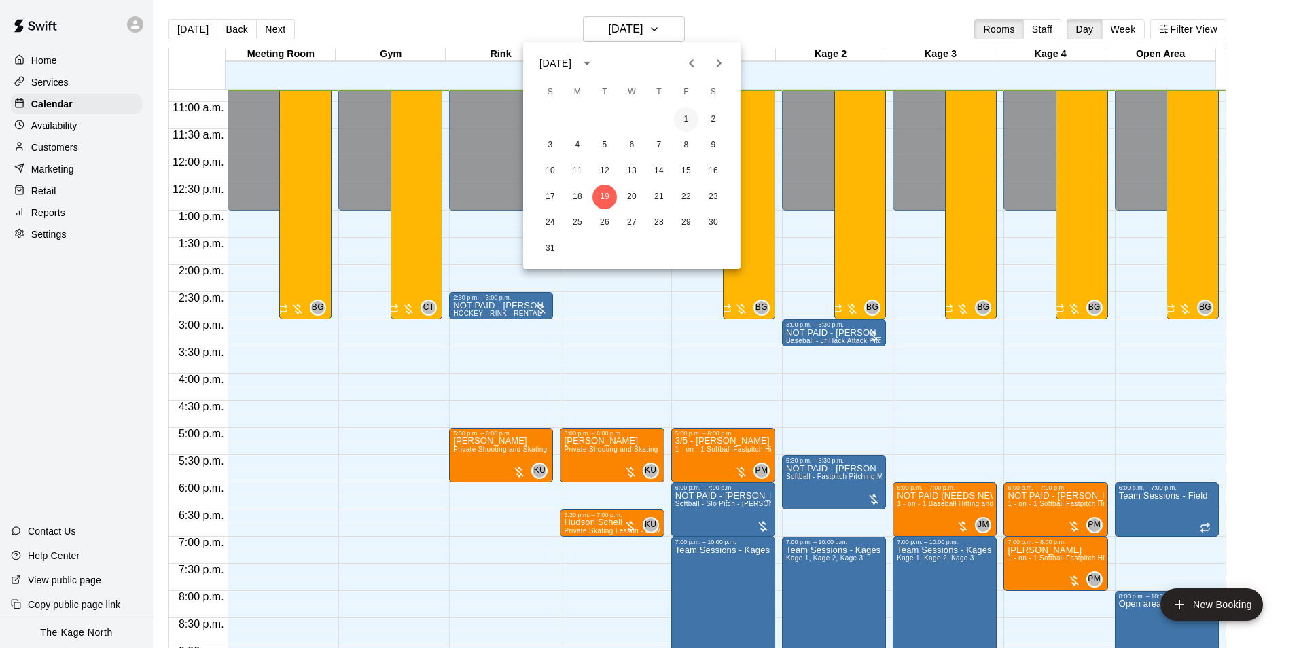
click at [686, 124] on button "1" at bounding box center [686, 119] width 24 height 24
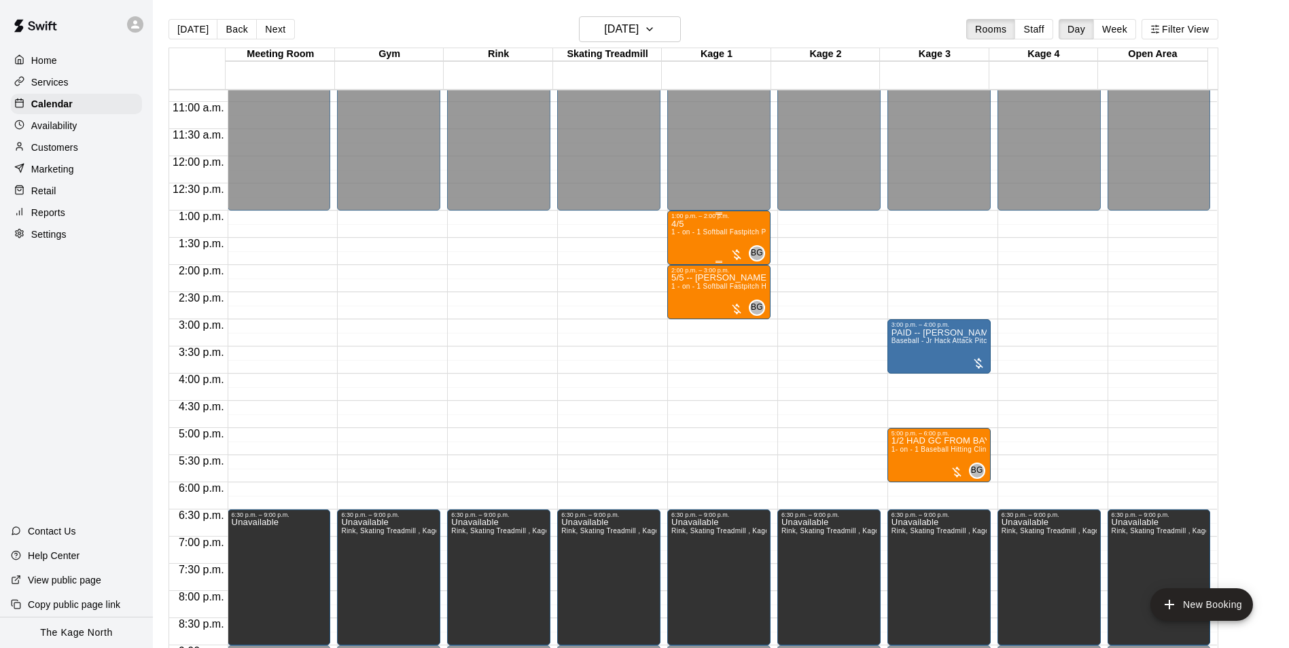
click at [690, 249] on div "4/5 1 - on - 1 Softball Fastpitch Pitching Clinic" at bounding box center [718, 544] width 95 height 648
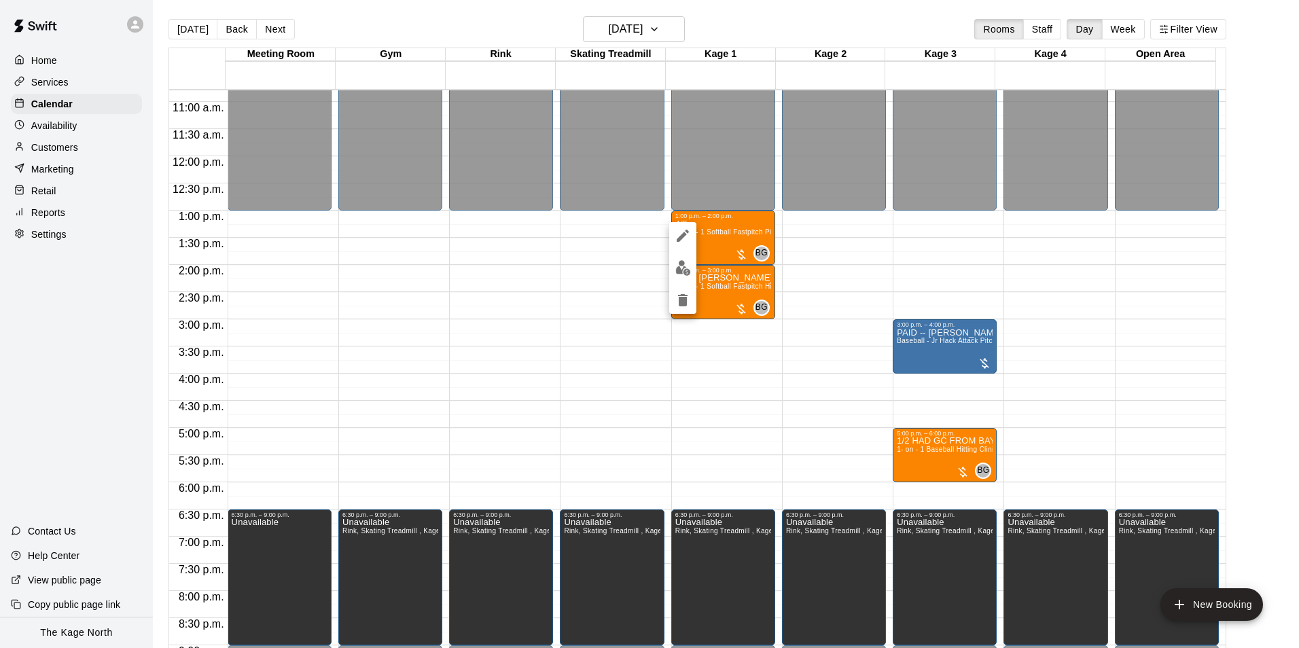
click at [688, 268] on img "edit" at bounding box center [684, 268] width 16 height 16
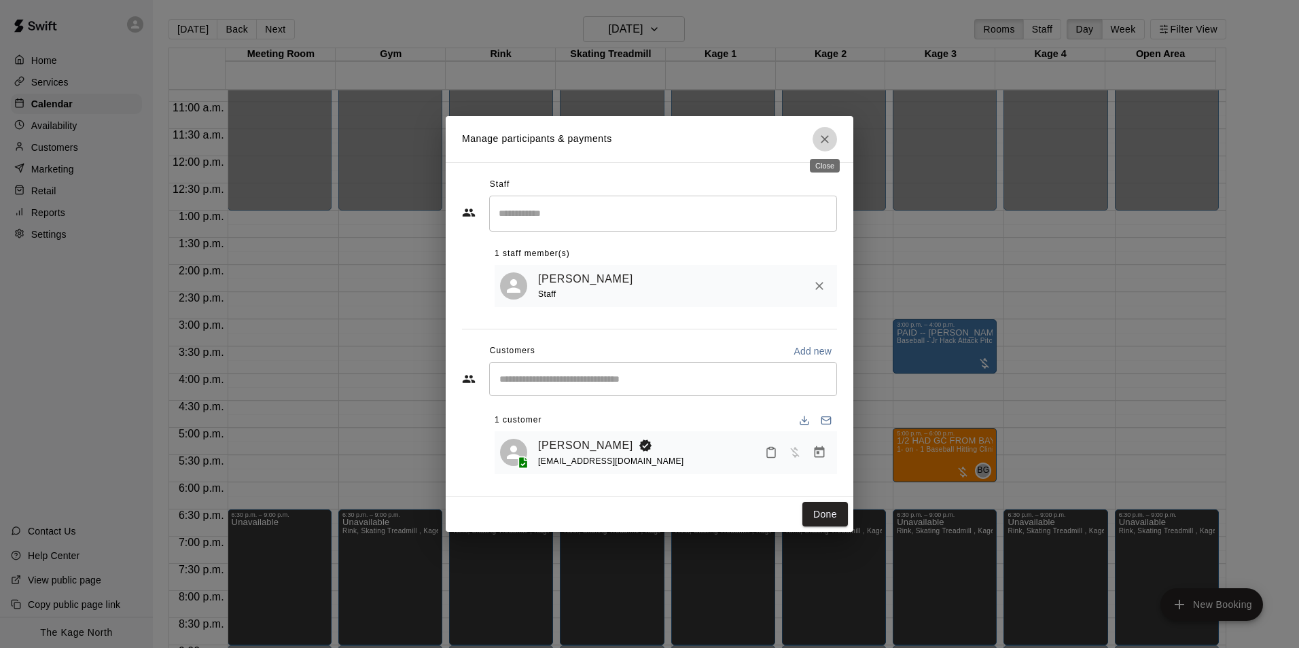
click at [824, 143] on icon "Close" at bounding box center [825, 140] width 14 height 14
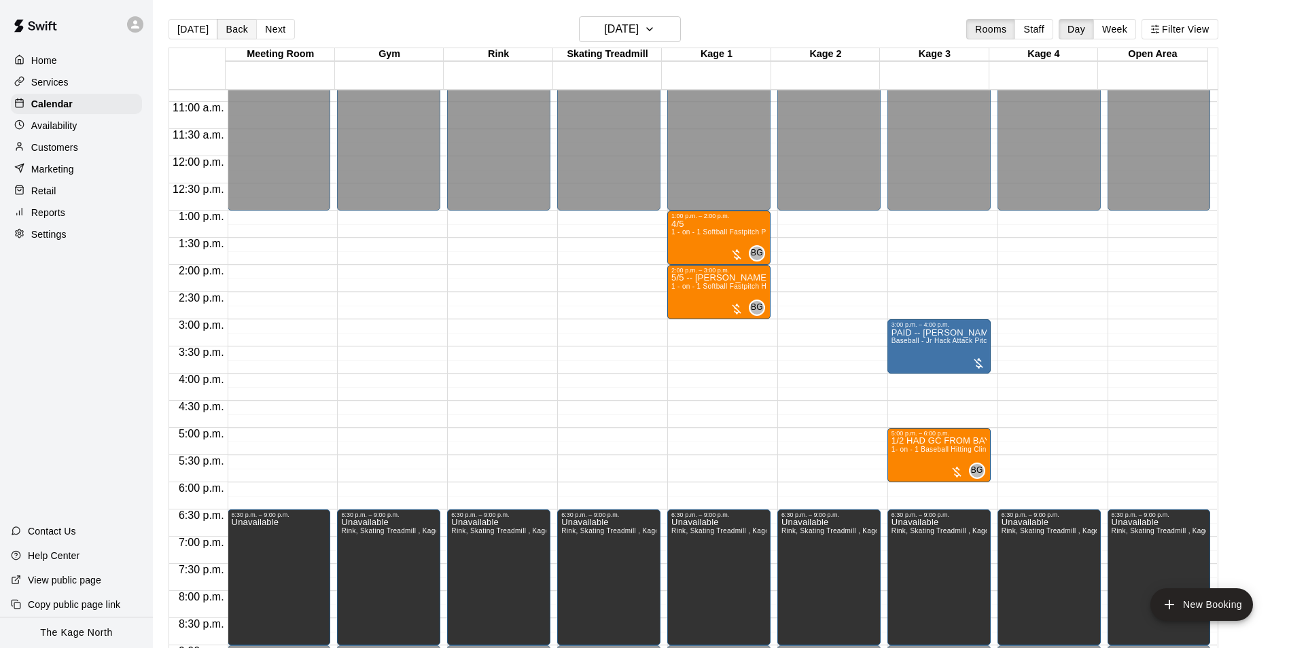
drag, startPoint x: 205, startPoint y: 27, endPoint x: 236, endPoint y: 34, distance: 32.8
click at [205, 27] on button "[DATE]" at bounding box center [193, 29] width 49 height 20
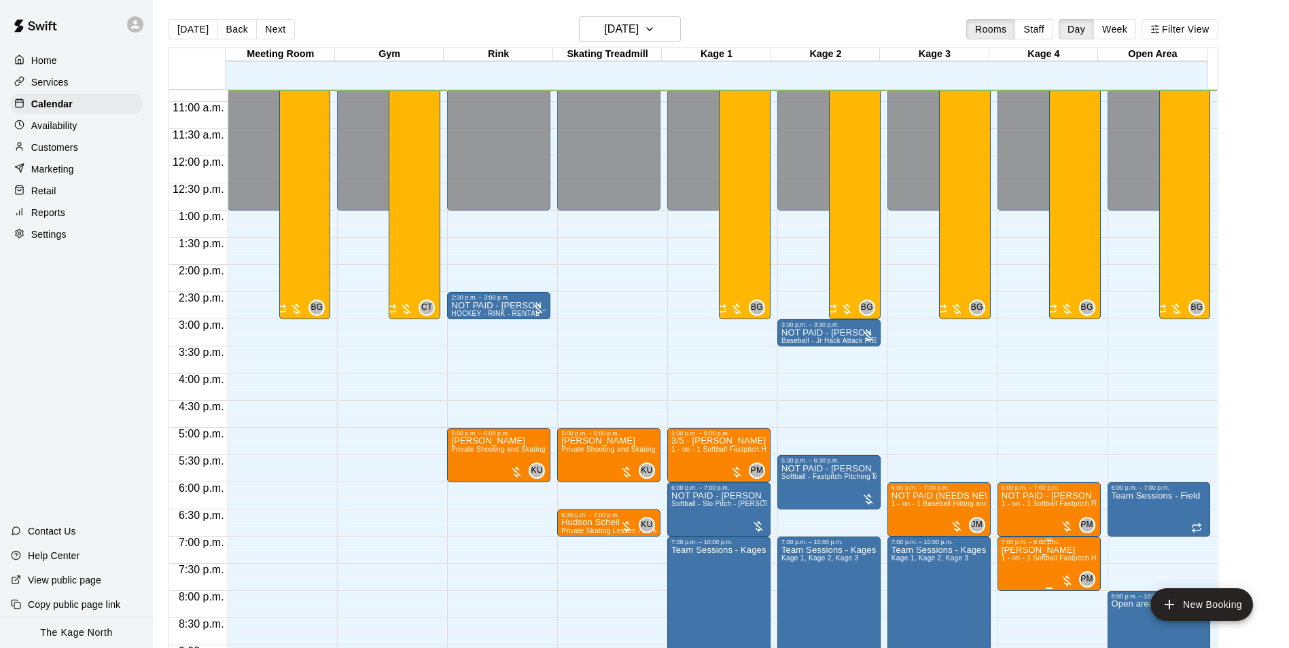
click at [1018, 562] on span "1 - on - 1 Softball Fastpitch Hitting Clinic" at bounding box center [1067, 558] width 131 height 7
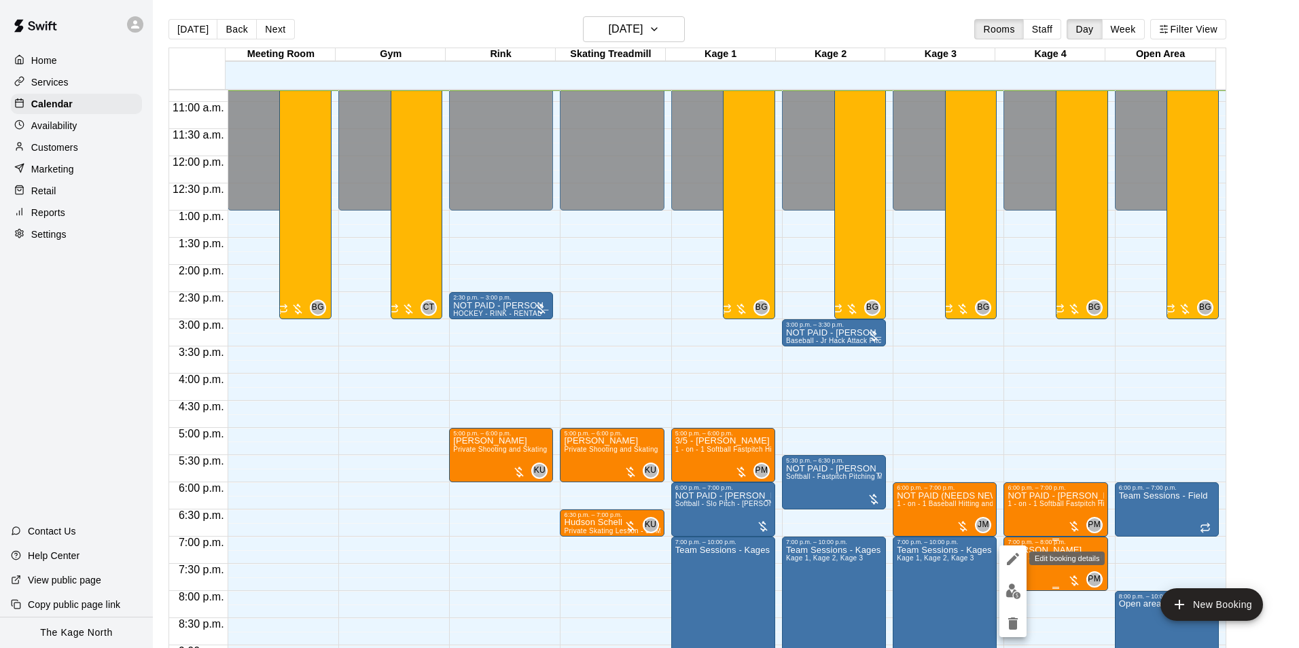
click at [1018, 563] on icon "edit" at bounding box center [1013, 559] width 16 height 16
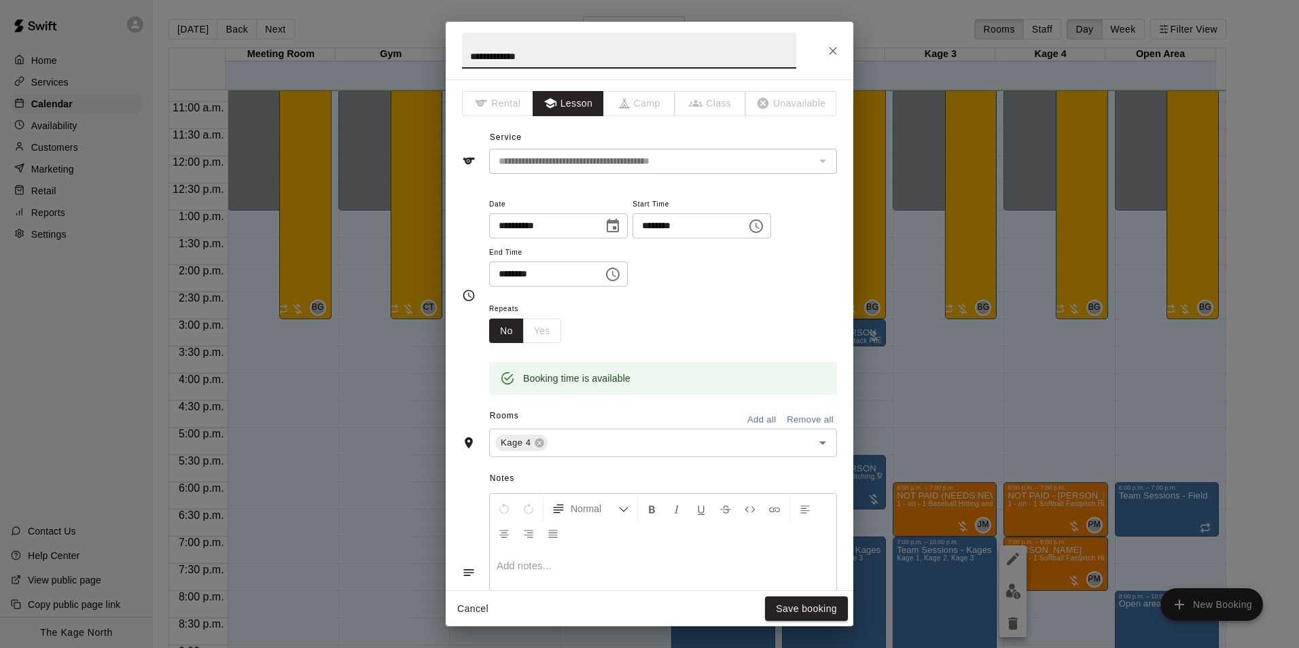
click at [470, 56] on input "**********" at bounding box center [629, 51] width 334 height 36
type input "**********"
click at [833, 606] on button "Save booking" at bounding box center [806, 609] width 83 height 25
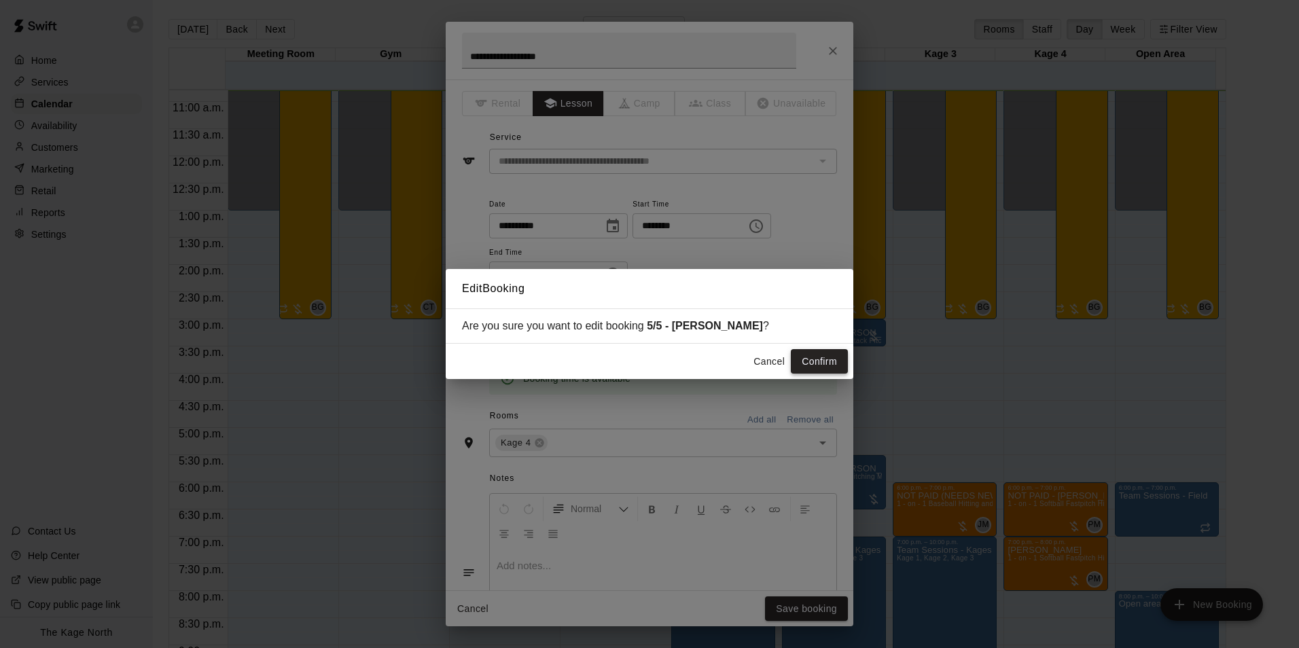
click at [833, 350] on button "Confirm" at bounding box center [819, 361] width 57 height 25
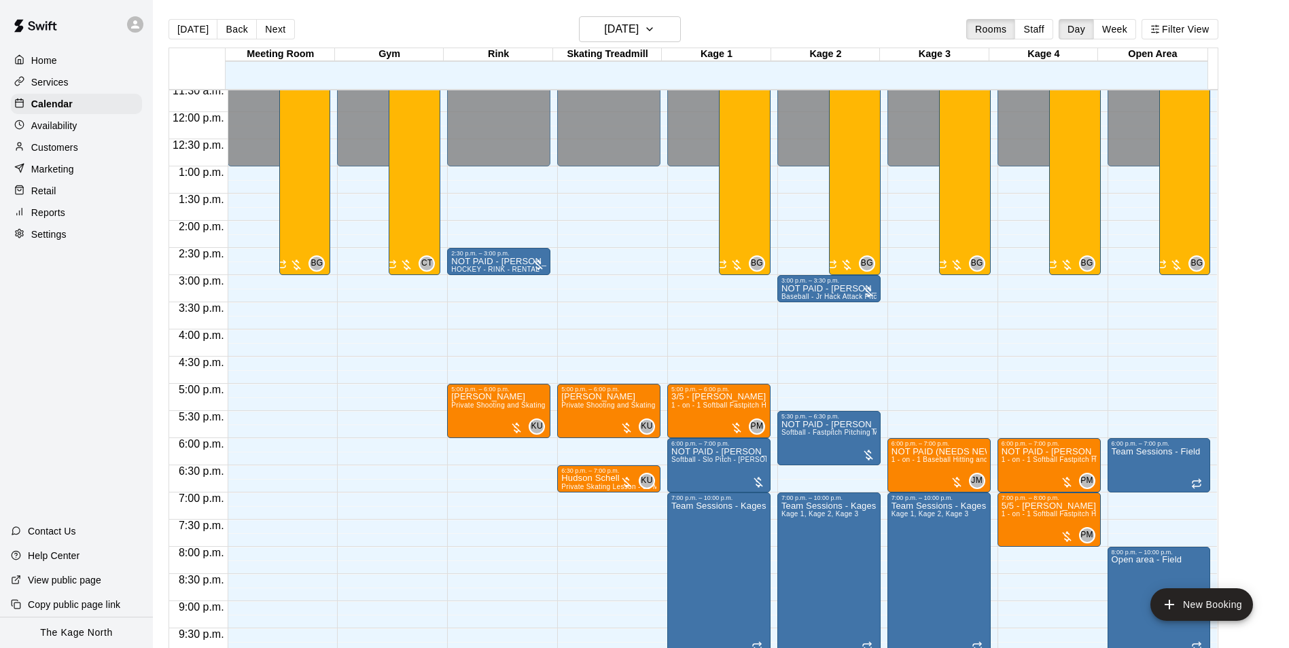
scroll to position [654, 0]
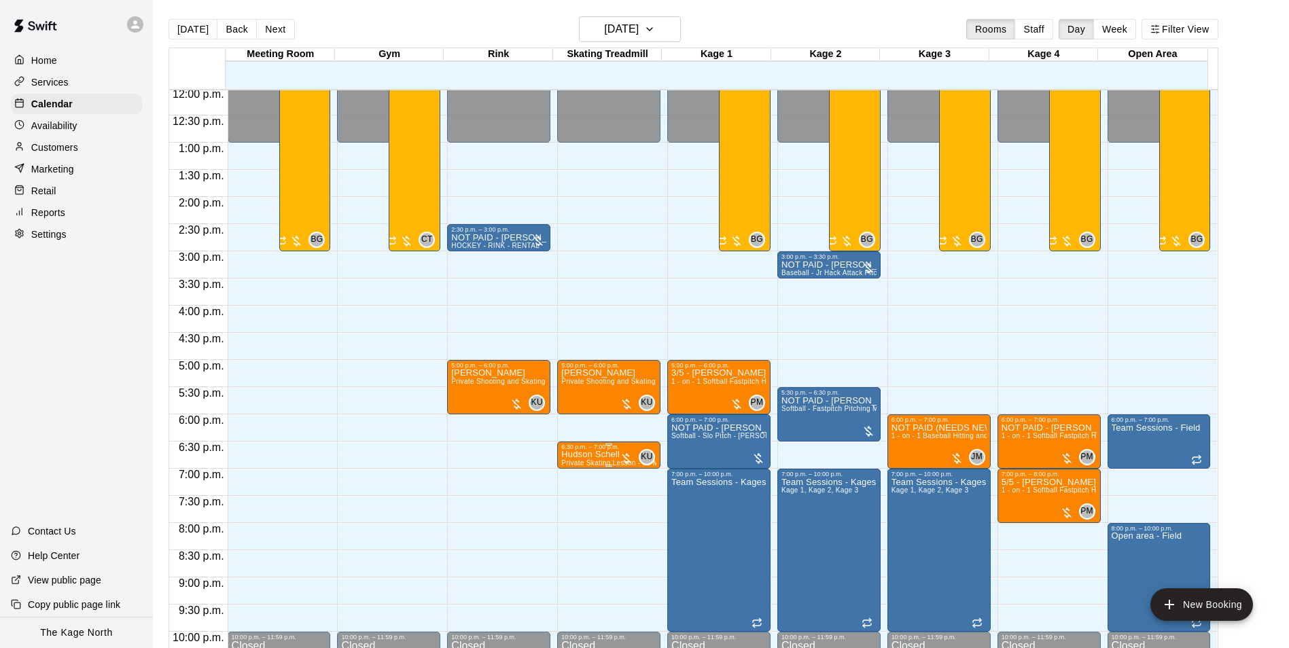
click at [584, 461] on span "Private Skating Lesson - 30 Mins - Skating Treadmill" at bounding box center [645, 462] width 169 height 7
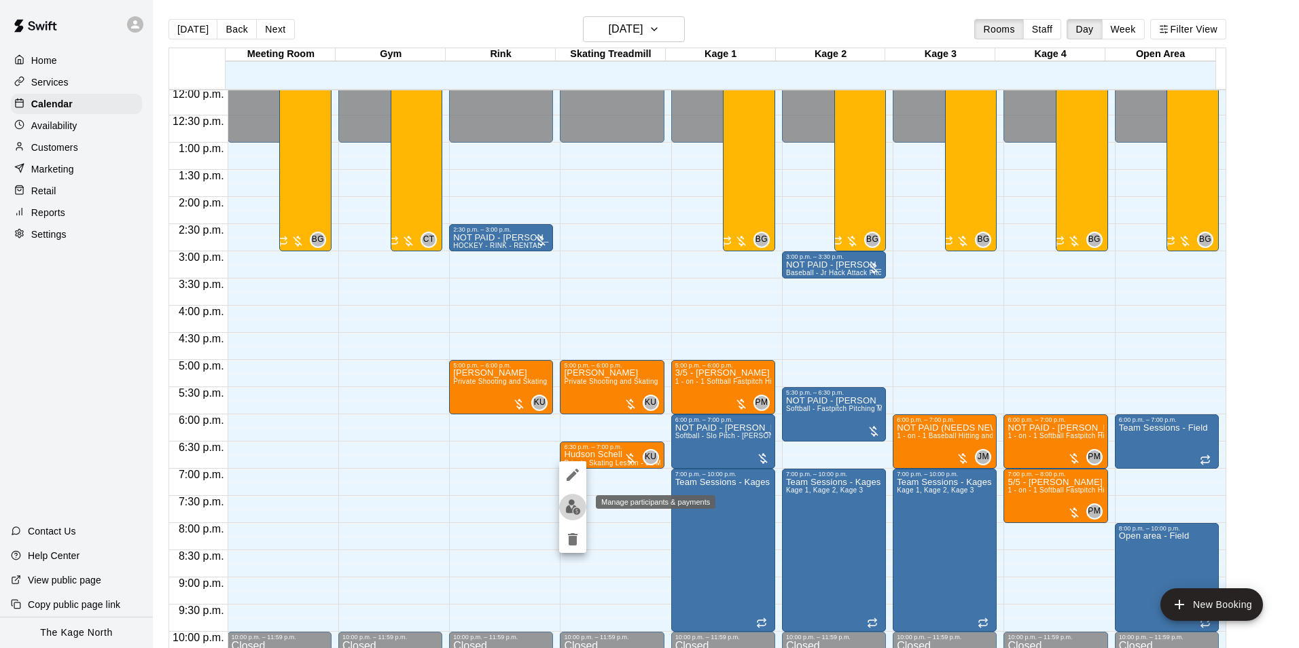
click at [578, 498] on button "edit" at bounding box center [572, 507] width 27 height 27
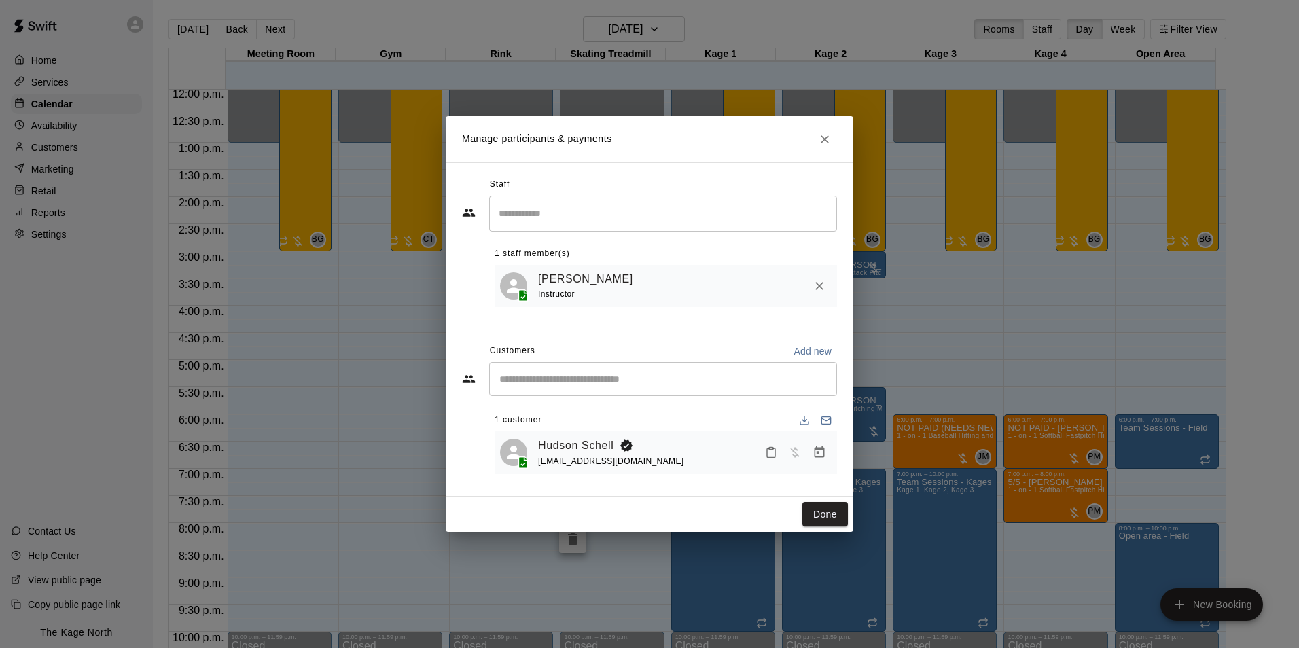
click at [568, 440] on link "Hudson Schell" at bounding box center [576, 446] width 76 height 18
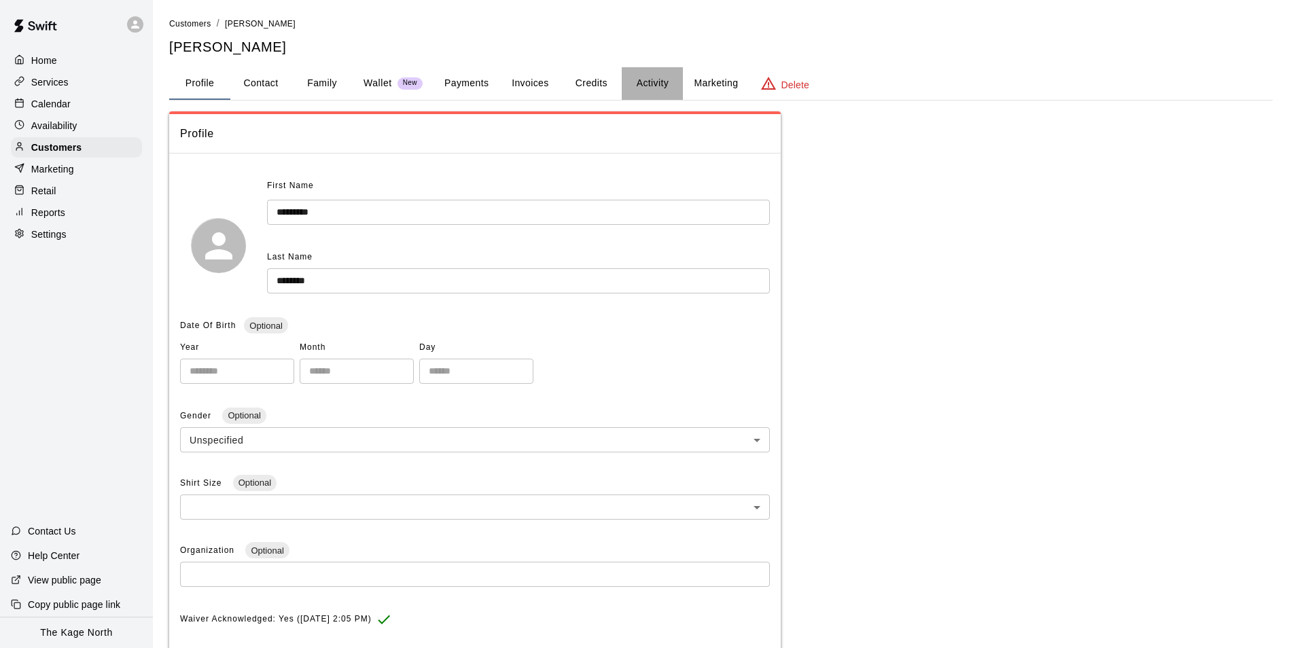
click at [637, 84] on button "Activity" at bounding box center [652, 83] width 61 height 33
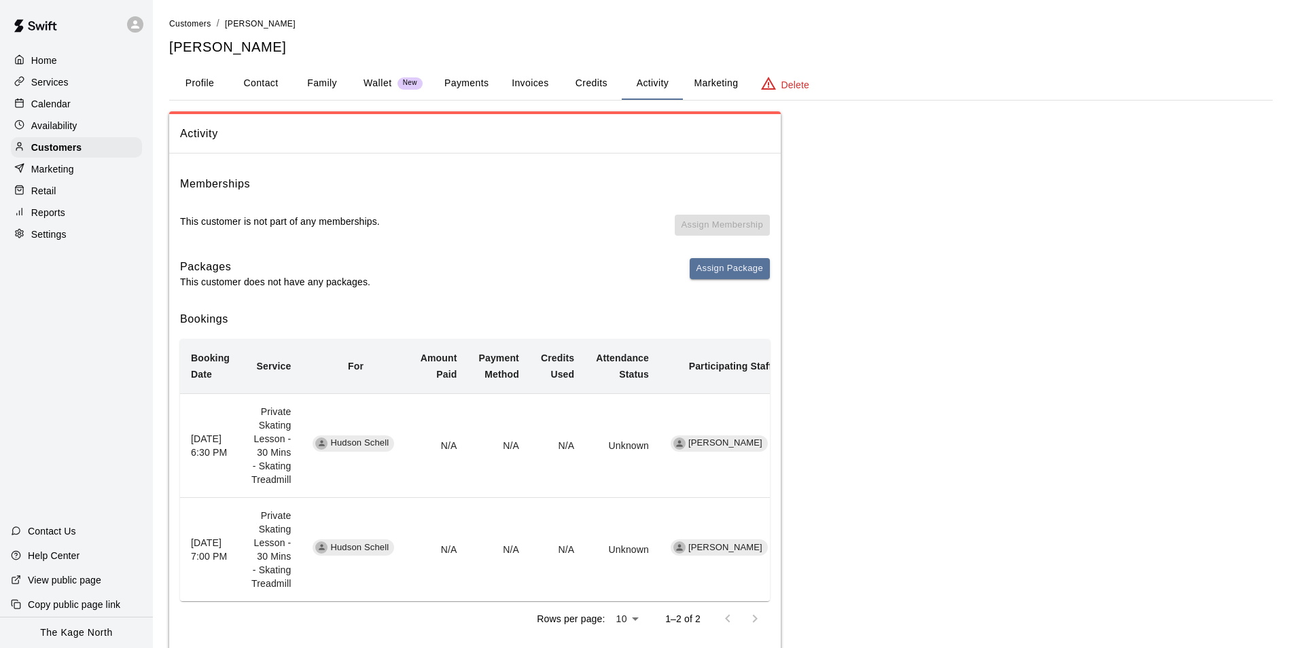
scroll to position [32, 0]
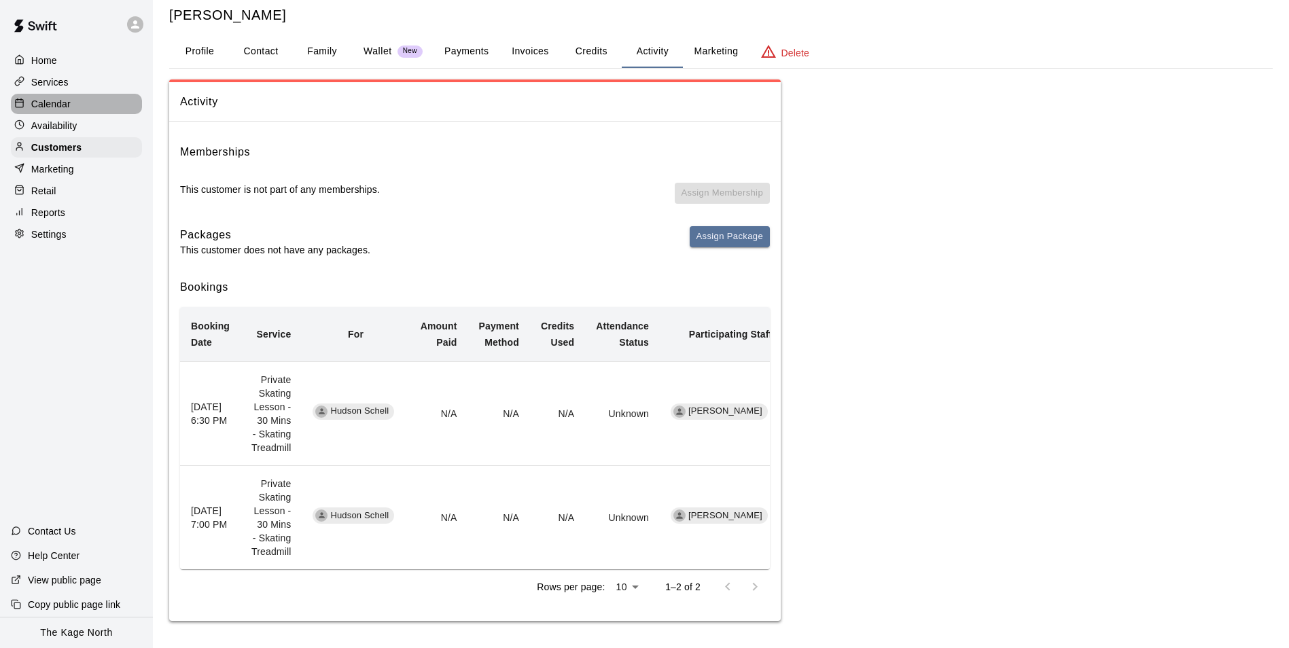
click at [53, 108] on p "Calendar" at bounding box center [50, 104] width 39 height 14
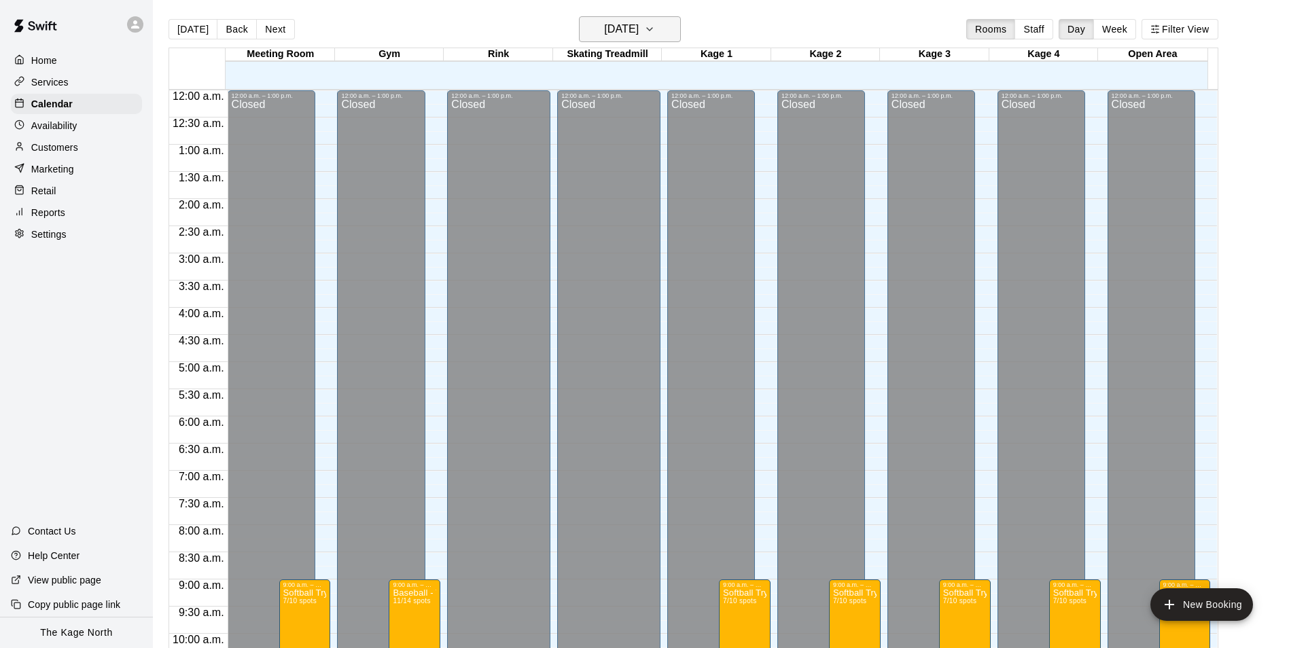
scroll to position [588, 0]
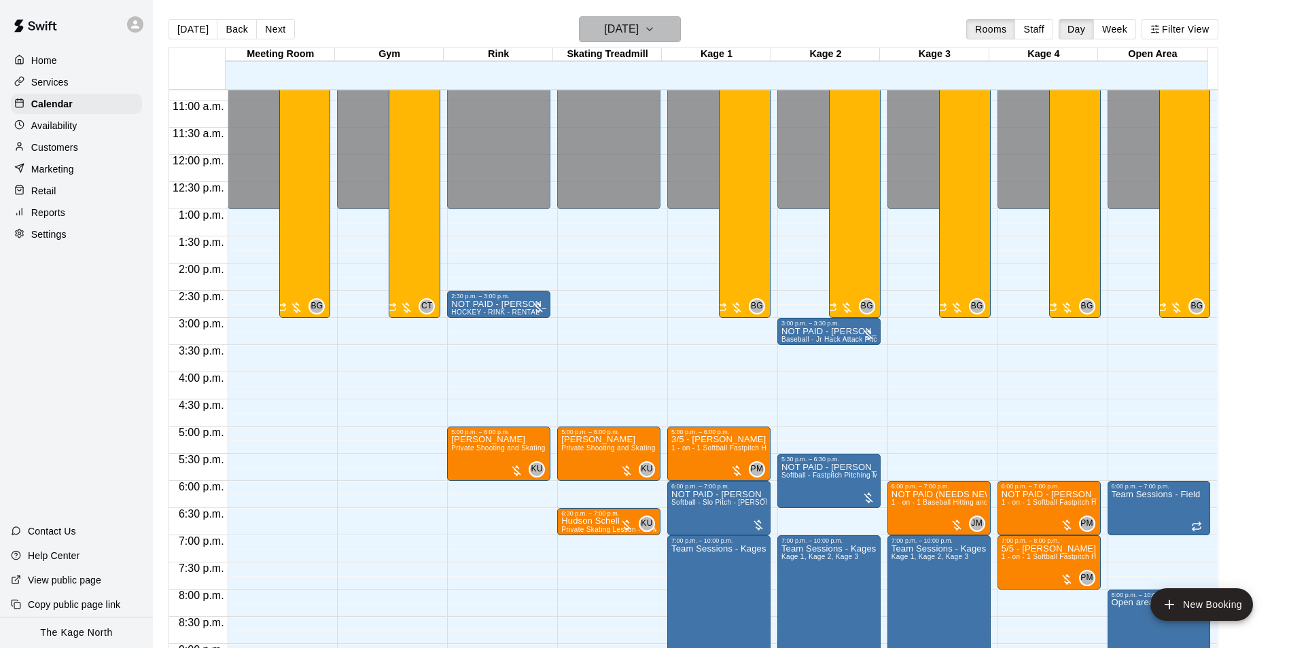
click at [639, 24] on h6 "[DATE]" at bounding box center [621, 29] width 35 height 19
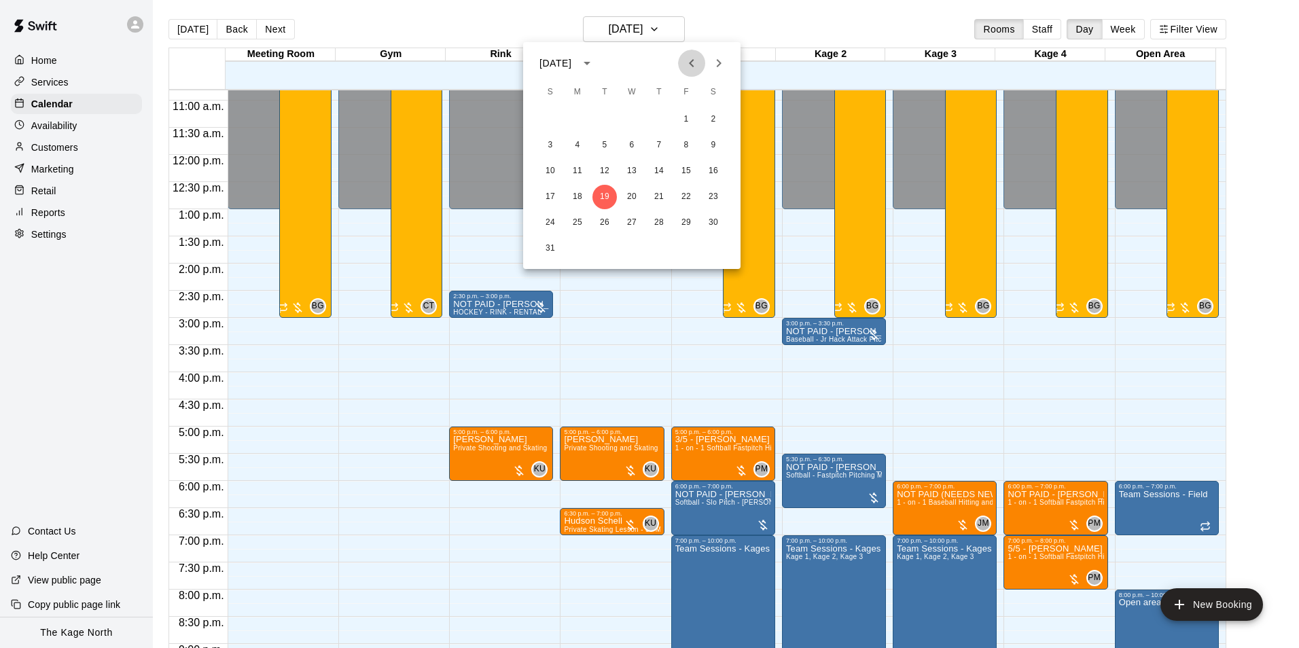
click at [689, 67] on icon "Previous month" at bounding box center [692, 63] width 16 height 16
click at [663, 116] on button "3" at bounding box center [659, 119] width 24 height 24
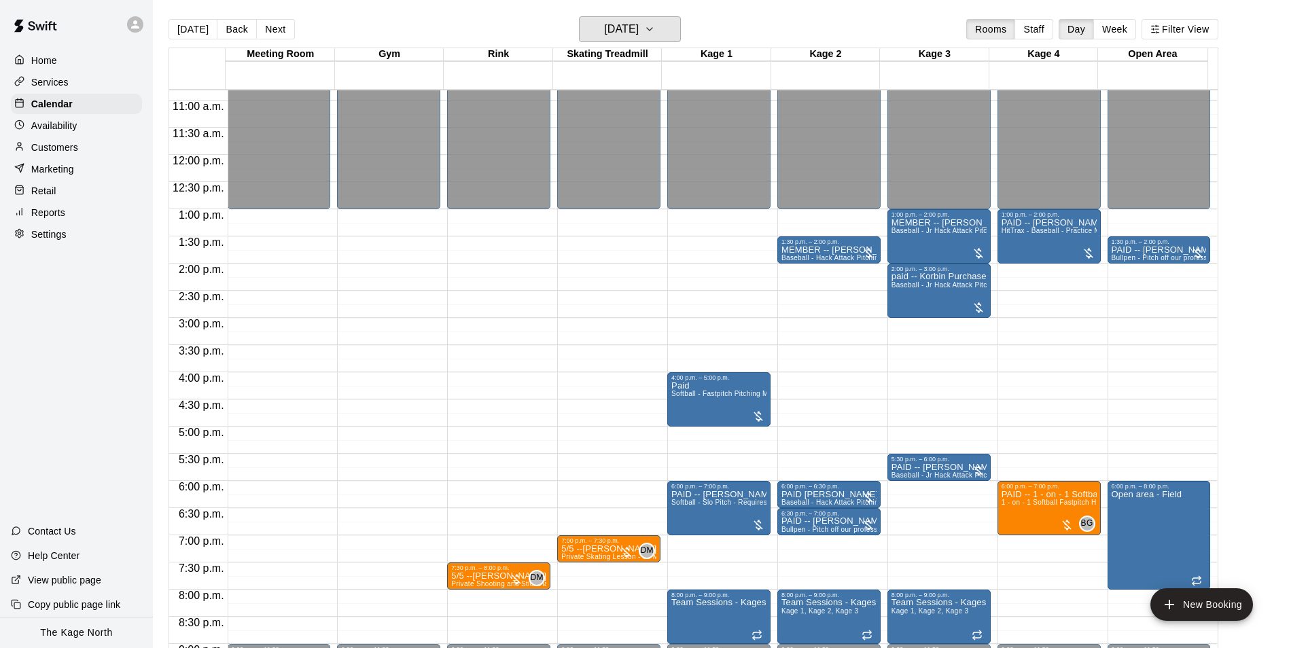
scroll to position [656, 0]
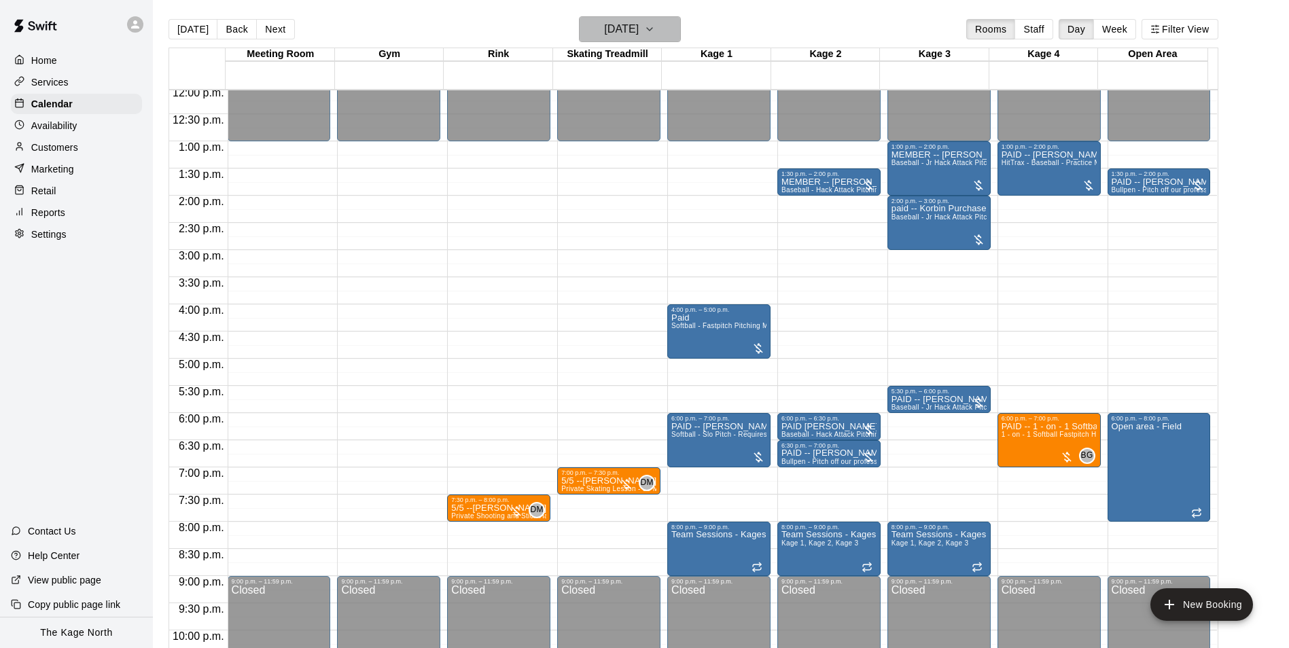
click at [655, 29] on icon "button" at bounding box center [649, 29] width 11 height 16
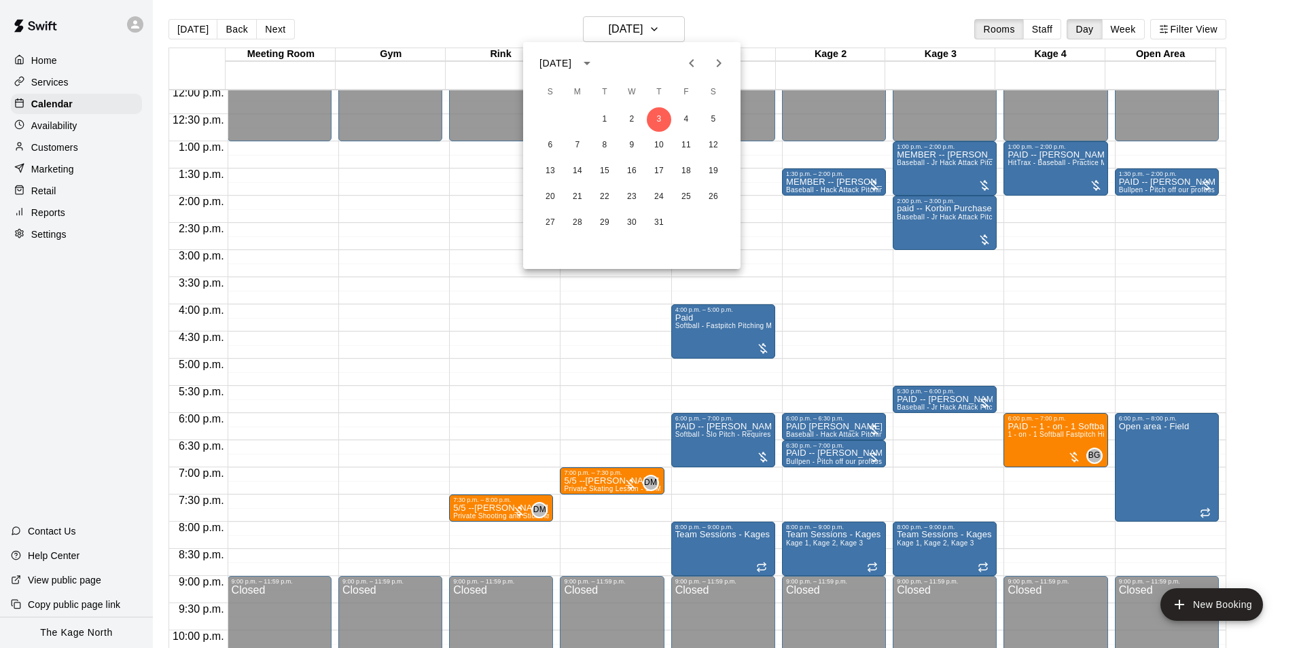
click at [202, 37] on div at bounding box center [649, 324] width 1299 height 648
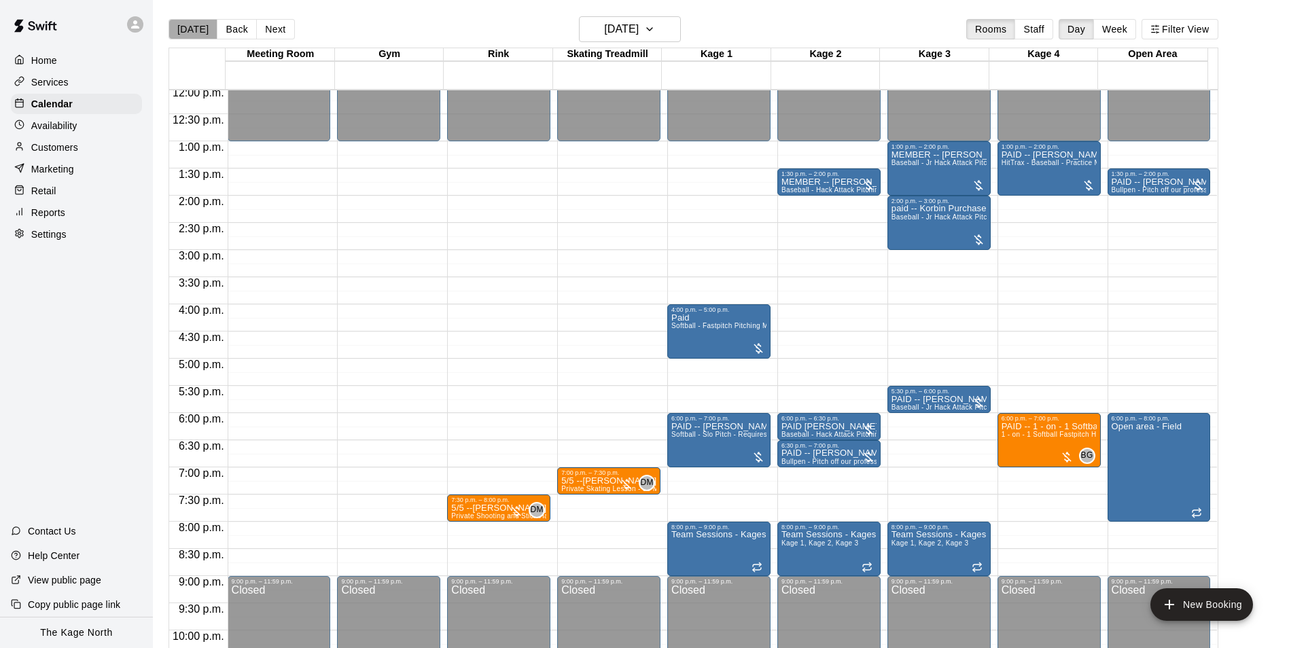
click at [198, 37] on button "[DATE]" at bounding box center [193, 29] width 49 height 20
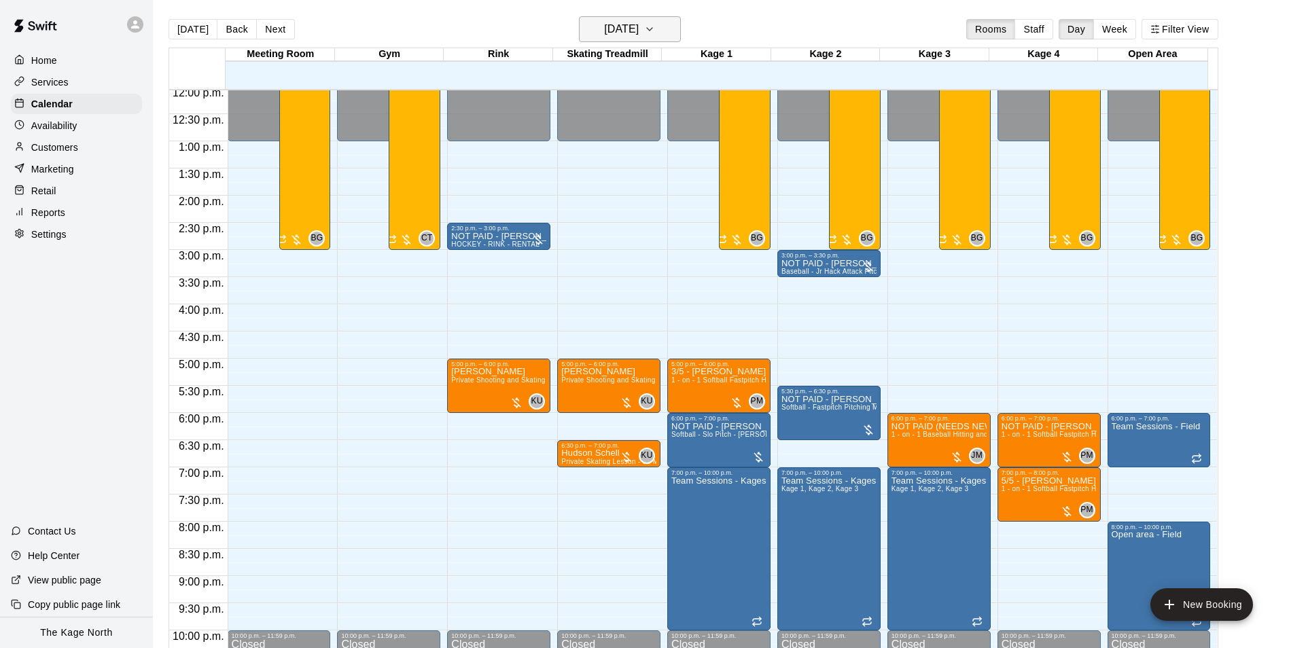
click at [639, 28] on h6 "[DATE]" at bounding box center [621, 29] width 35 height 19
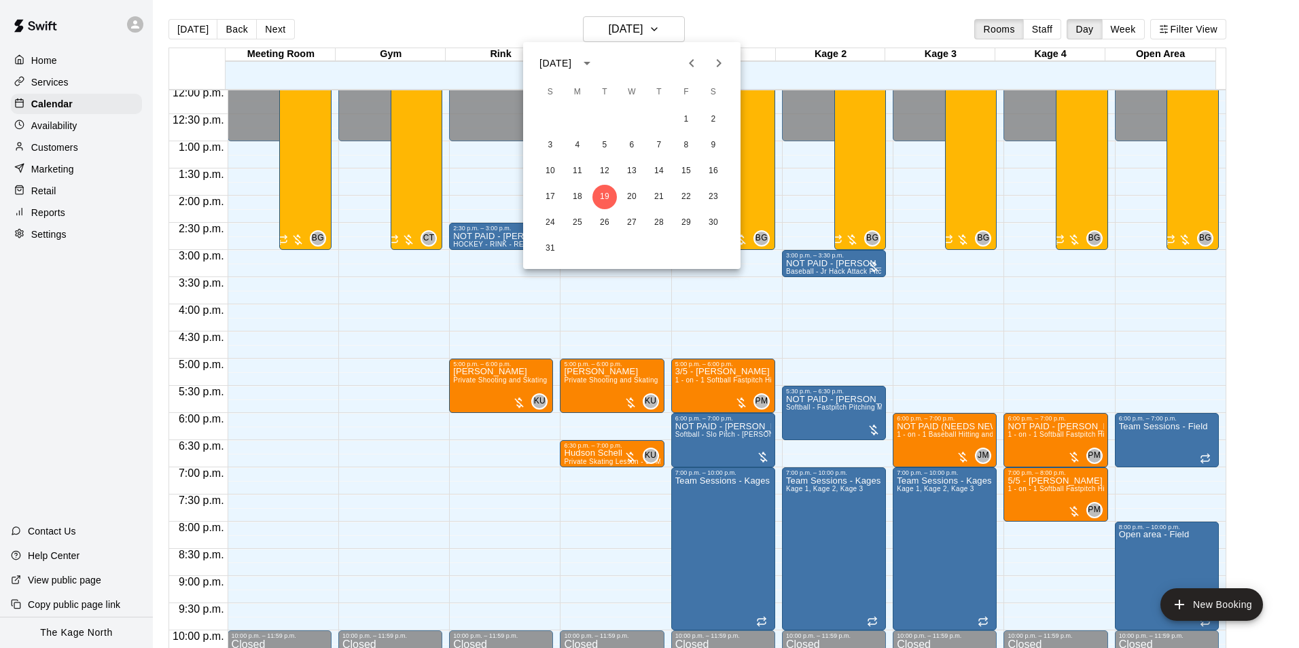
click at [688, 59] on icon "Previous month" at bounding box center [692, 63] width 16 height 16
click at [655, 119] on button "3" at bounding box center [659, 119] width 24 height 24
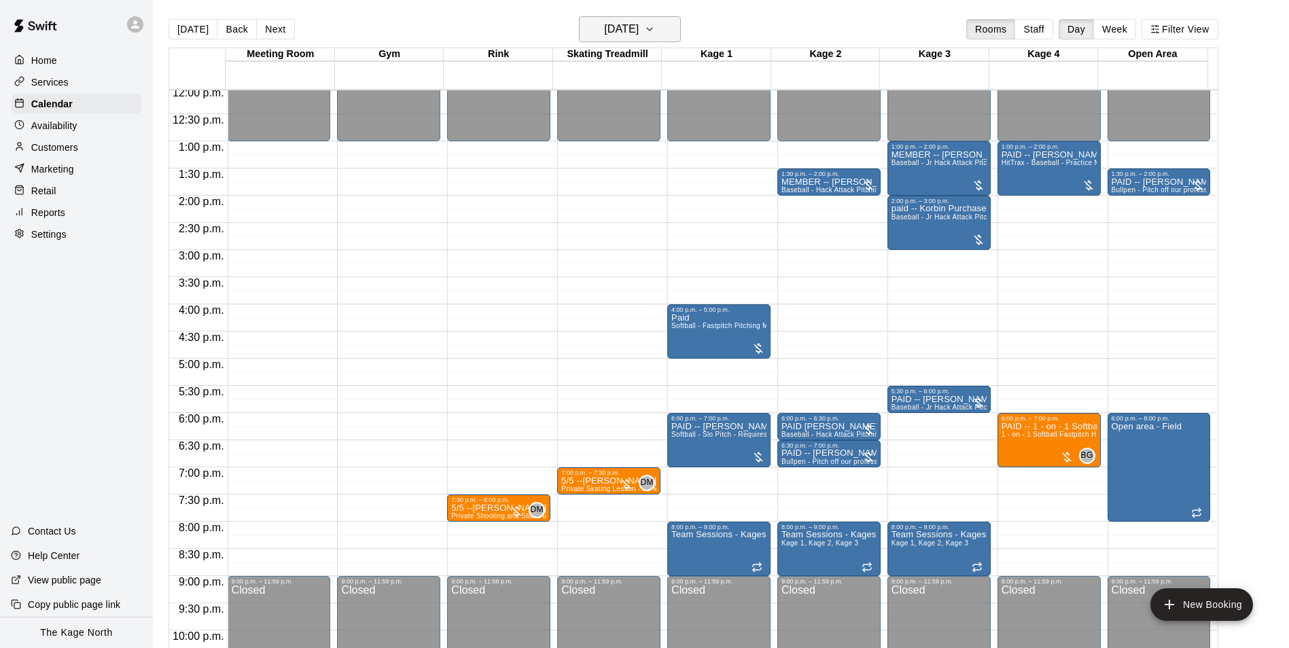
click at [646, 39] on button "[DATE]" at bounding box center [630, 29] width 102 height 26
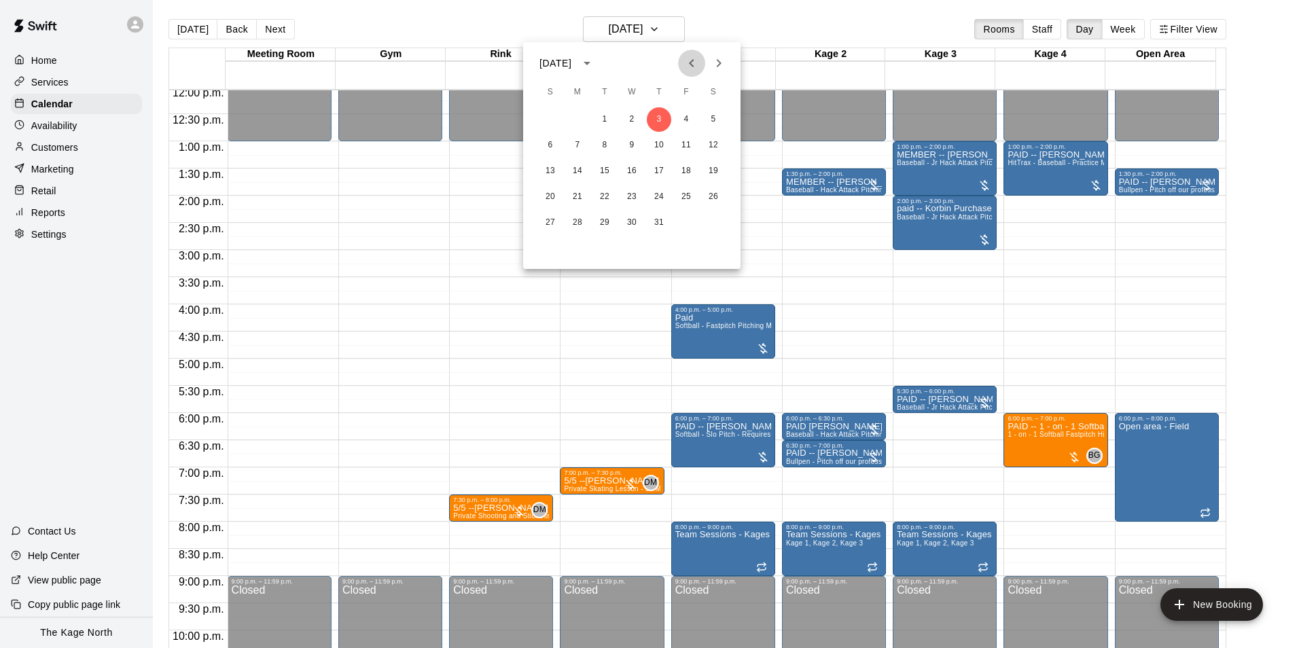
click at [702, 59] on button "Previous month" at bounding box center [691, 63] width 27 height 27
click at [608, 121] on button "3" at bounding box center [605, 119] width 24 height 24
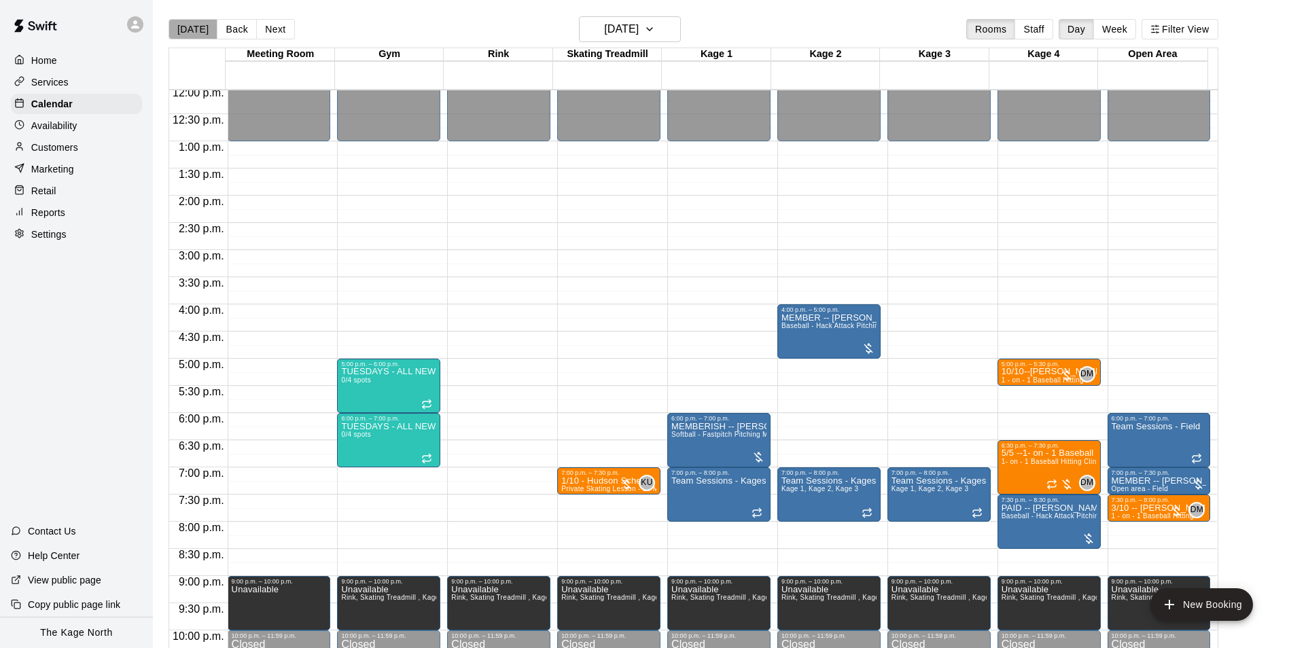
click at [195, 35] on button "[DATE]" at bounding box center [193, 29] width 49 height 20
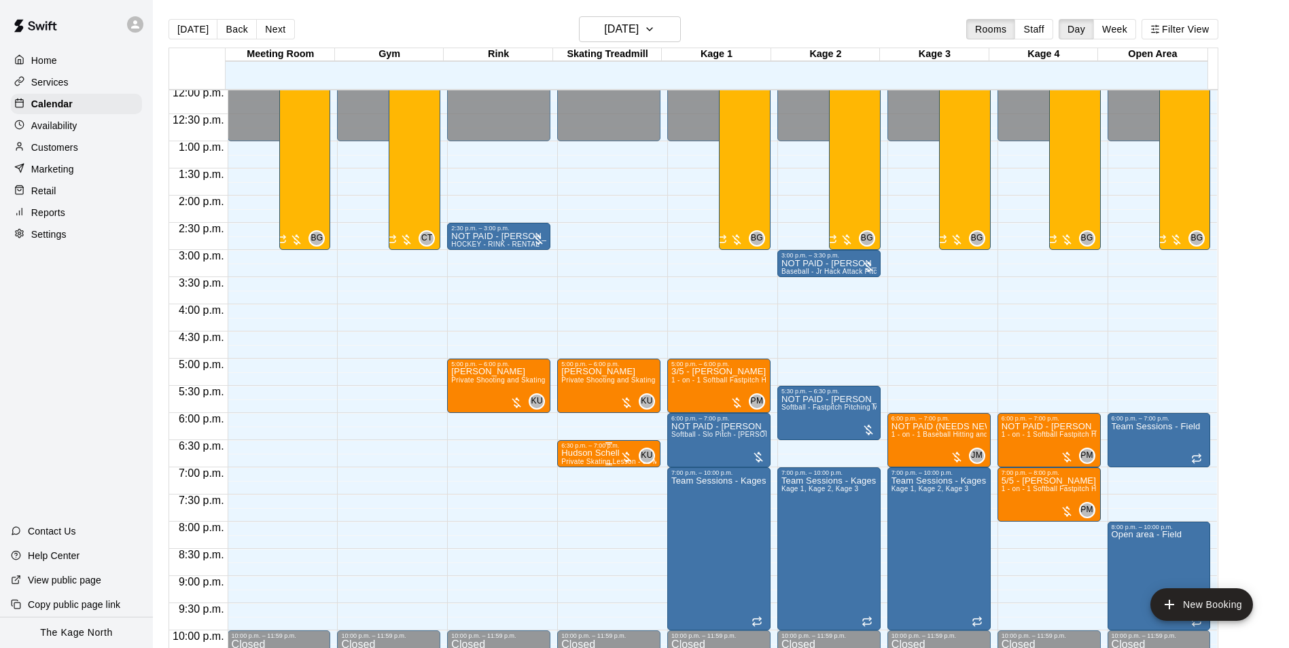
click at [593, 463] on span "Private Skating Lesson - 30 Mins - Skating Treadmill" at bounding box center [645, 461] width 169 height 7
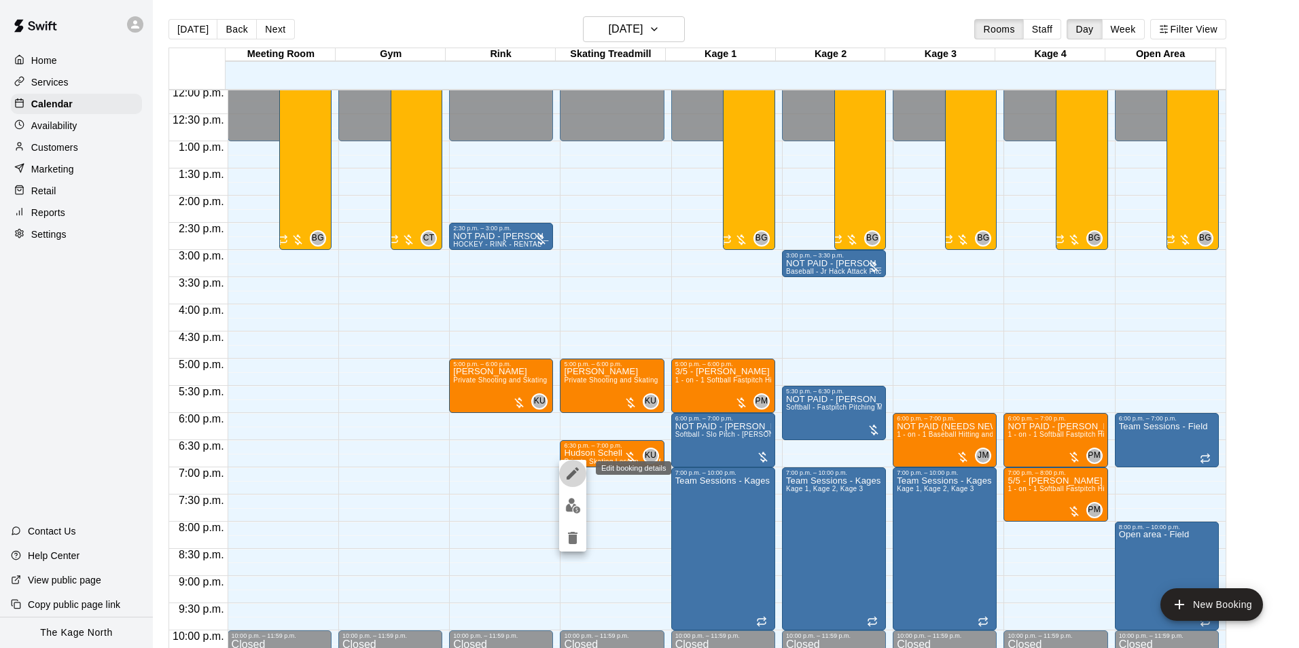
click at [584, 470] on button "edit" at bounding box center [572, 473] width 27 height 27
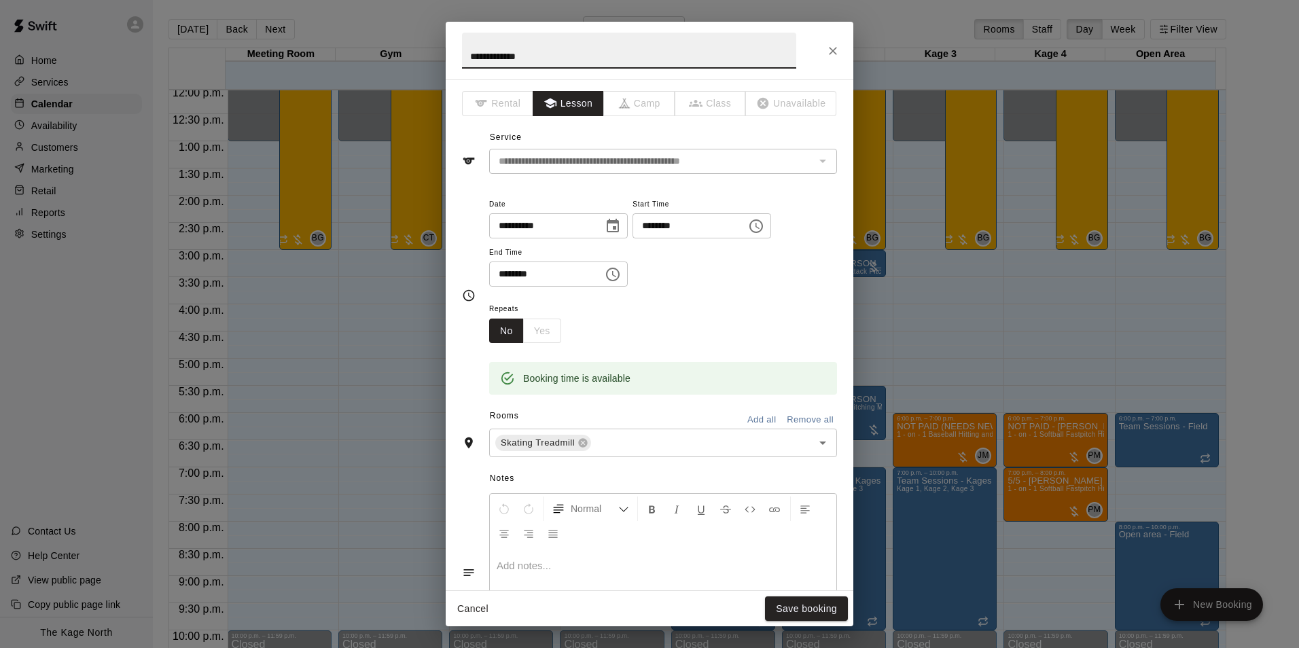
click at [470, 63] on input "**********" at bounding box center [629, 51] width 334 height 36
type input "**********"
click at [799, 607] on button "Save booking" at bounding box center [806, 609] width 83 height 25
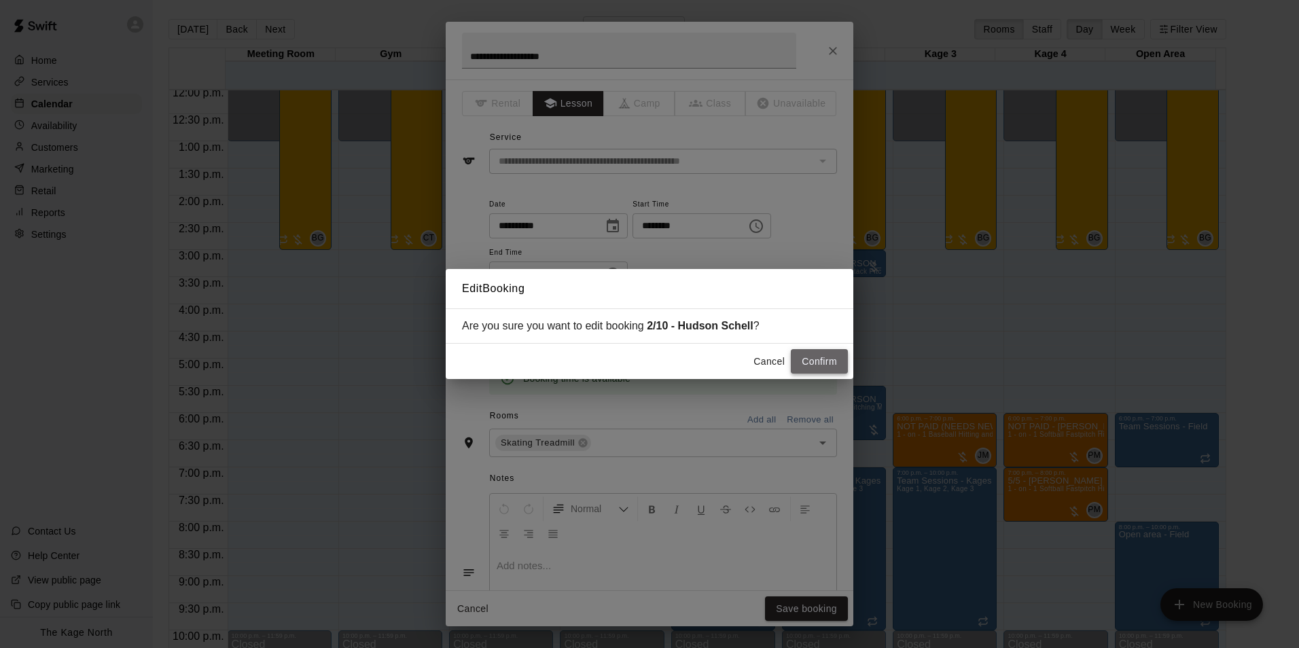
click at [803, 358] on button "Confirm" at bounding box center [819, 361] width 57 height 25
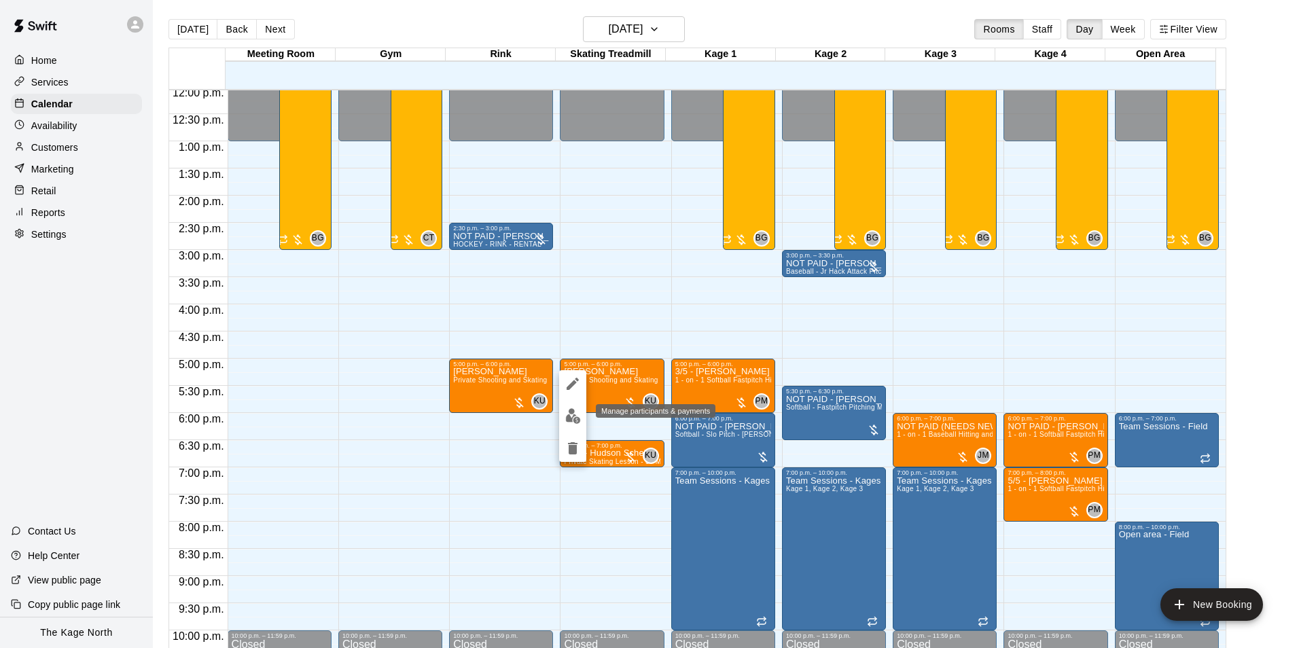
click at [572, 405] on button "edit" at bounding box center [572, 416] width 27 height 27
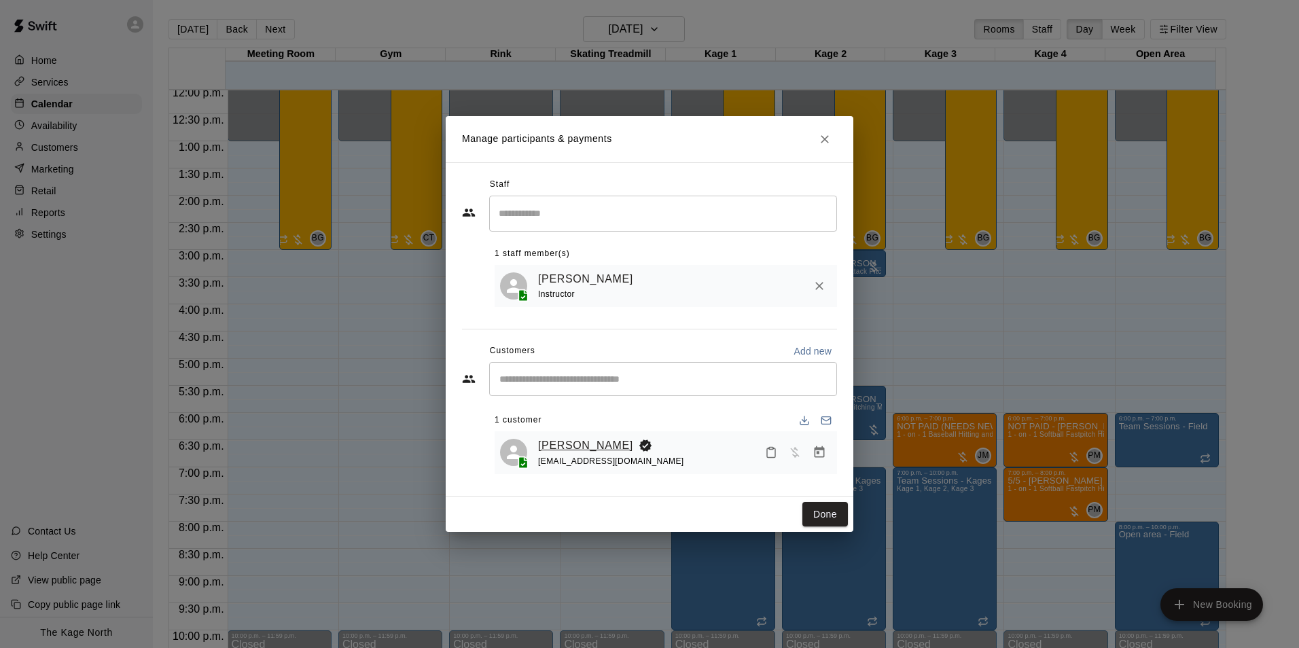
click at [548, 447] on link "[PERSON_NAME]" at bounding box center [585, 446] width 95 height 18
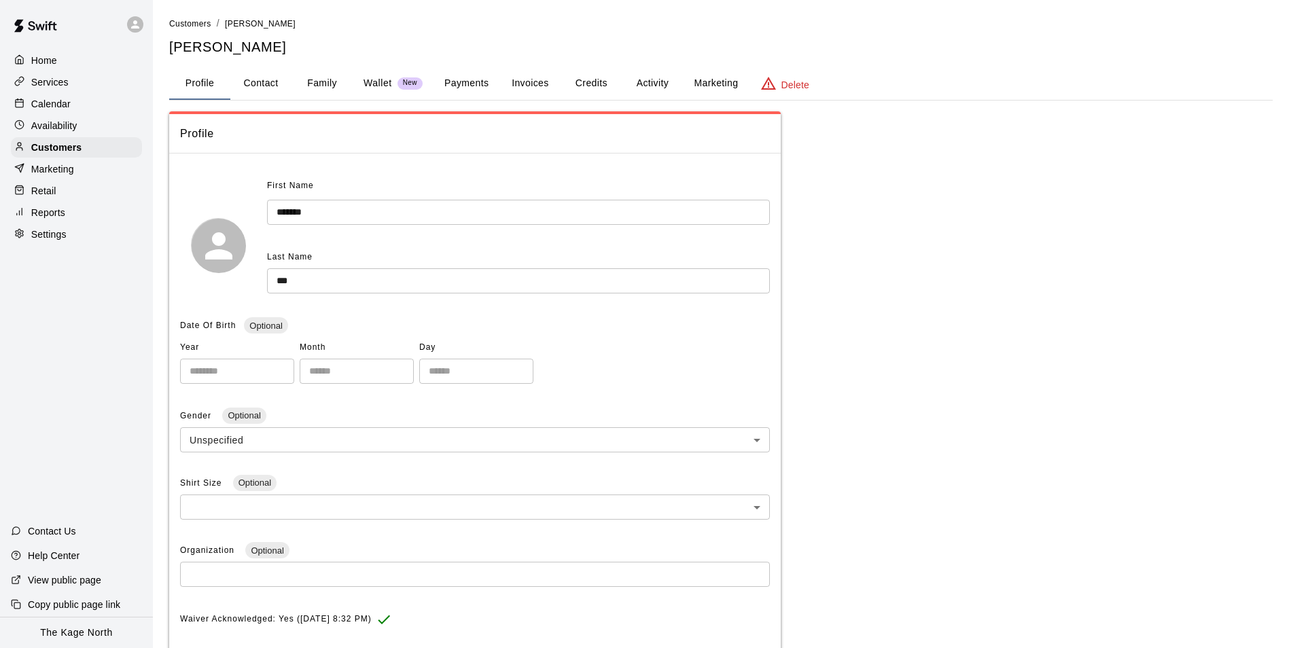
click at [667, 90] on button "Activity" at bounding box center [652, 83] width 61 height 33
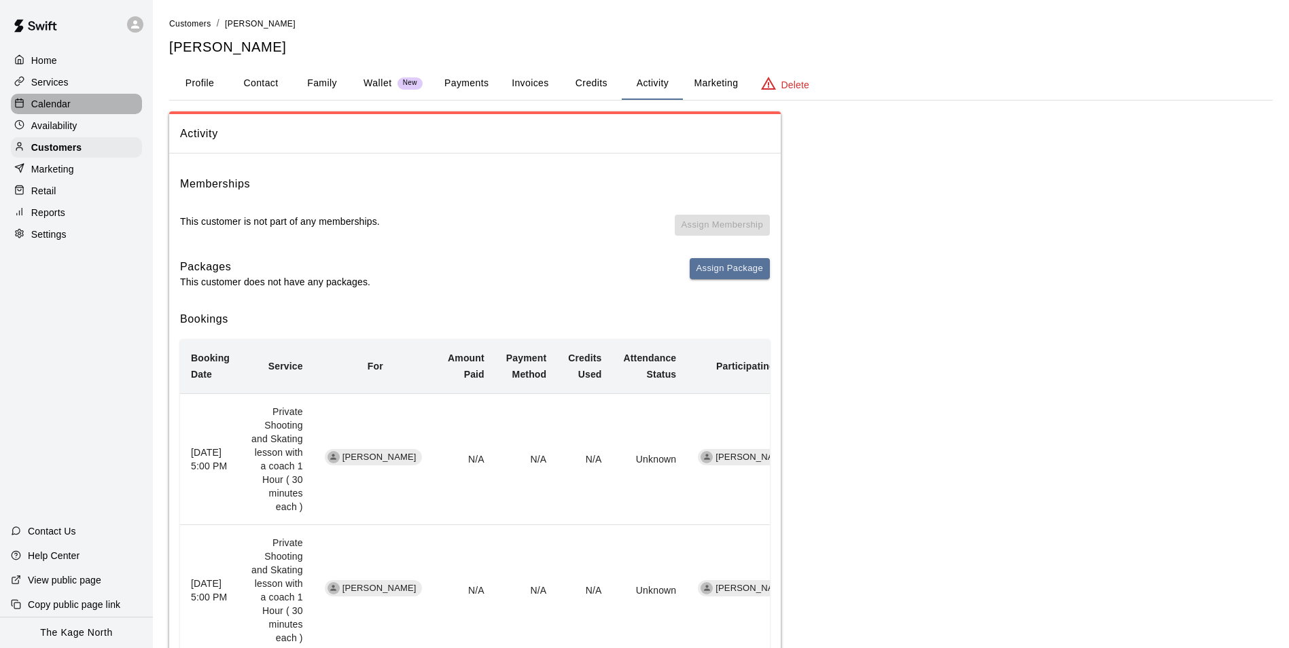
click at [63, 110] on p "Calendar" at bounding box center [50, 104] width 39 height 14
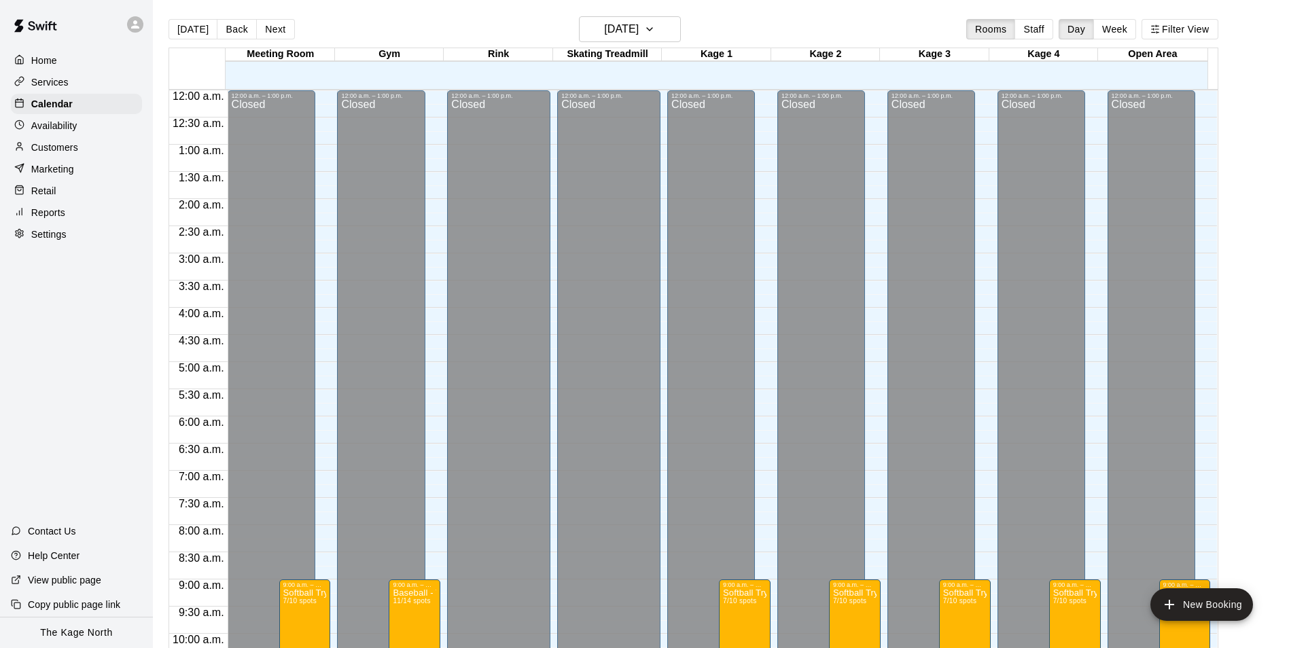
scroll to position [589, 0]
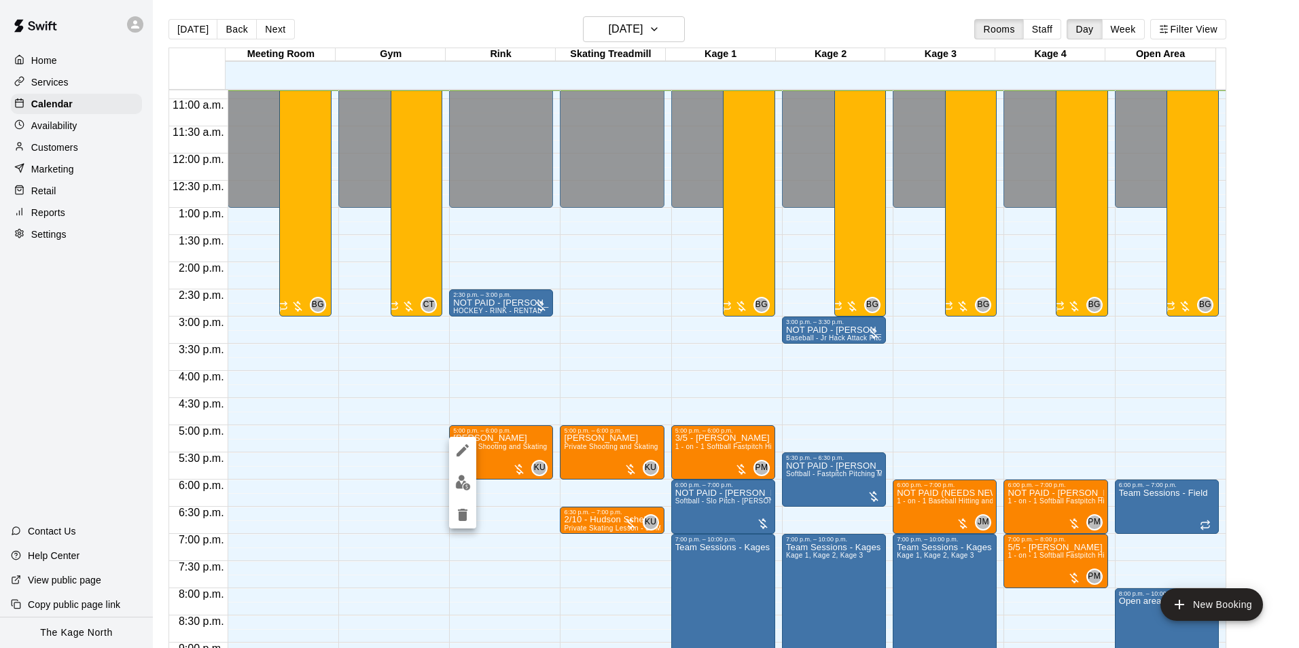
click at [462, 451] on icon "edit" at bounding box center [463, 450] width 12 height 12
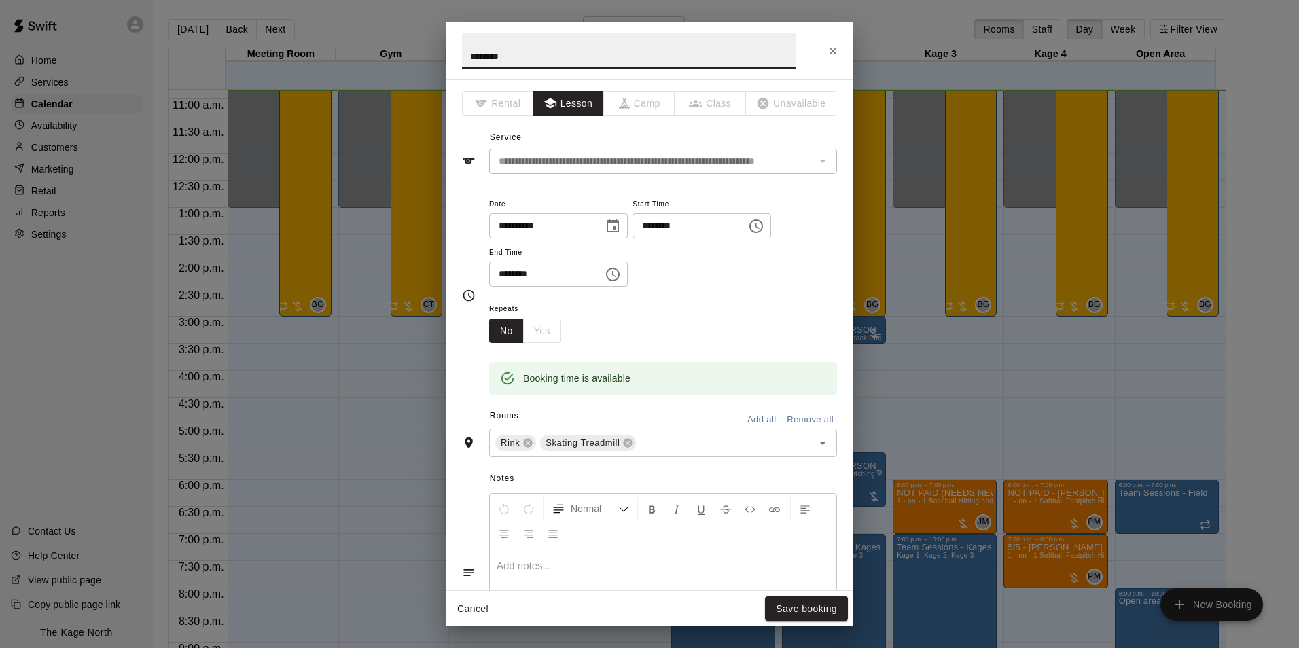
click at [469, 57] on input "********" at bounding box center [629, 51] width 334 height 36
type input "**********"
click at [772, 609] on button "Save booking" at bounding box center [806, 609] width 83 height 25
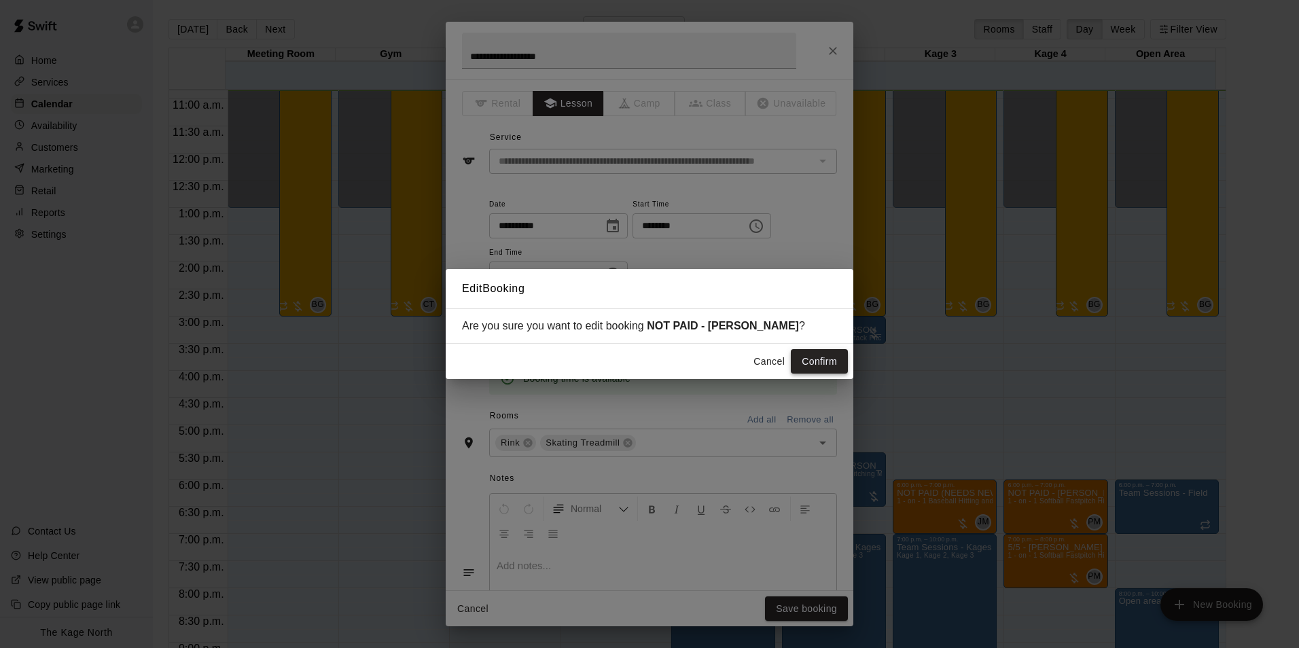
click at [809, 357] on button "Confirm" at bounding box center [819, 361] width 57 height 25
